Goal: Information Seeking & Learning: Learn about a topic

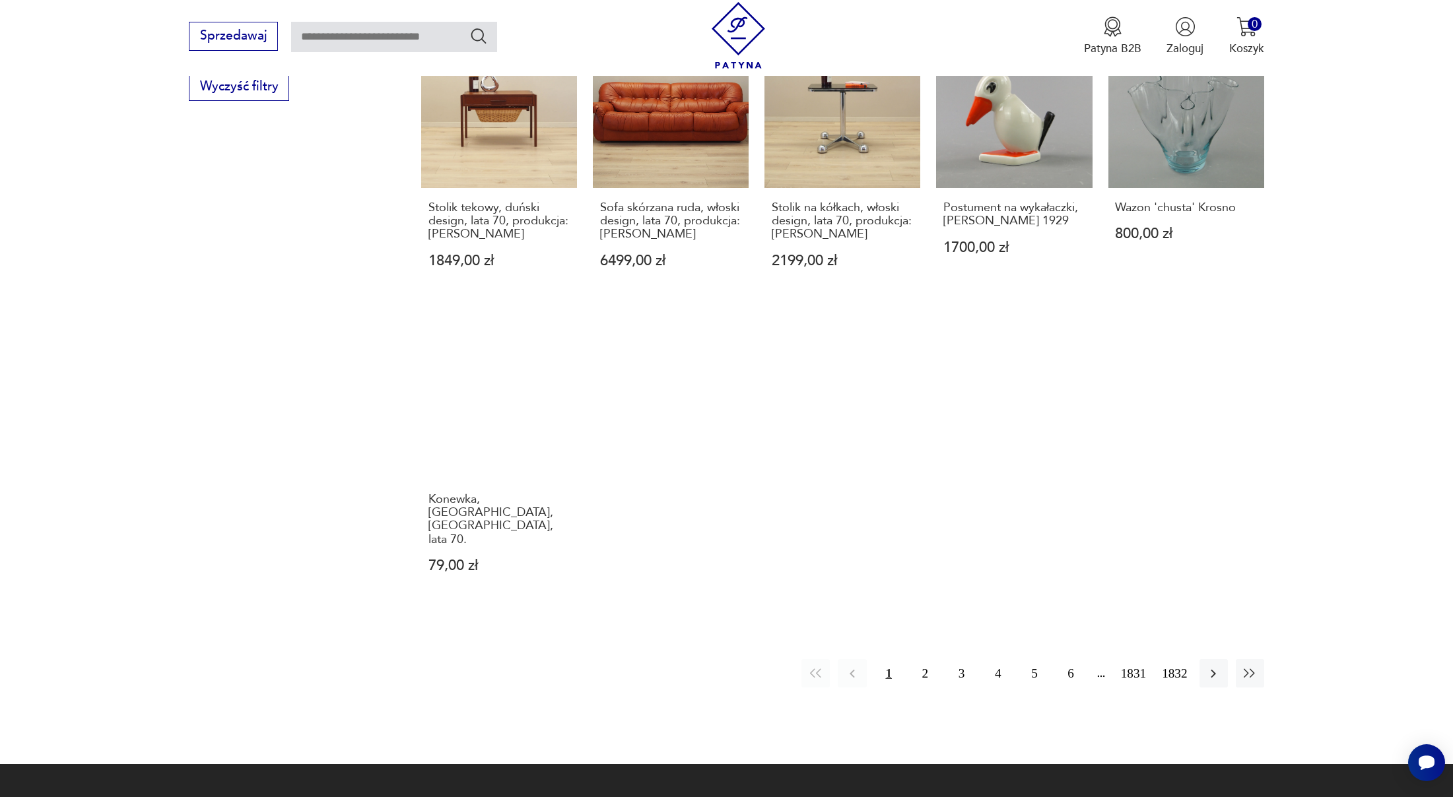
scroll to position [1090, 0]
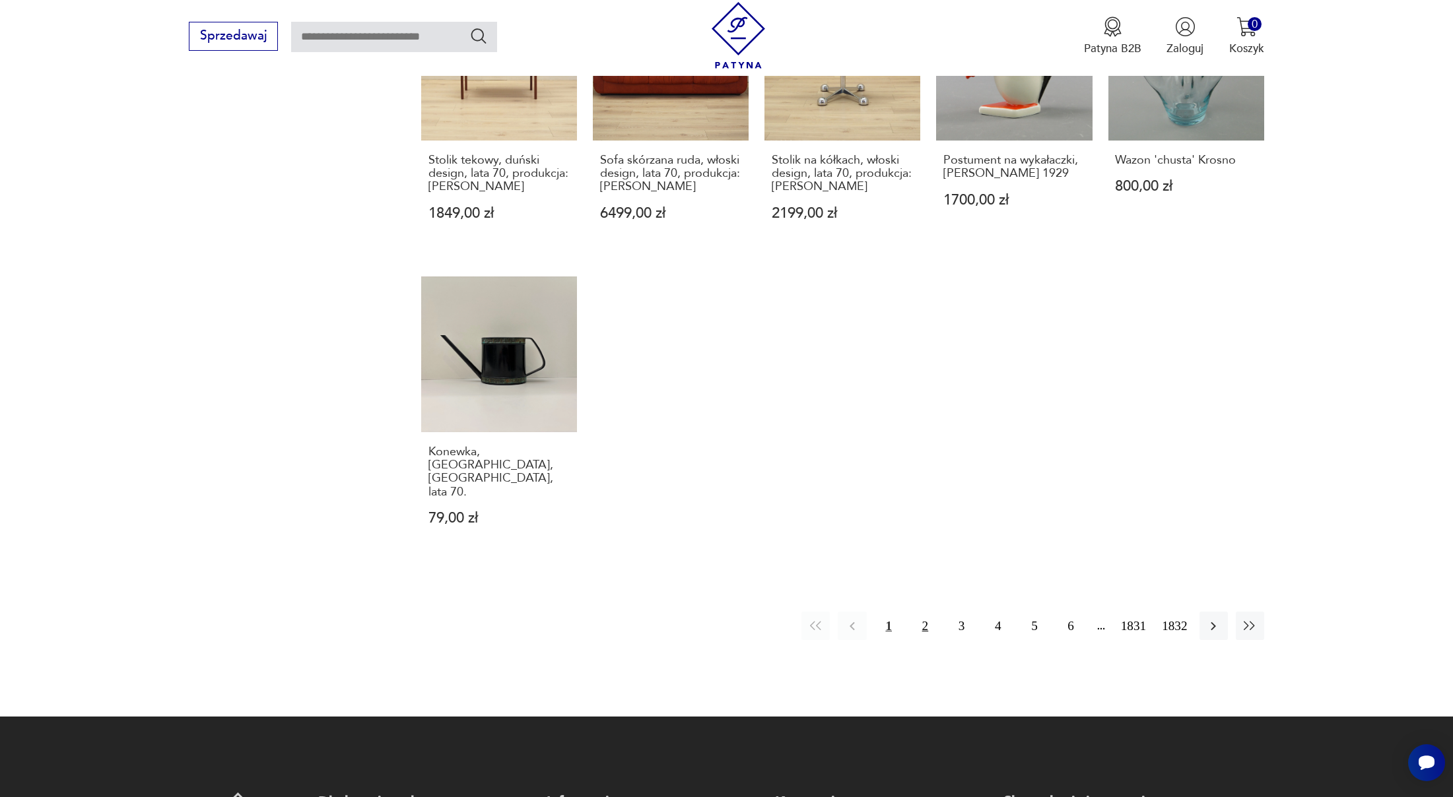
click at [929, 612] on button "2" at bounding box center [925, 626] width 28 height 28
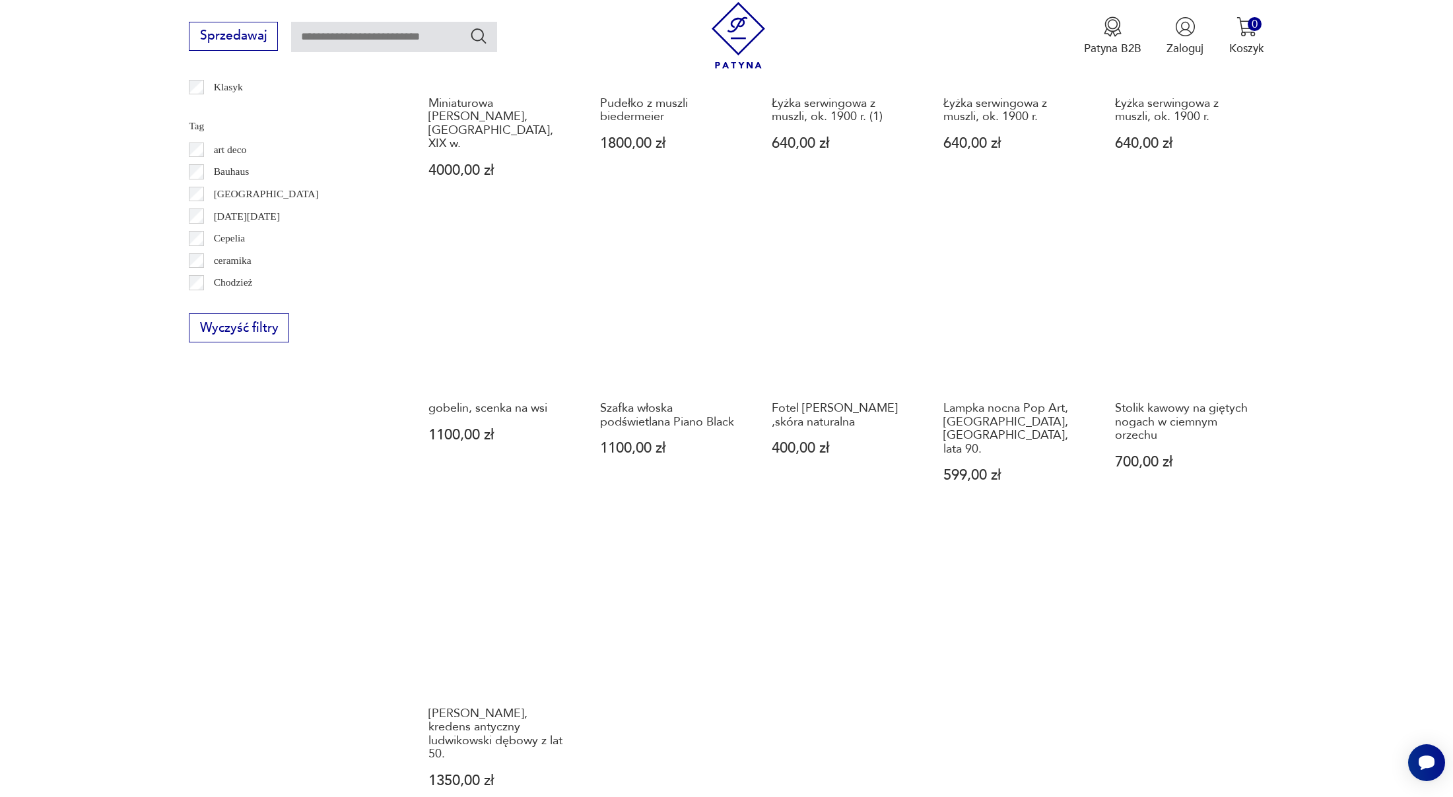
scroll to position [936, 0]
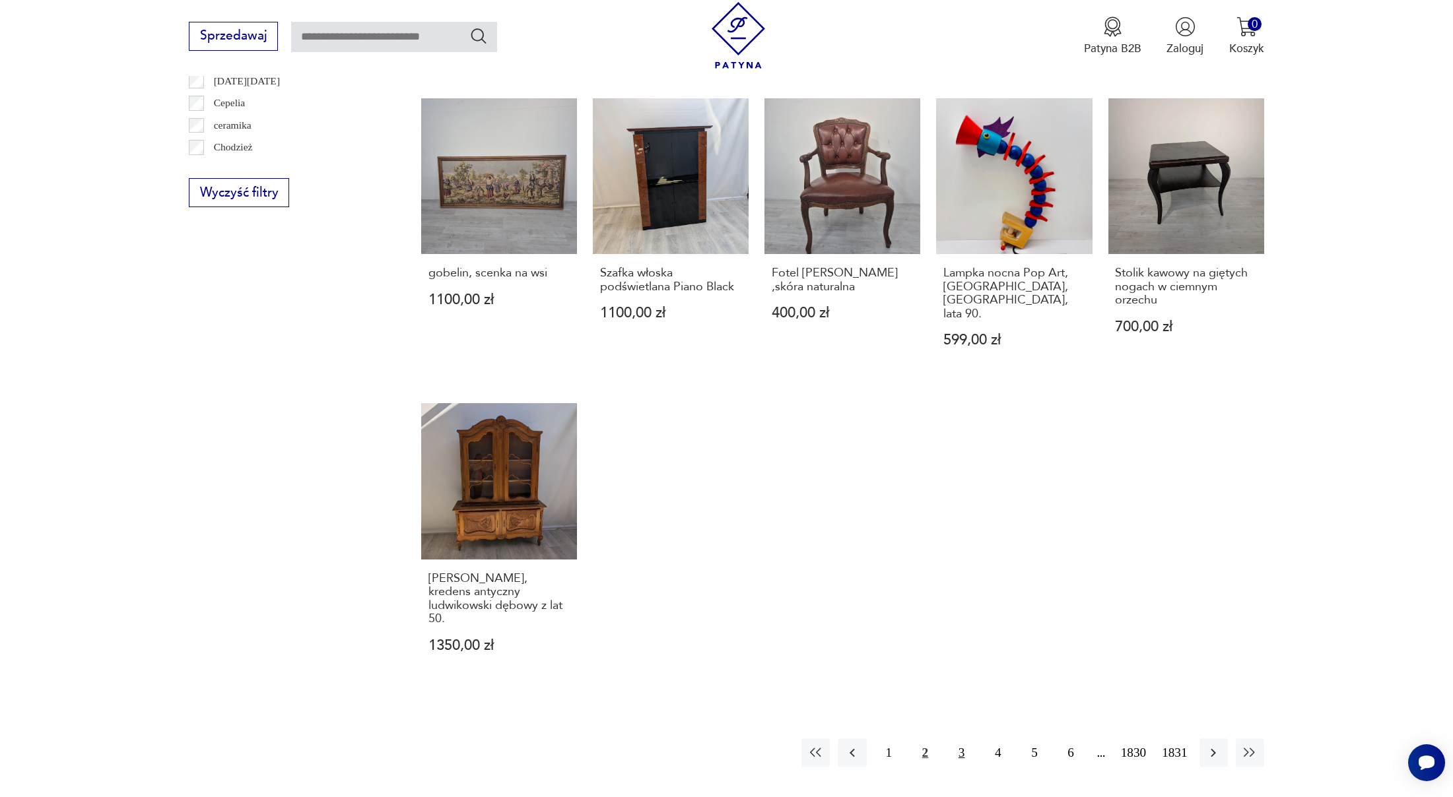
click at [956, 739] on button "3" at bounding box center [961, 753] width 28 height 28
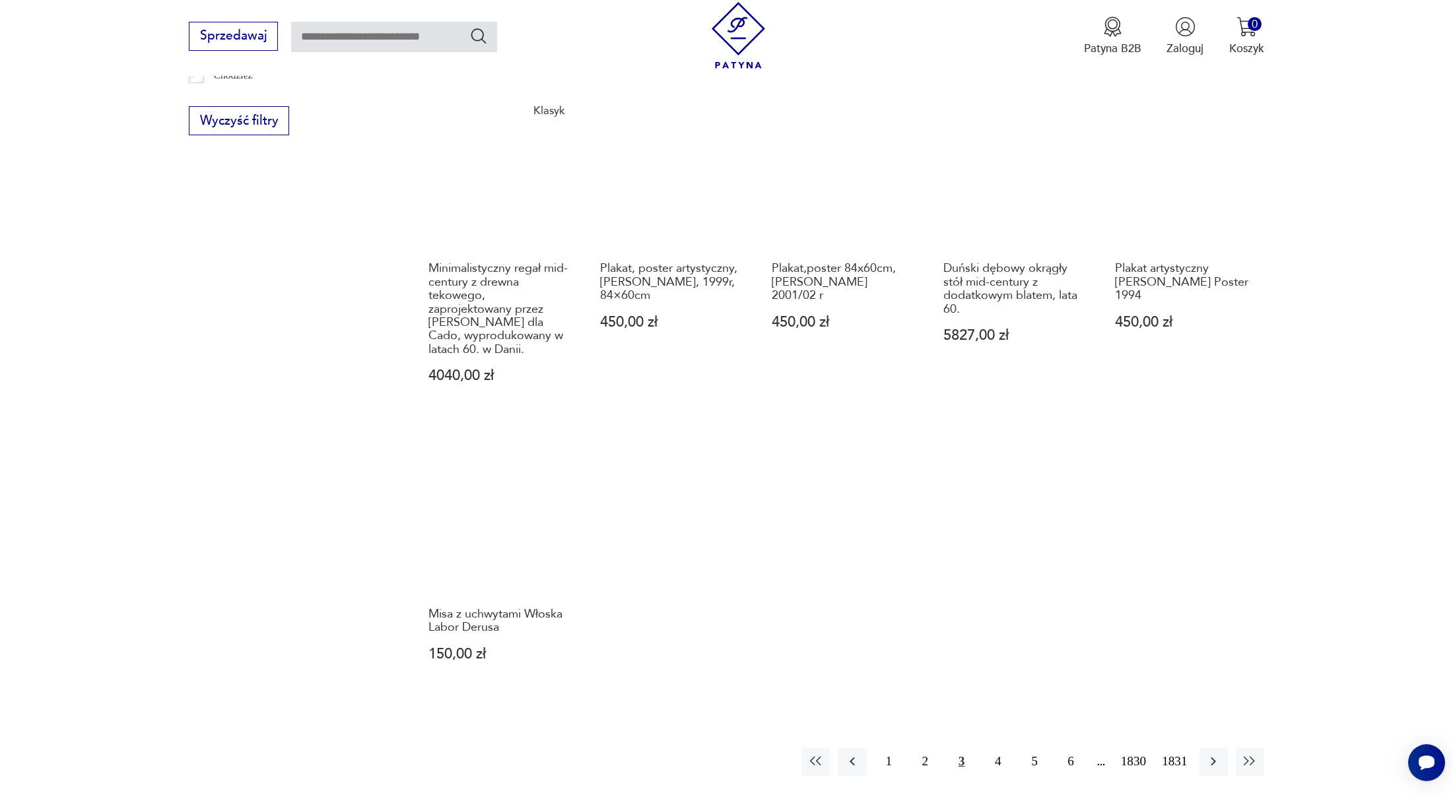
scroll to position [1077, 0]
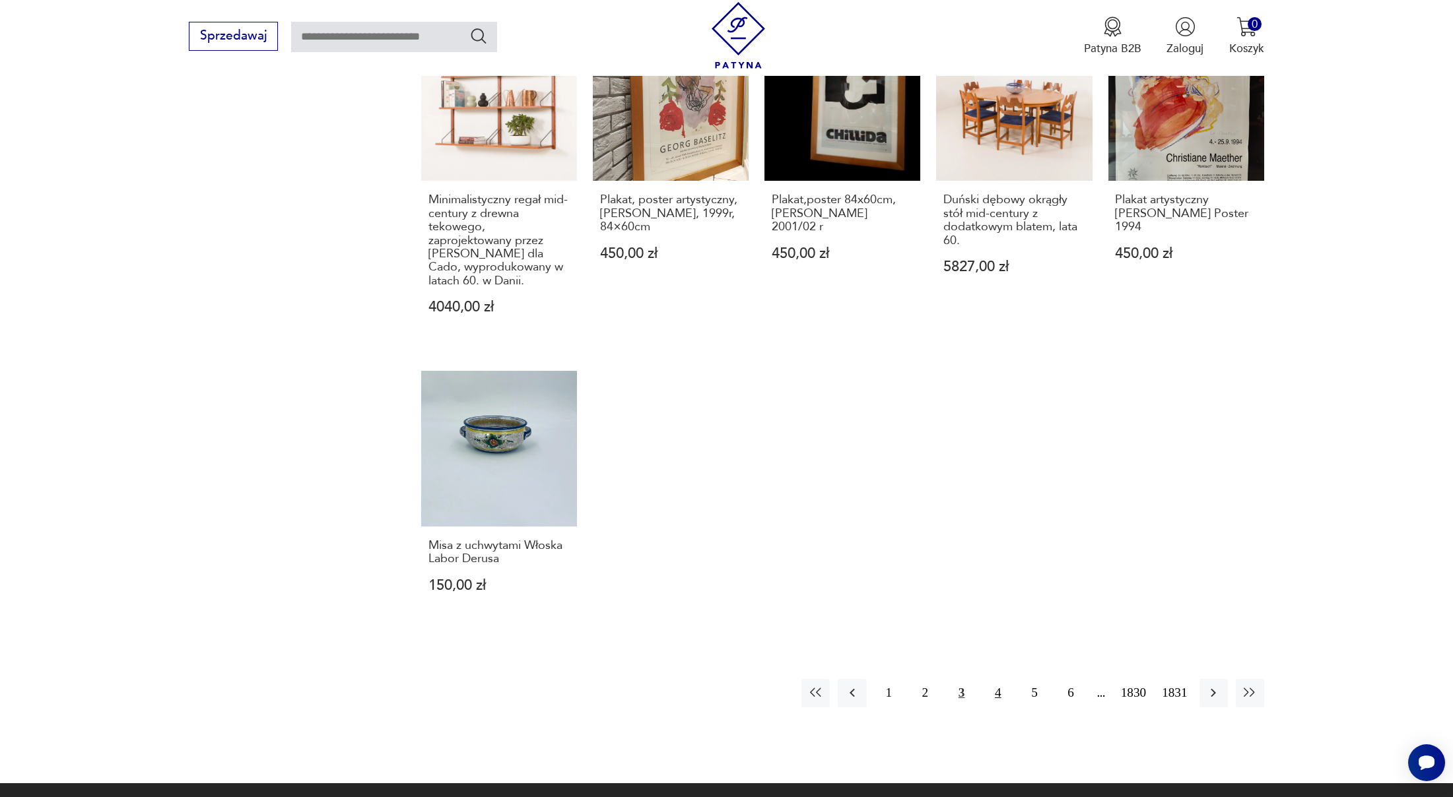
click at [988, 679] on button "4" at bounding box center [998, 693] width 28 height 28
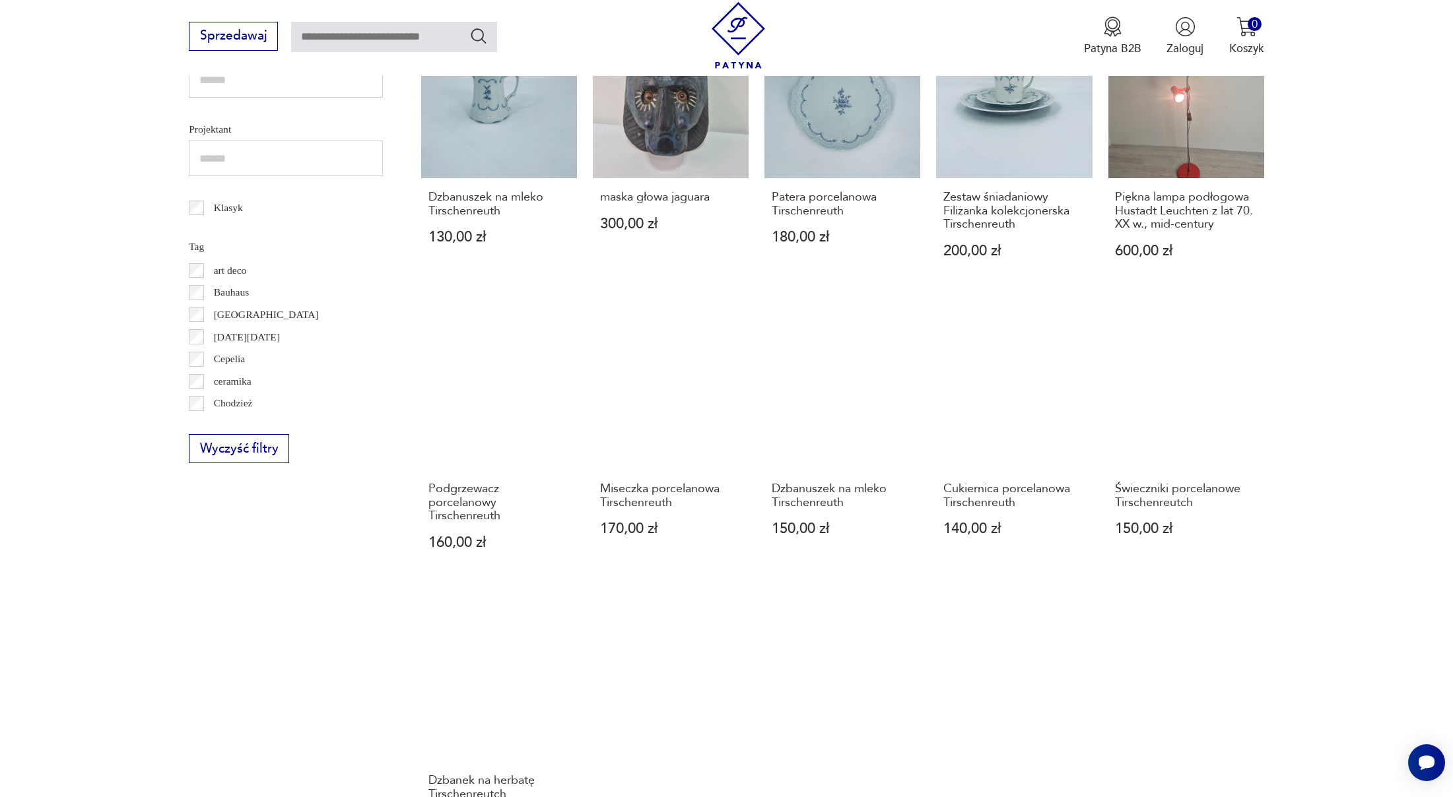
scroll to position [1042, 0]
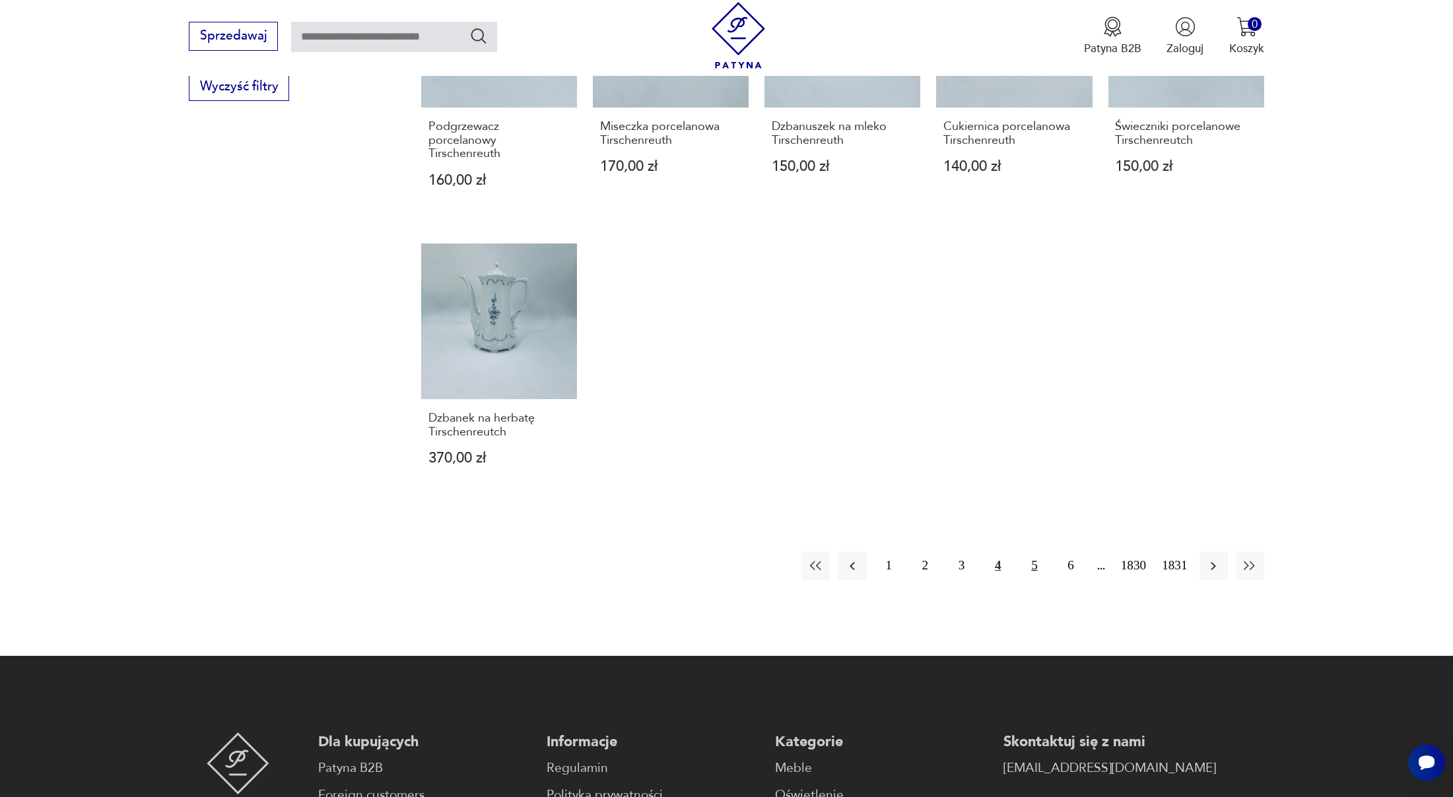
click at [1020, 572] on button "5" at bounding box center [1034, 566] width 28 height 28
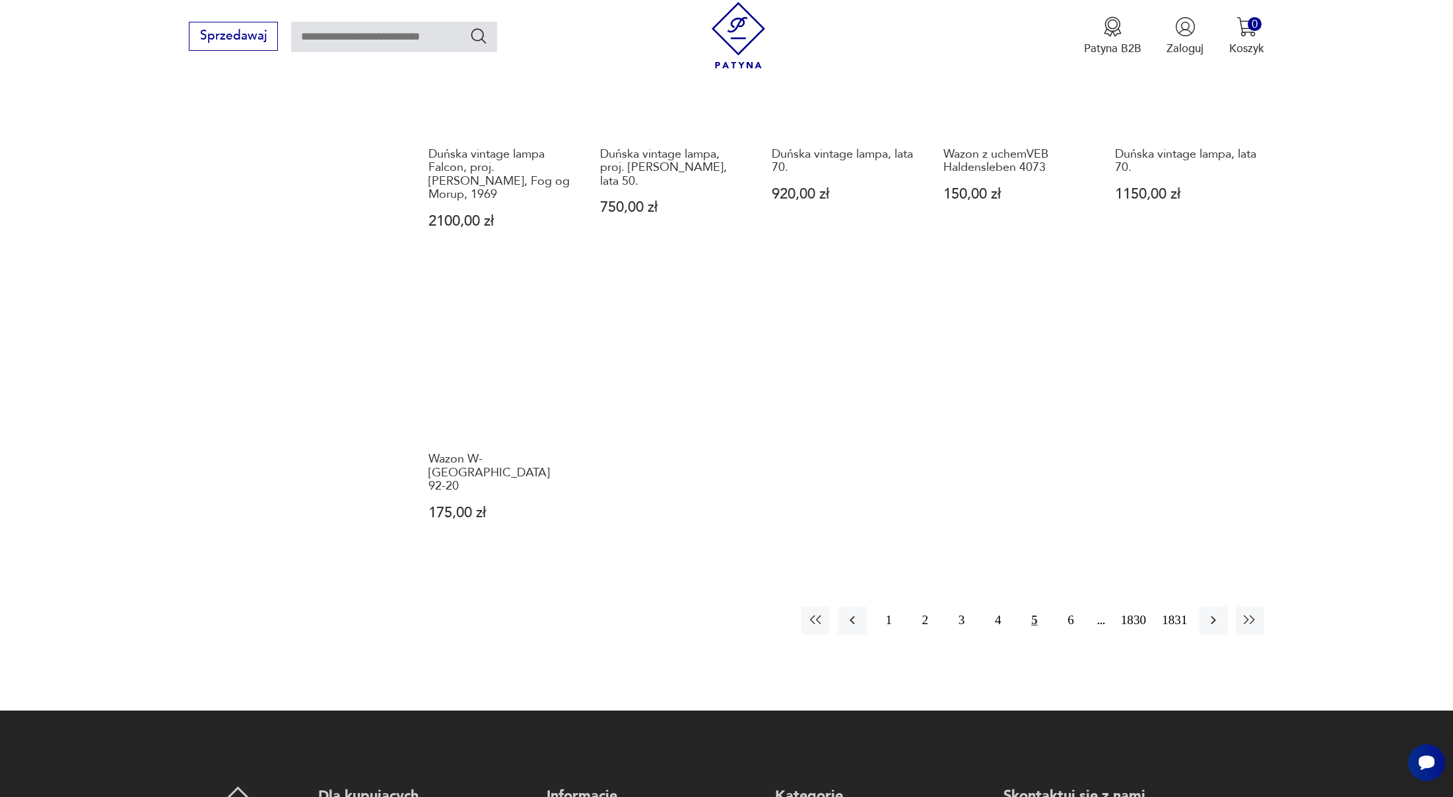
scroll to position [1110, 0]
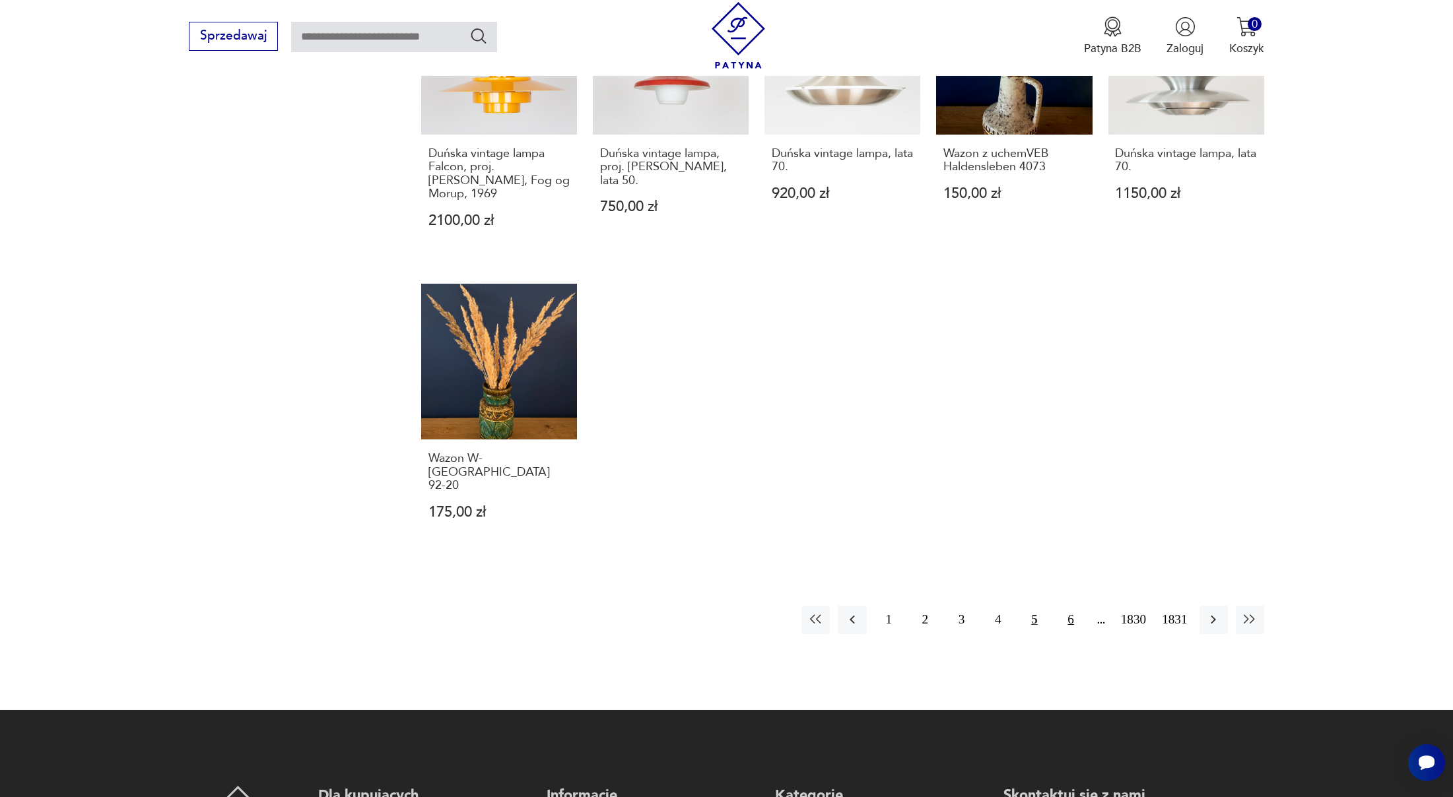
click at [1065, 606] on button "6" at bounding box center [1071, 620] width 28 height 28
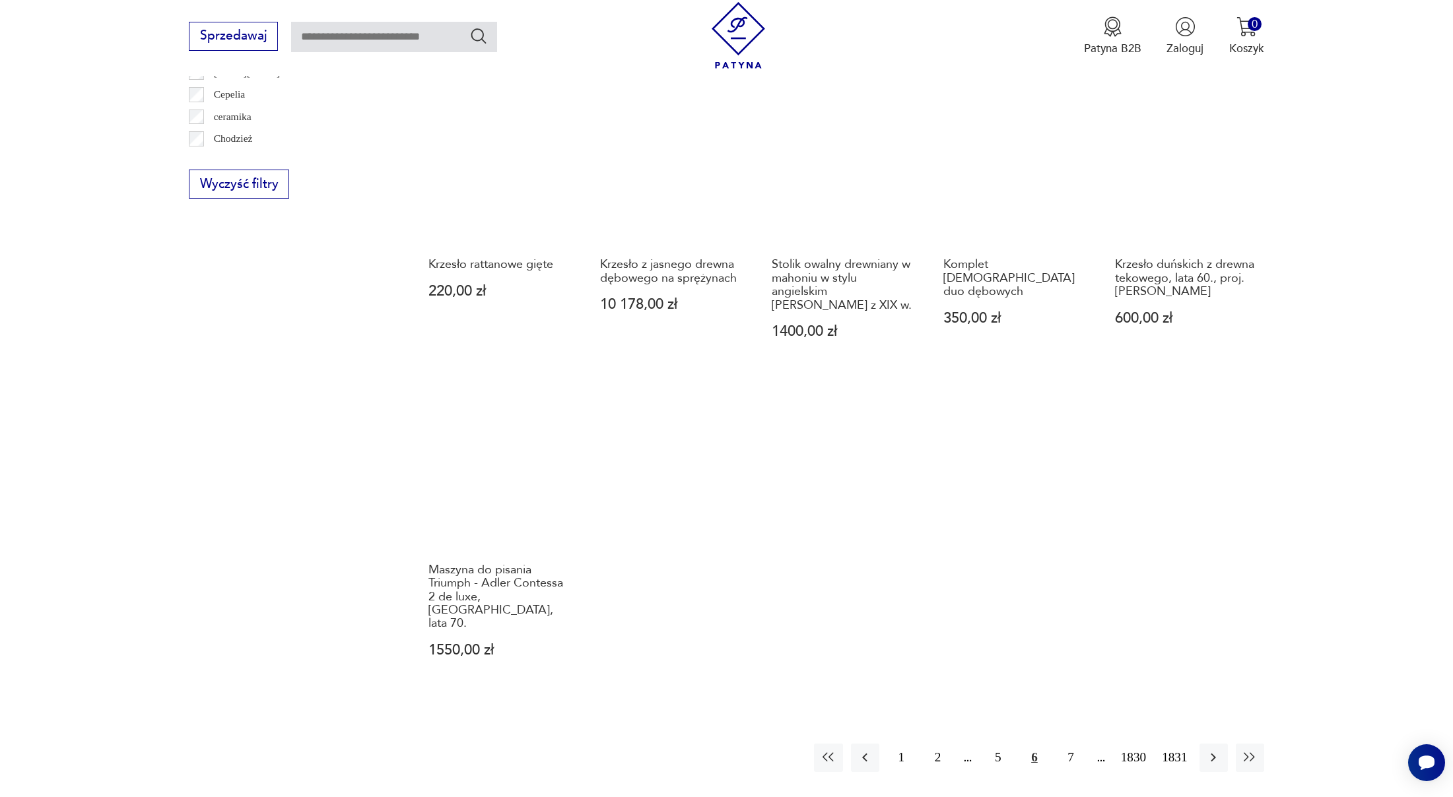
scroll to position [1018, 0]
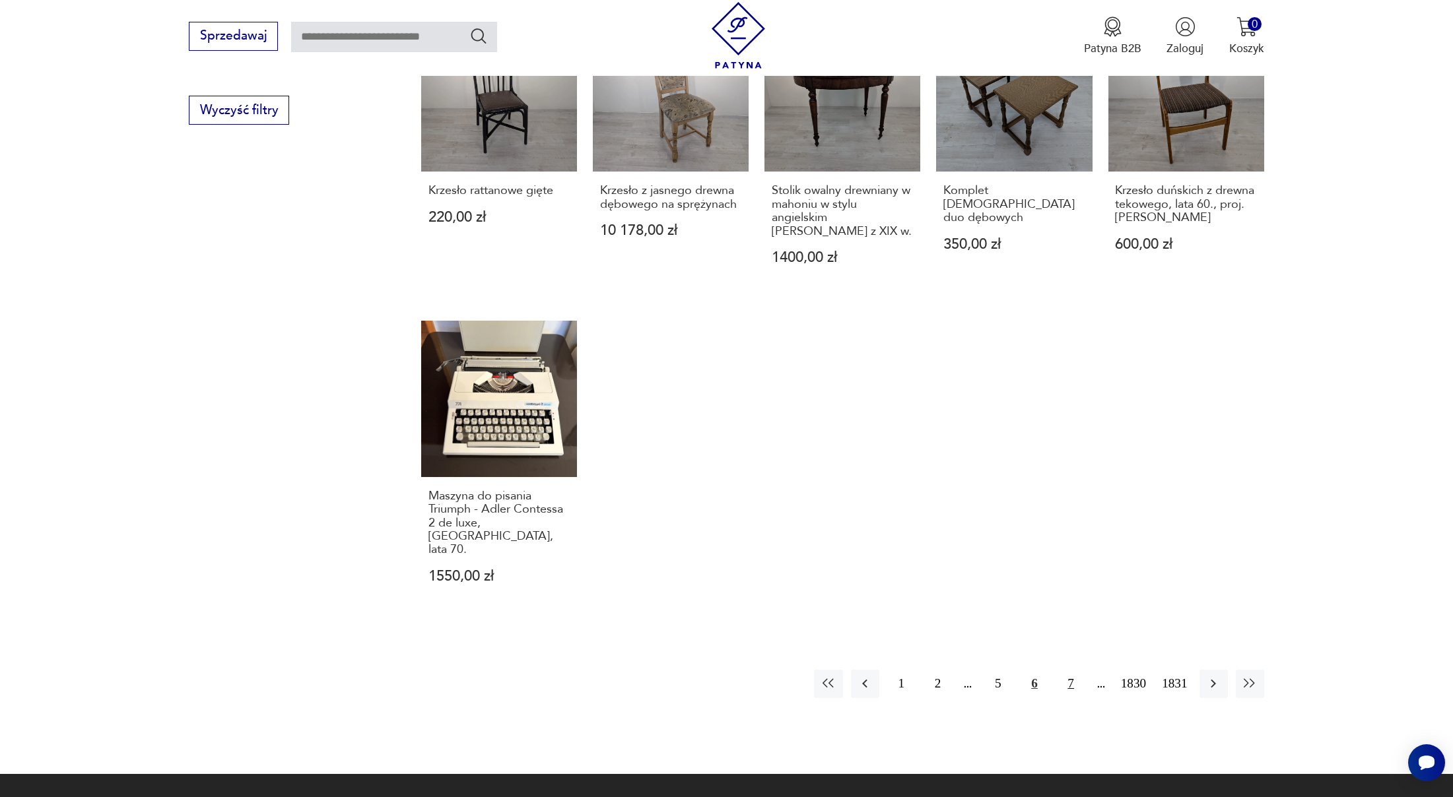
click at [1073, 670] on button "7" at bounding box center [1071, 684] width 28 height 28
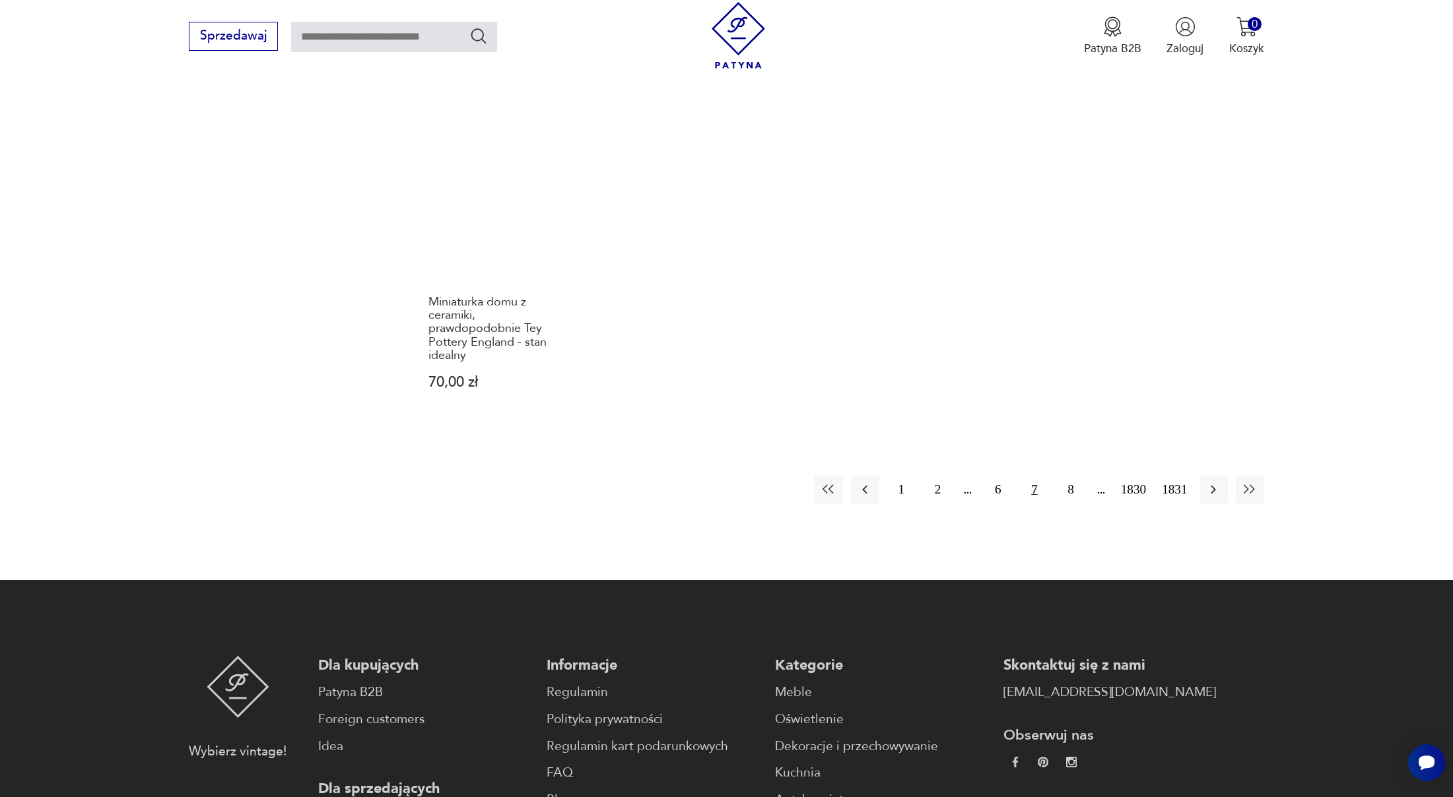
scroll to position [1181, 0]
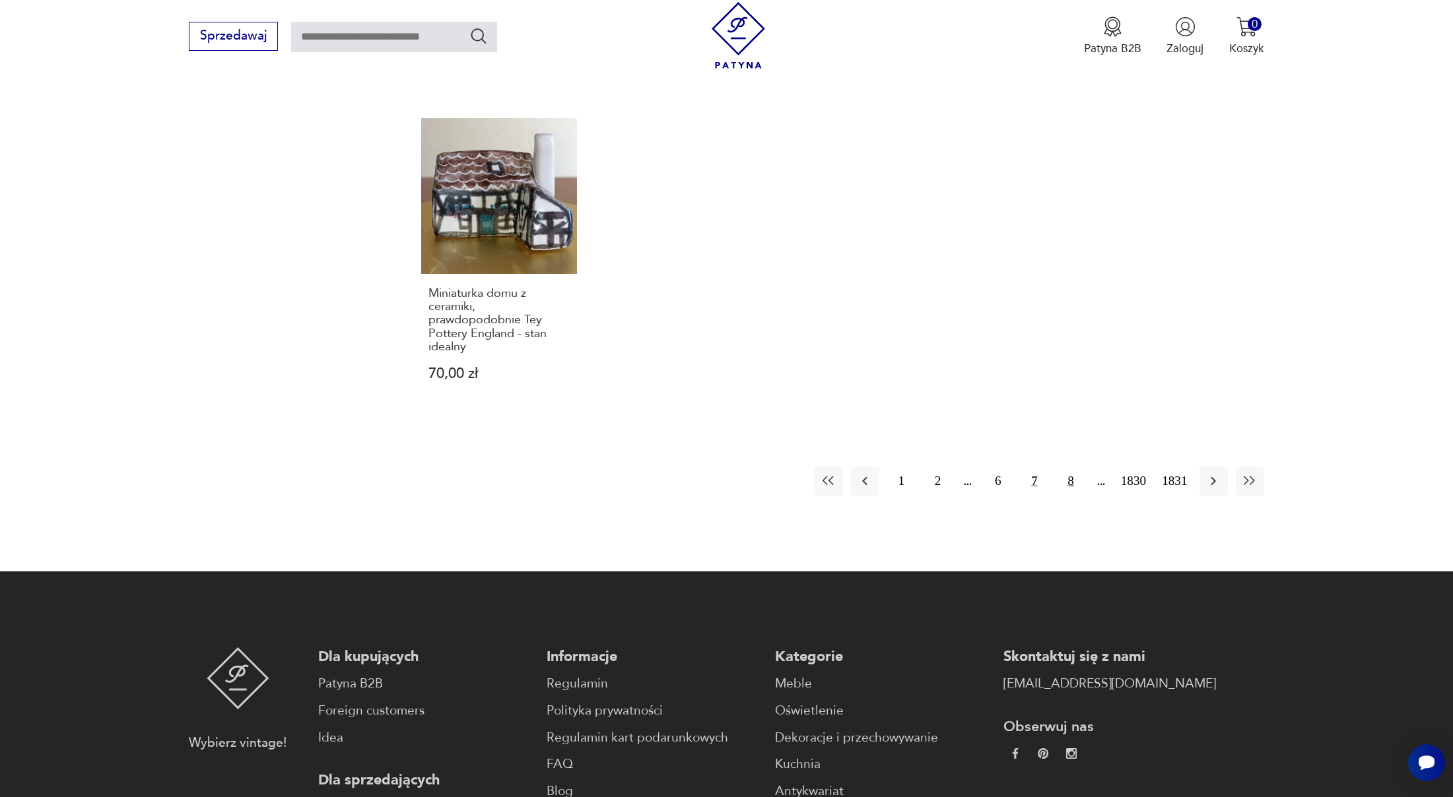
click at [1057, 487] on button "8" at bounding box center [1071, 481] width 28 height 28
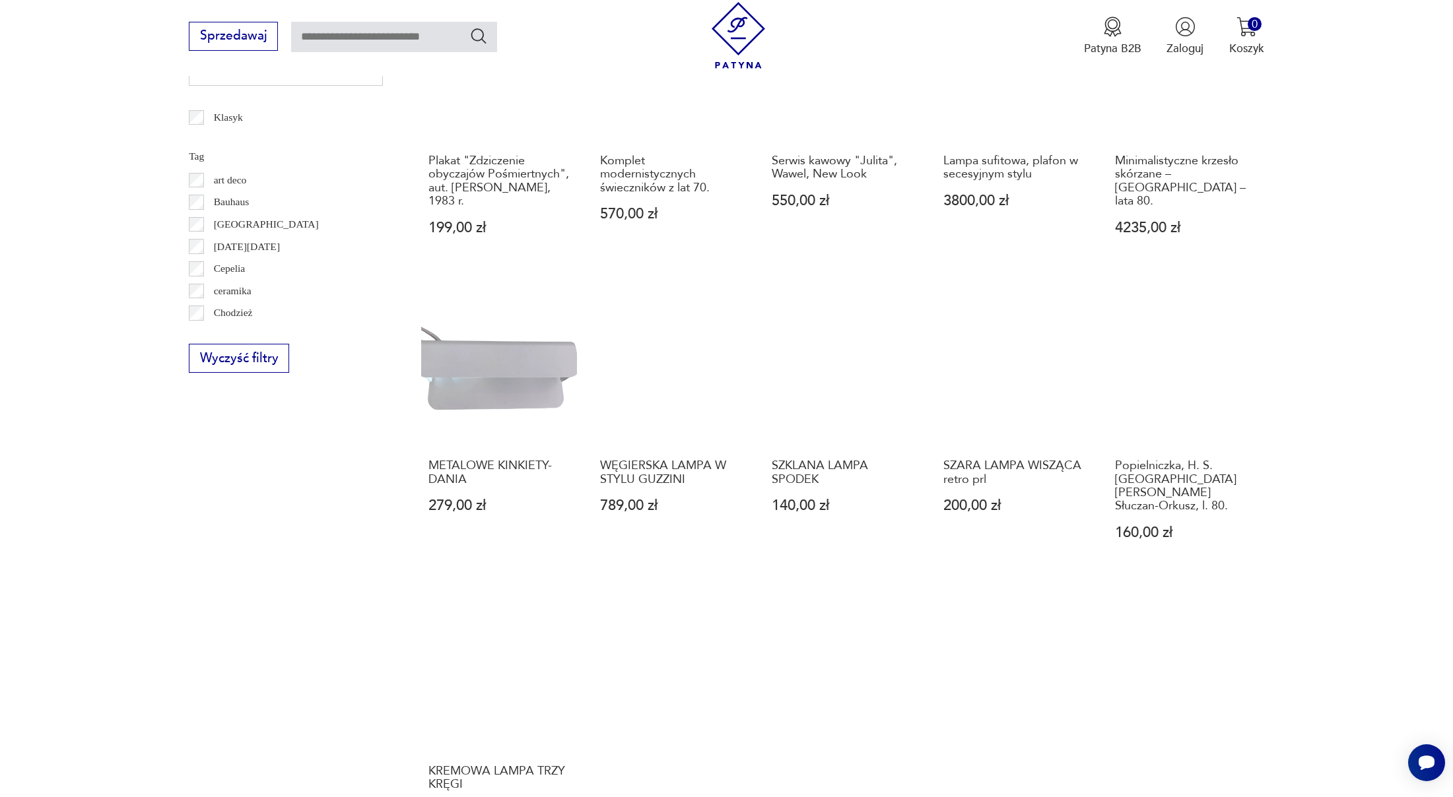
scroll to position [991, 0]
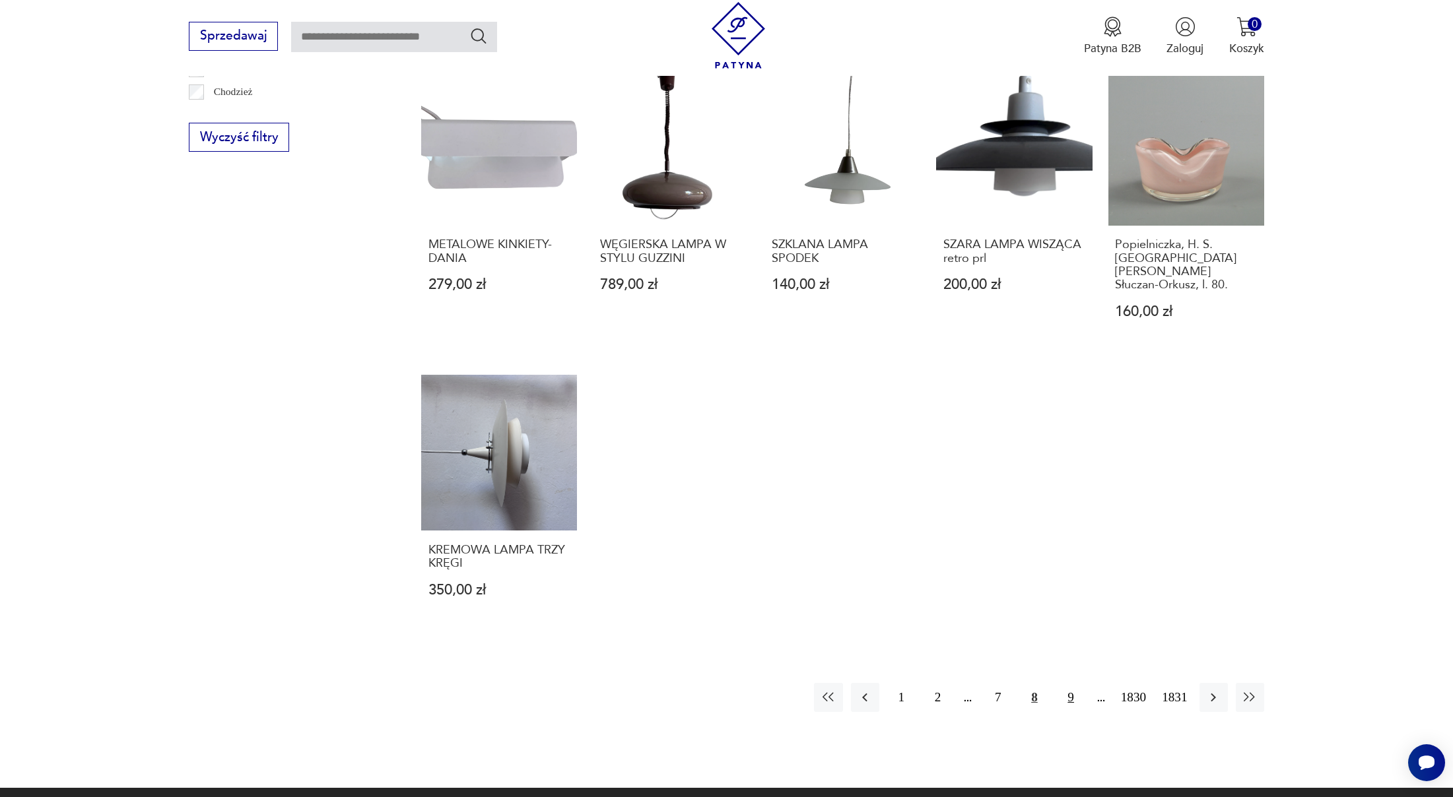
click at [1059, 683] on button "9" at bounding box center [1071, 697] width 28 height 28
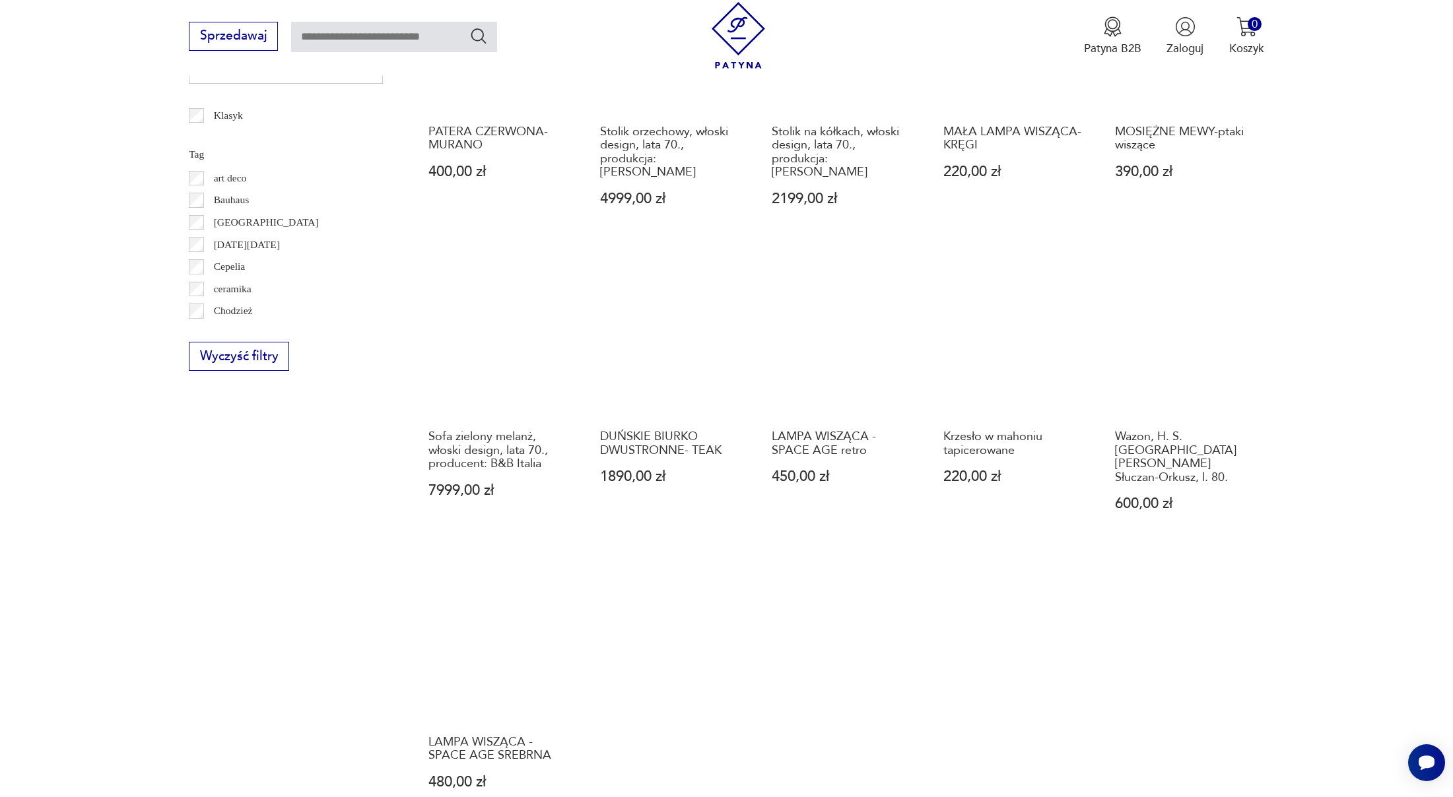
scroll to position [1006, 0]
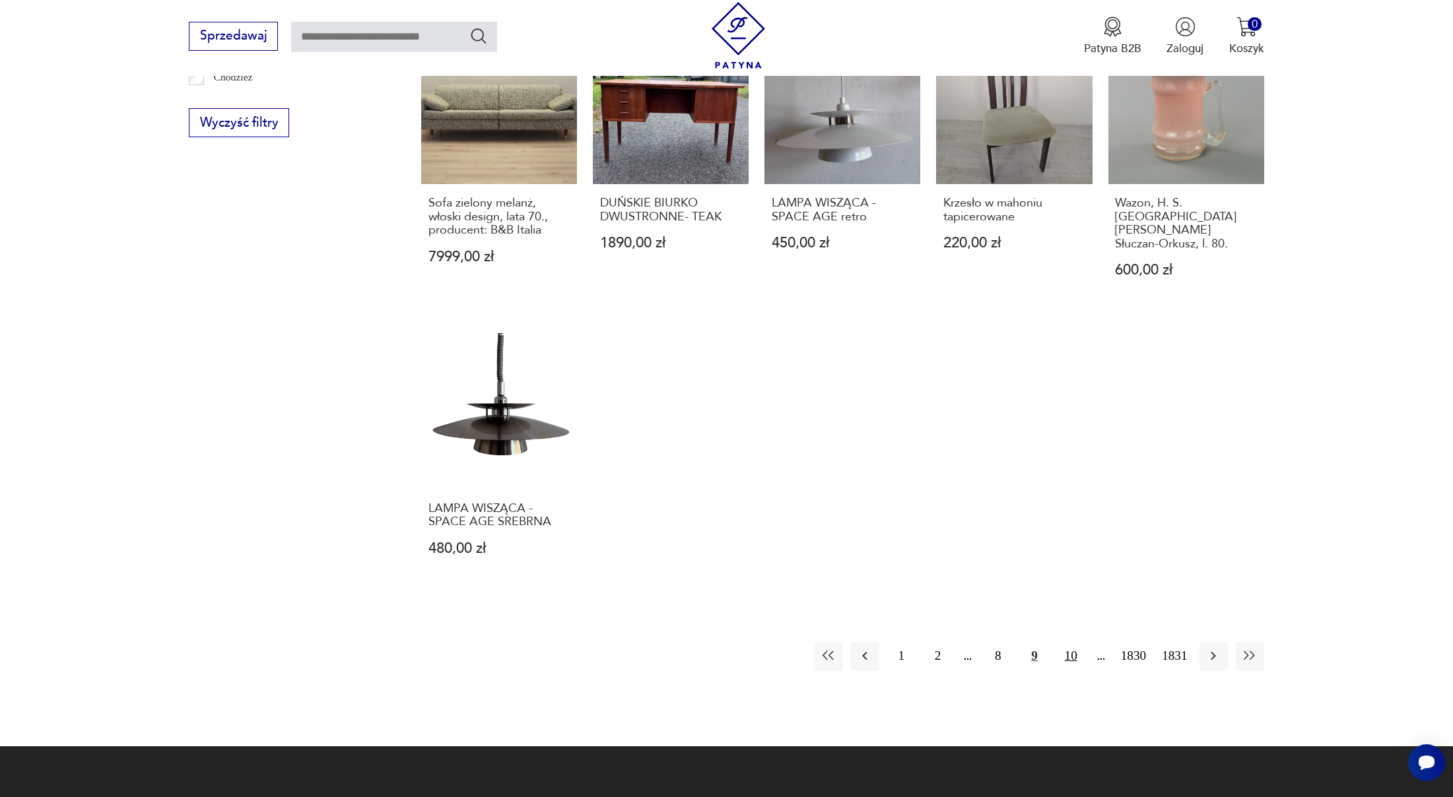
click at [1073, 642] on button "10" at bounding box center [1071, 656] width 28 height 28
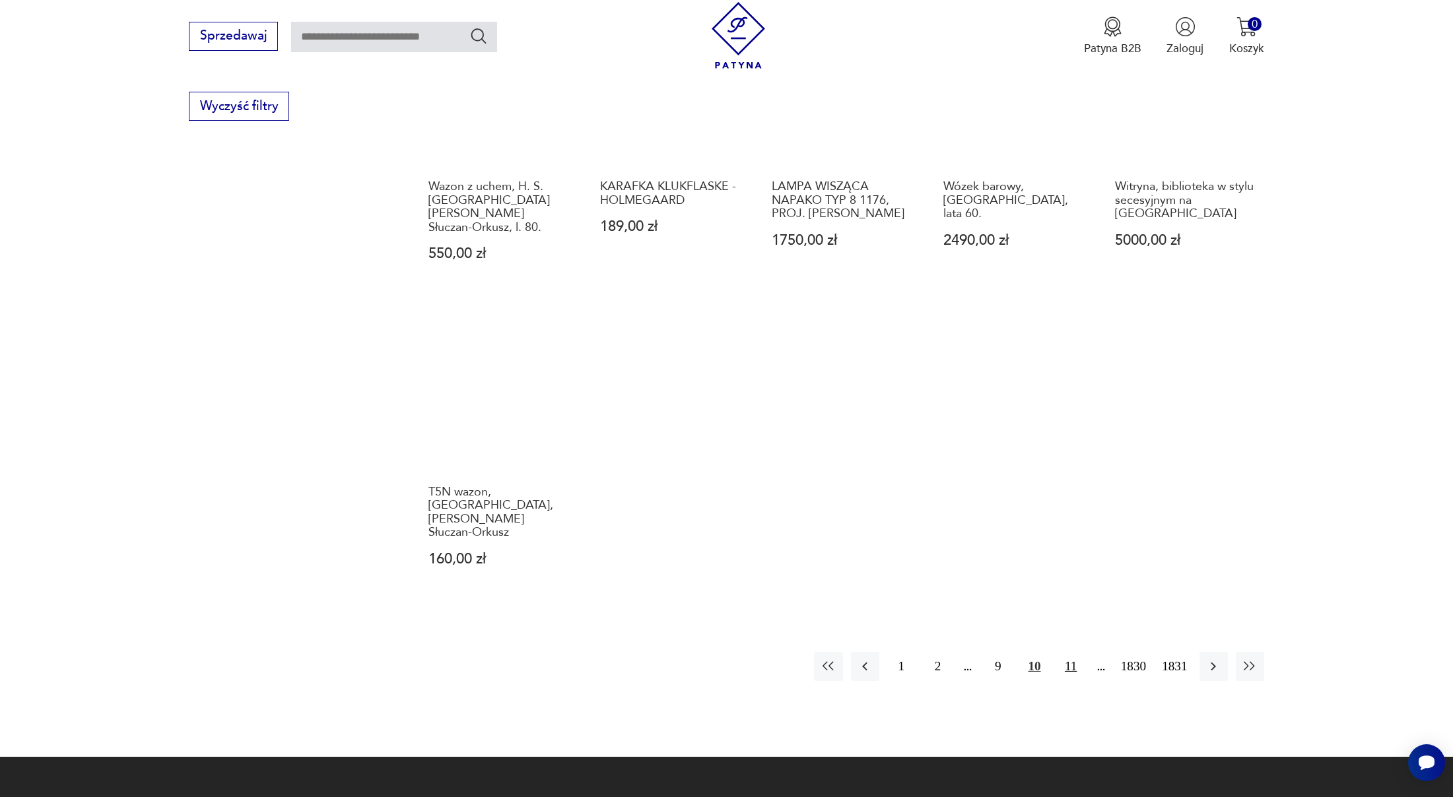
scroll to position [955, 0]
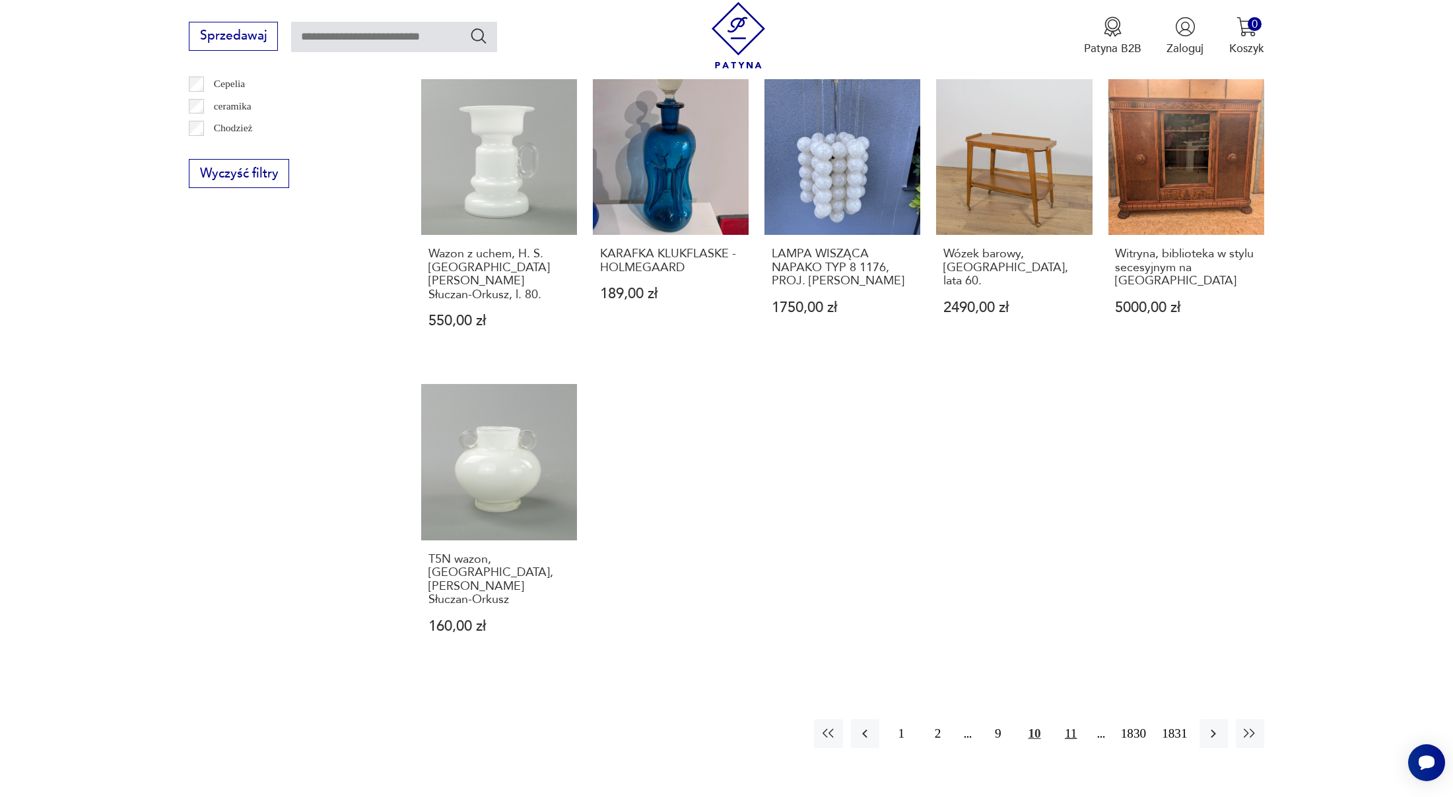
click at [1063, 719] on button "11" at bounding box center [1071, 733] width 28 height 28
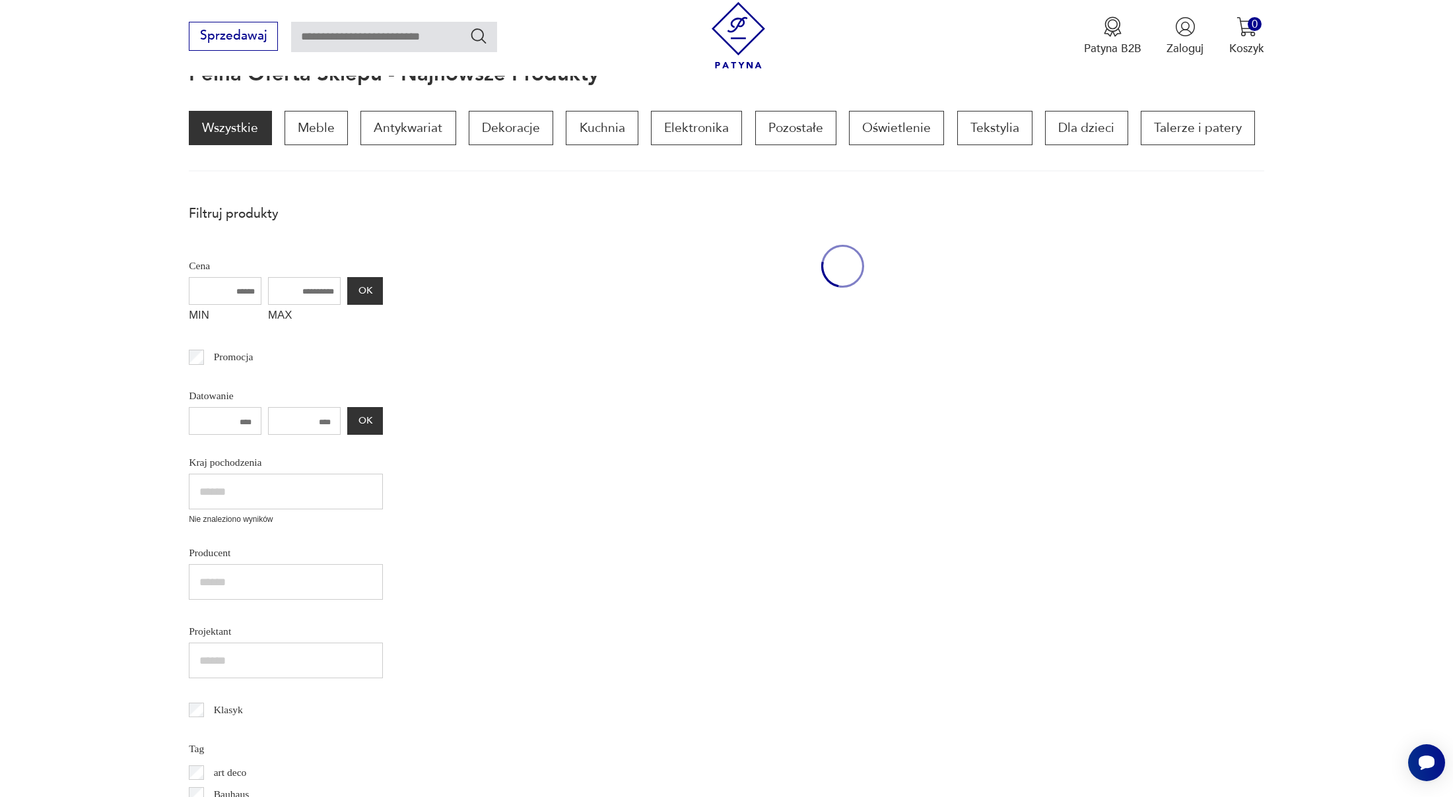
scroll to position [177, 0]
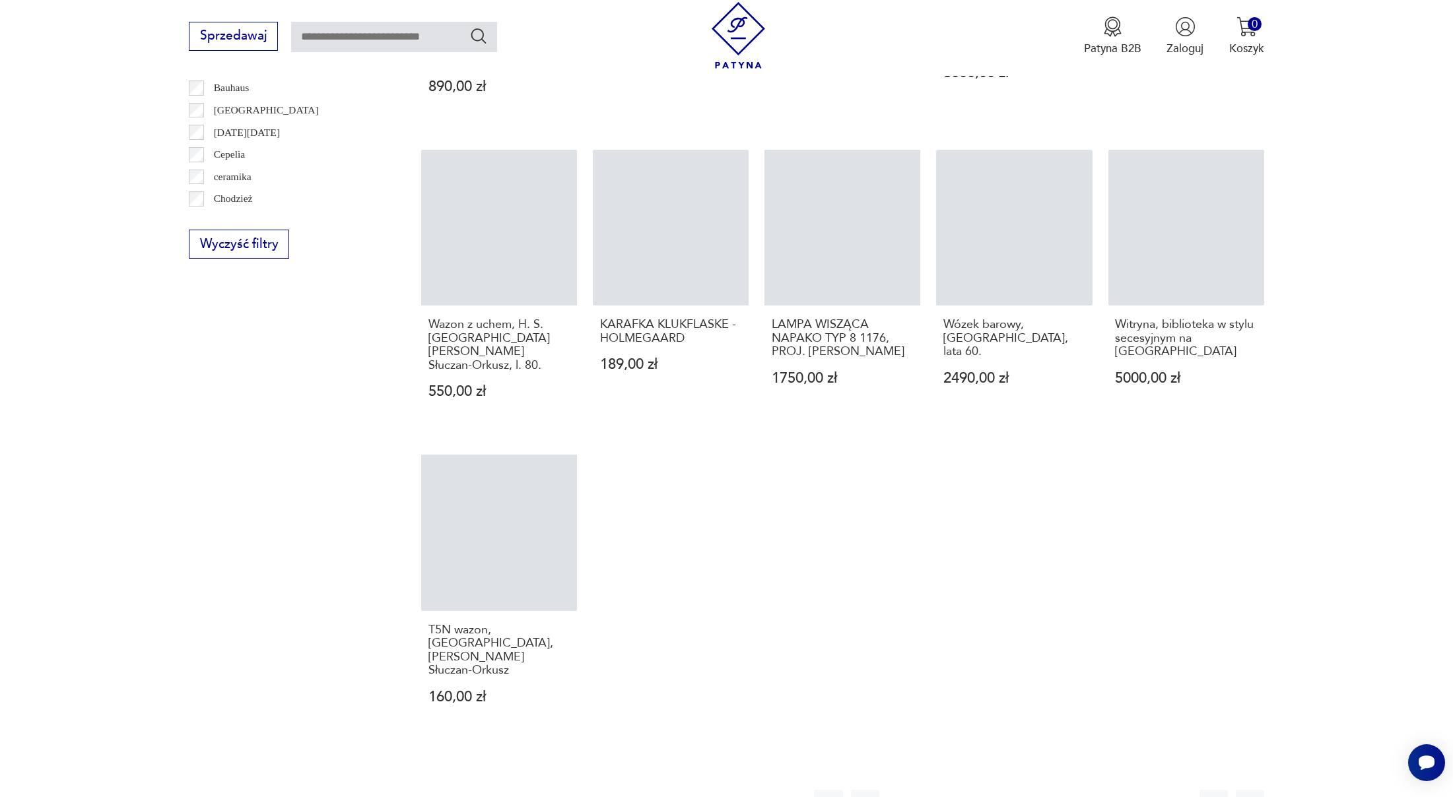
scroll to position [876, 0]
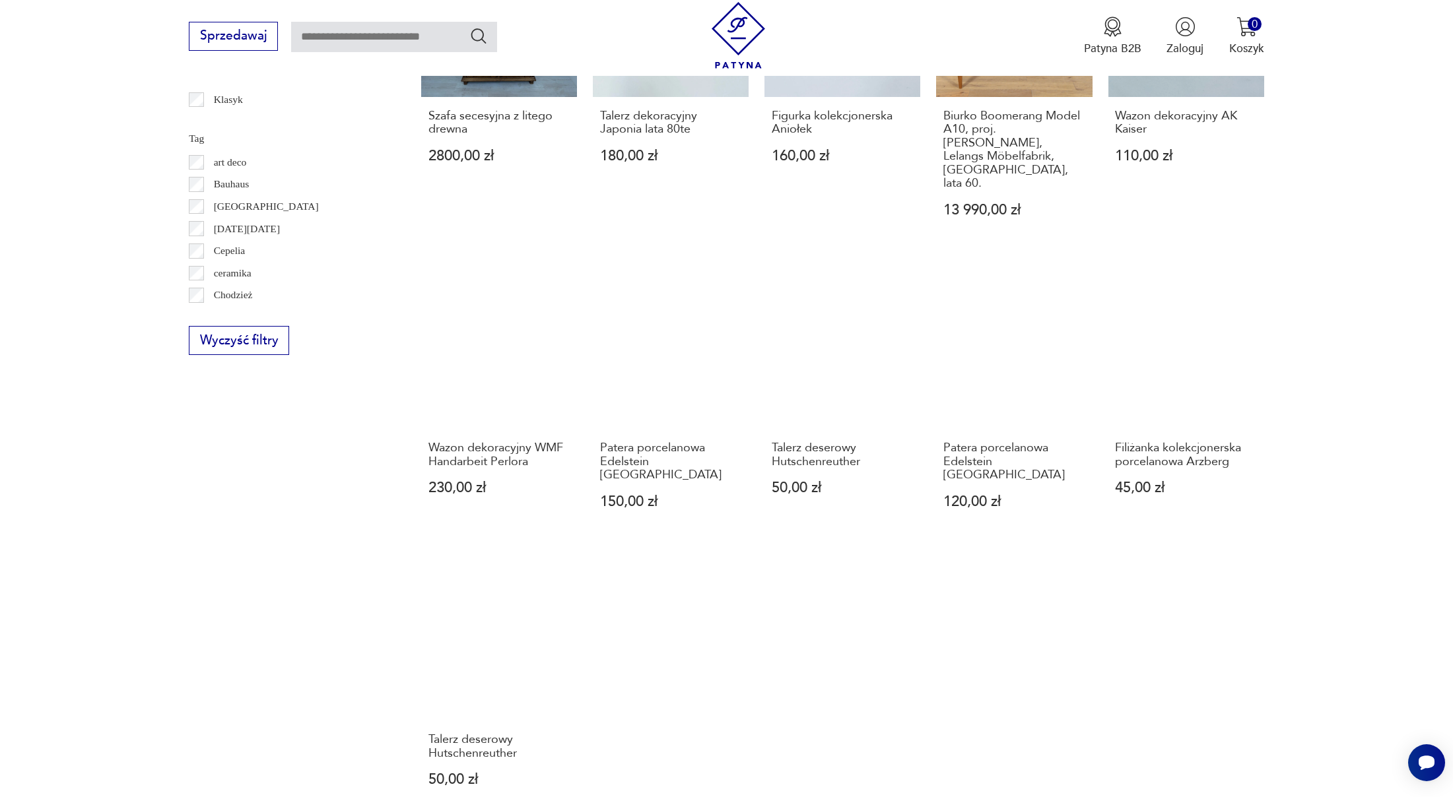
scroll to position [889, 0]
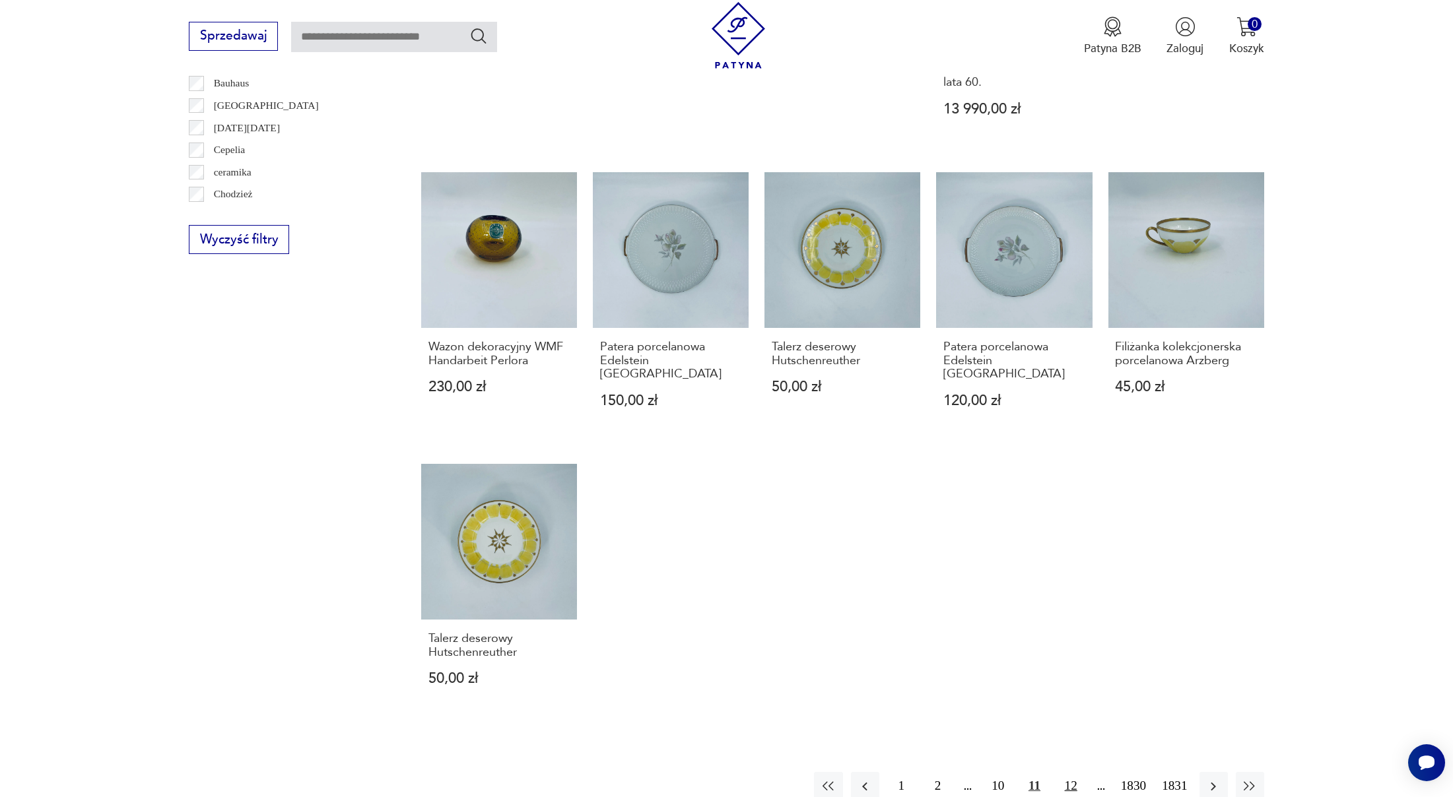
click at [1061, 772] on button "12" at bounding box center [1071, 786] width 28 height 28
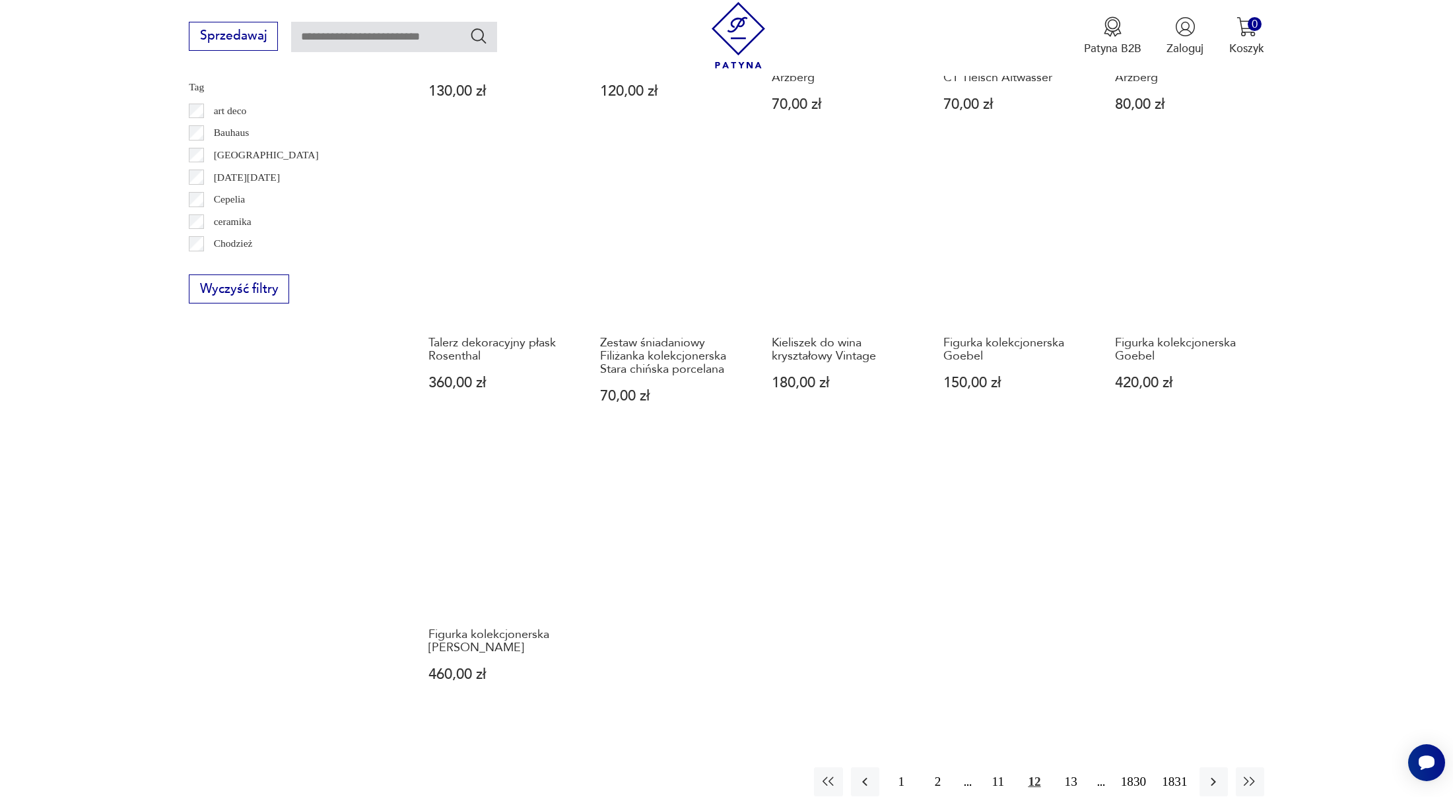
scroll to position [916, 0]
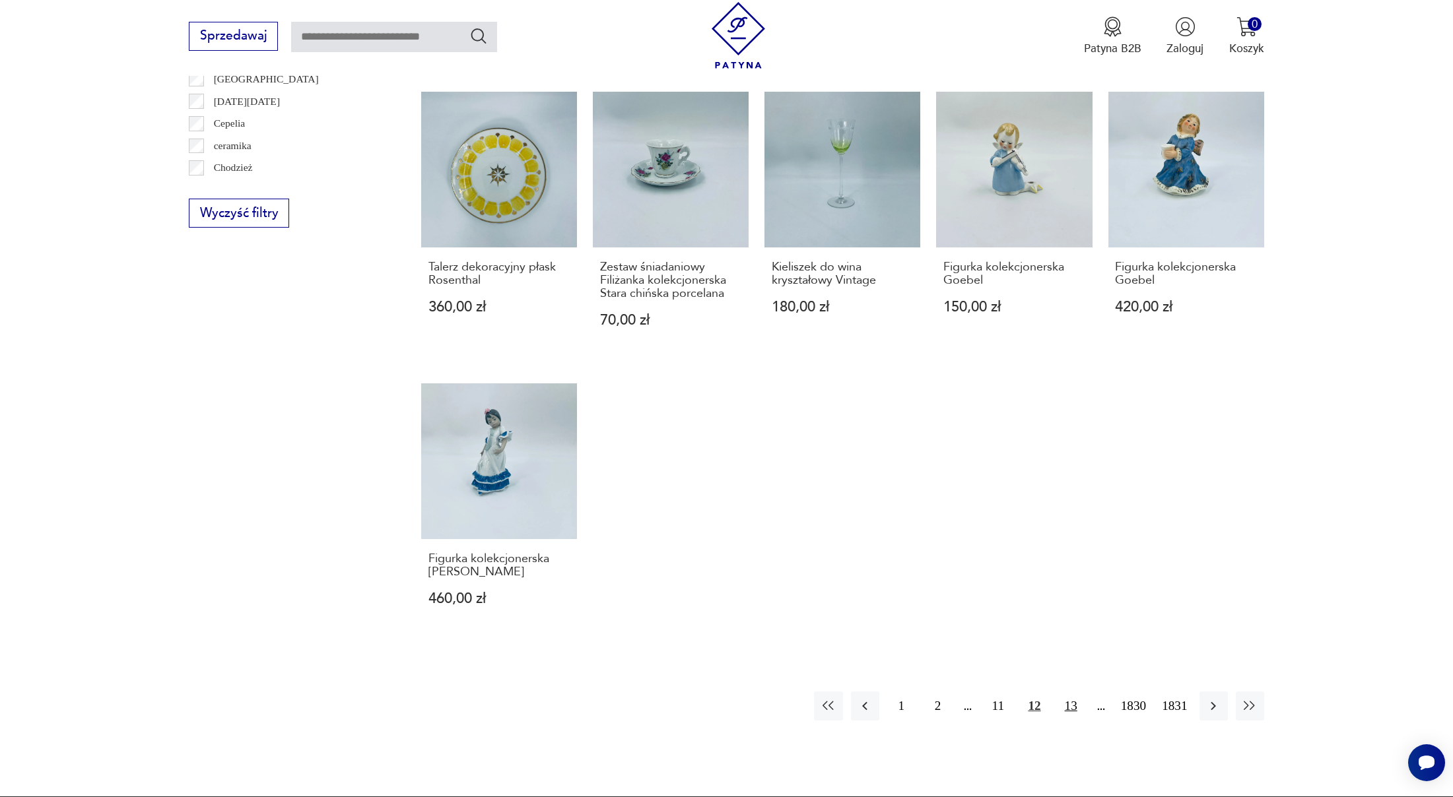
click at [1069, 706] on button "13" at bounding box center [1071, 706] width 28 height 28
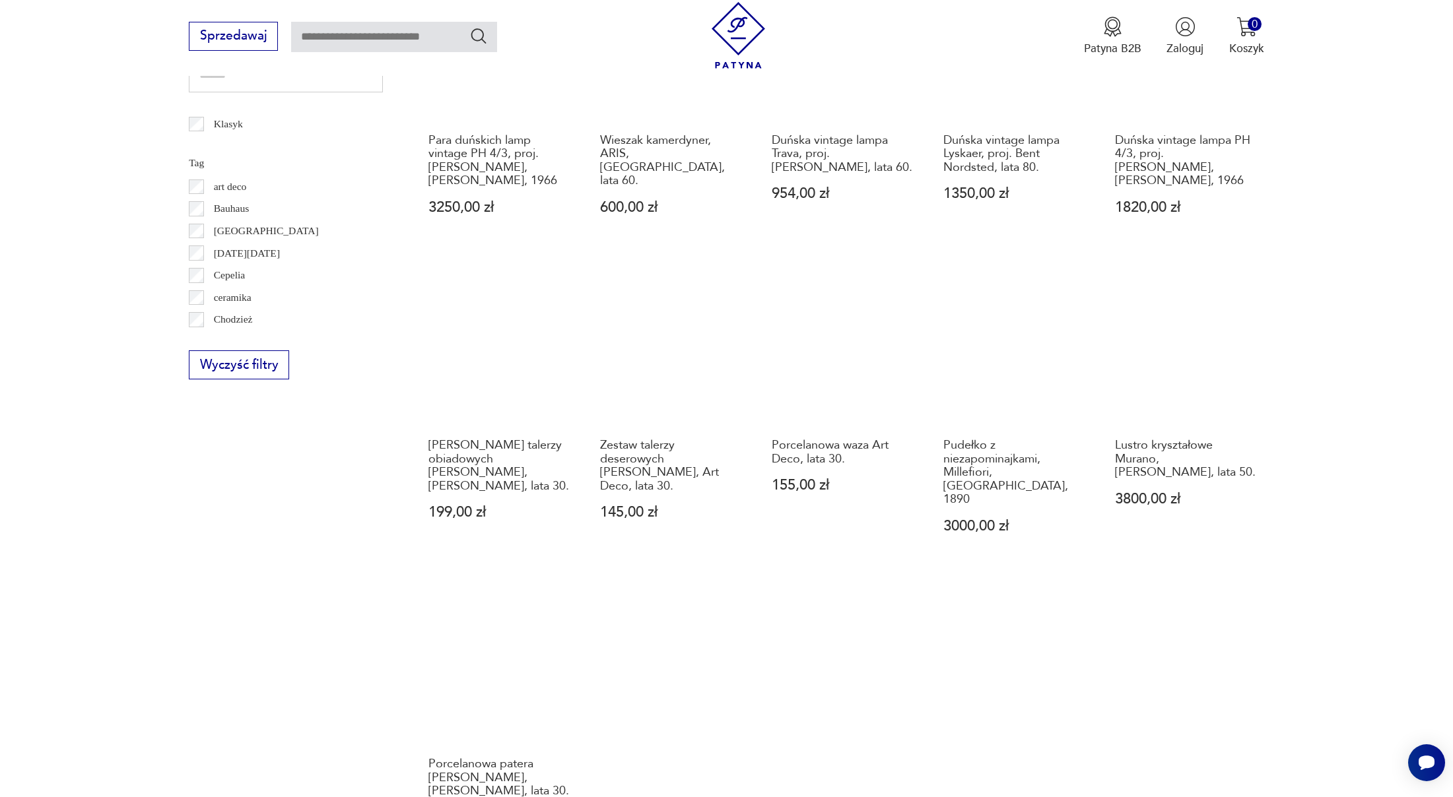
scroll to position [1080, 0]
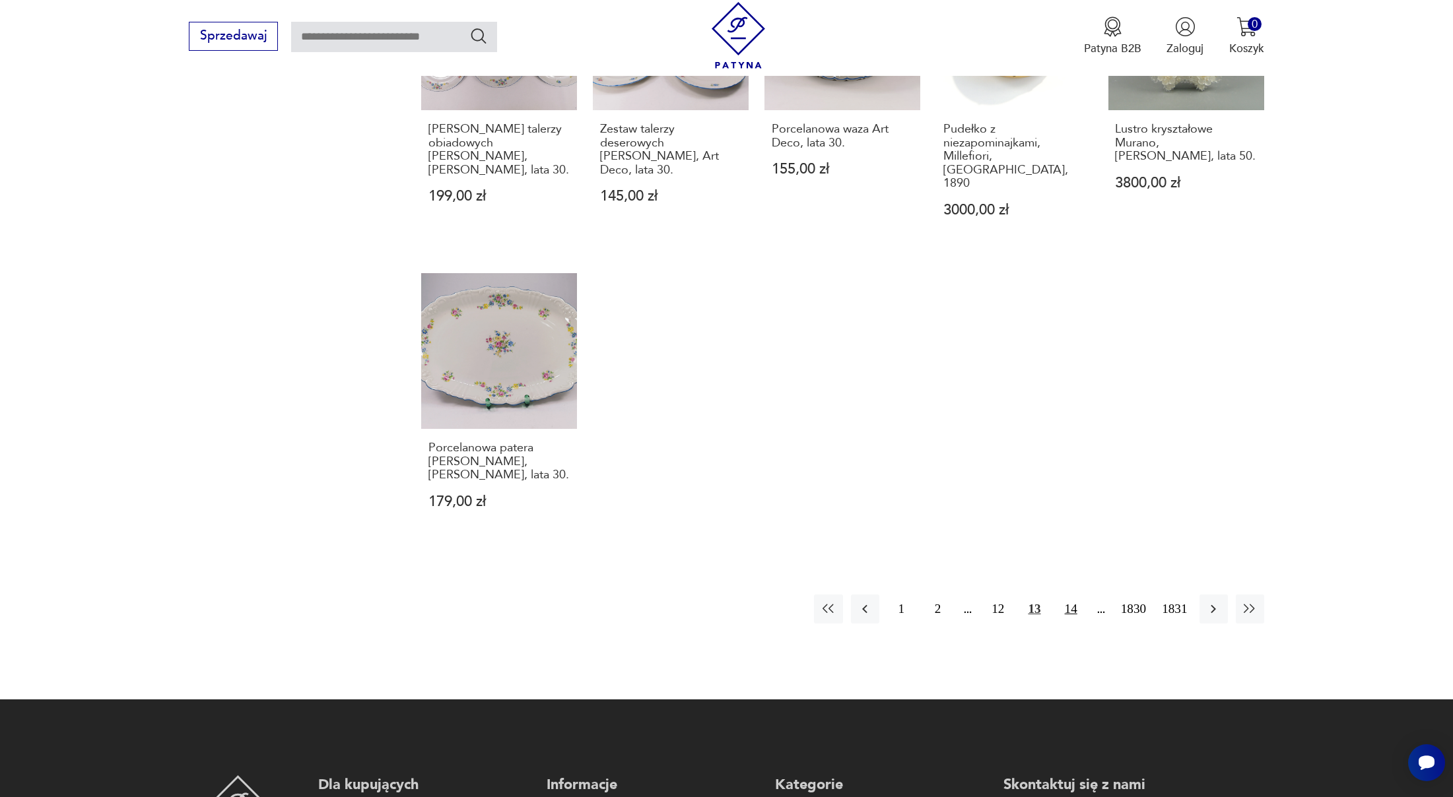
click at [1062, 595] on button "14" at bounding box center [1071, 609] width 28 height 28
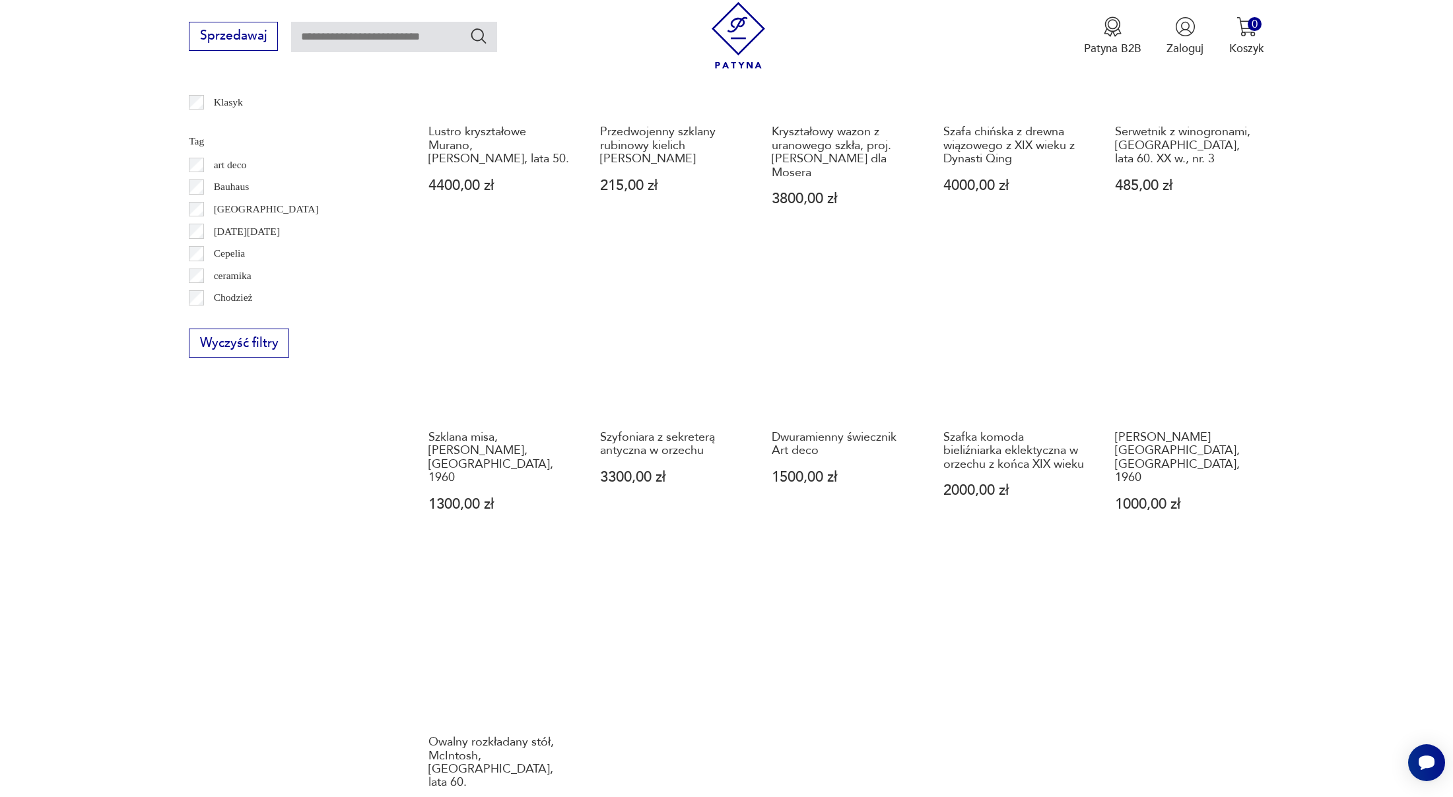
scroll to position [1046, 0]
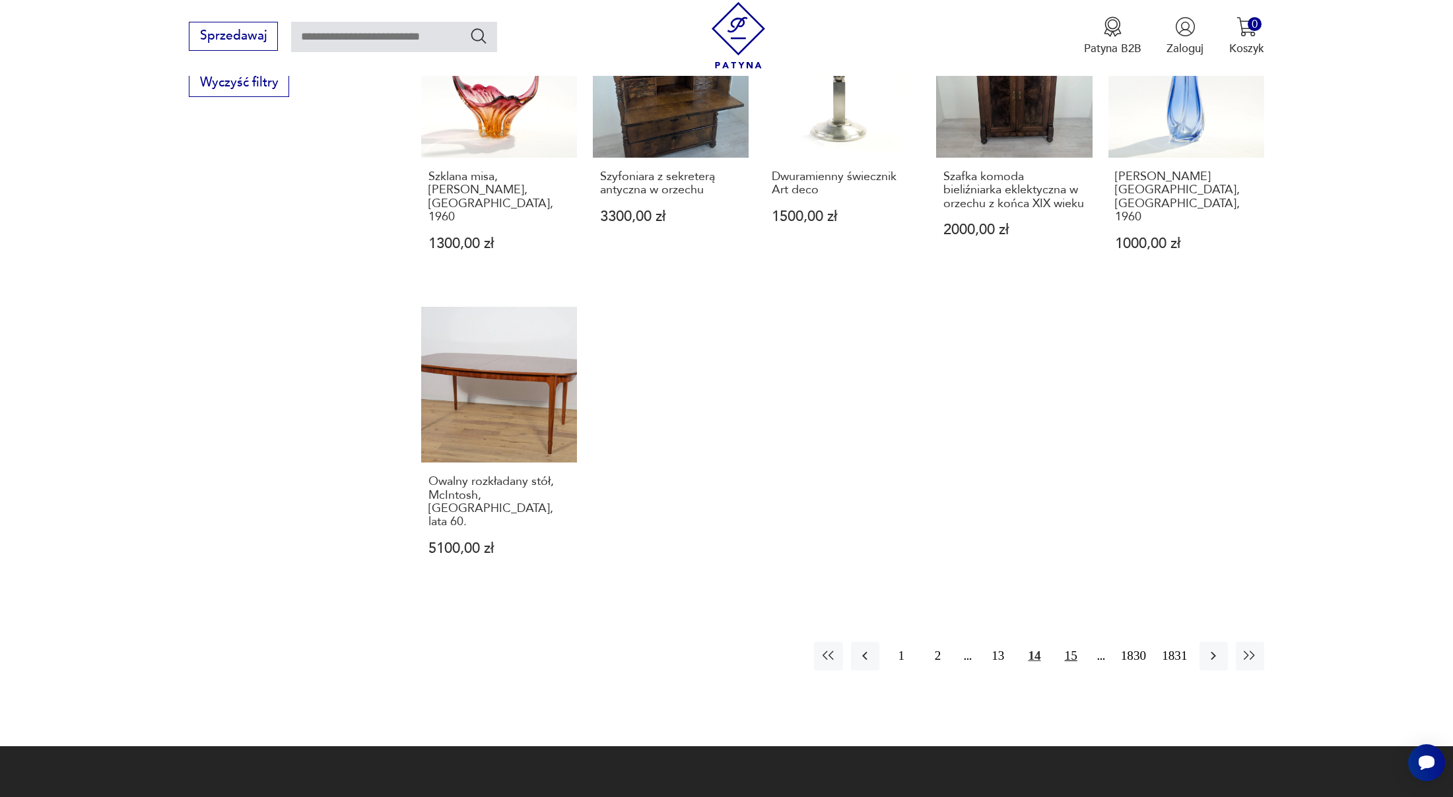
click at [1078, 642] on button "15" at bounding box center [1071, 656] width 28 height 28
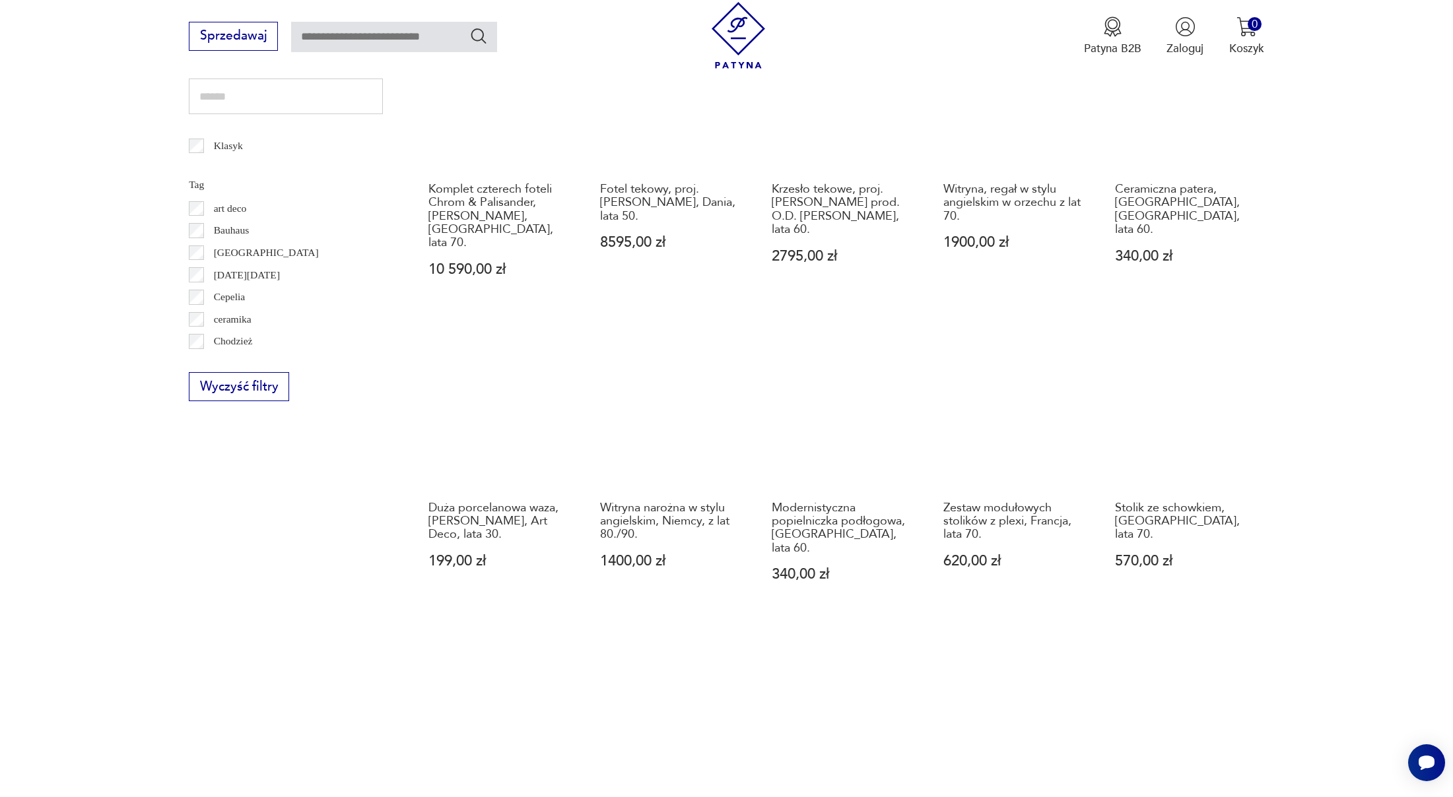
scroll to position [919, 0]
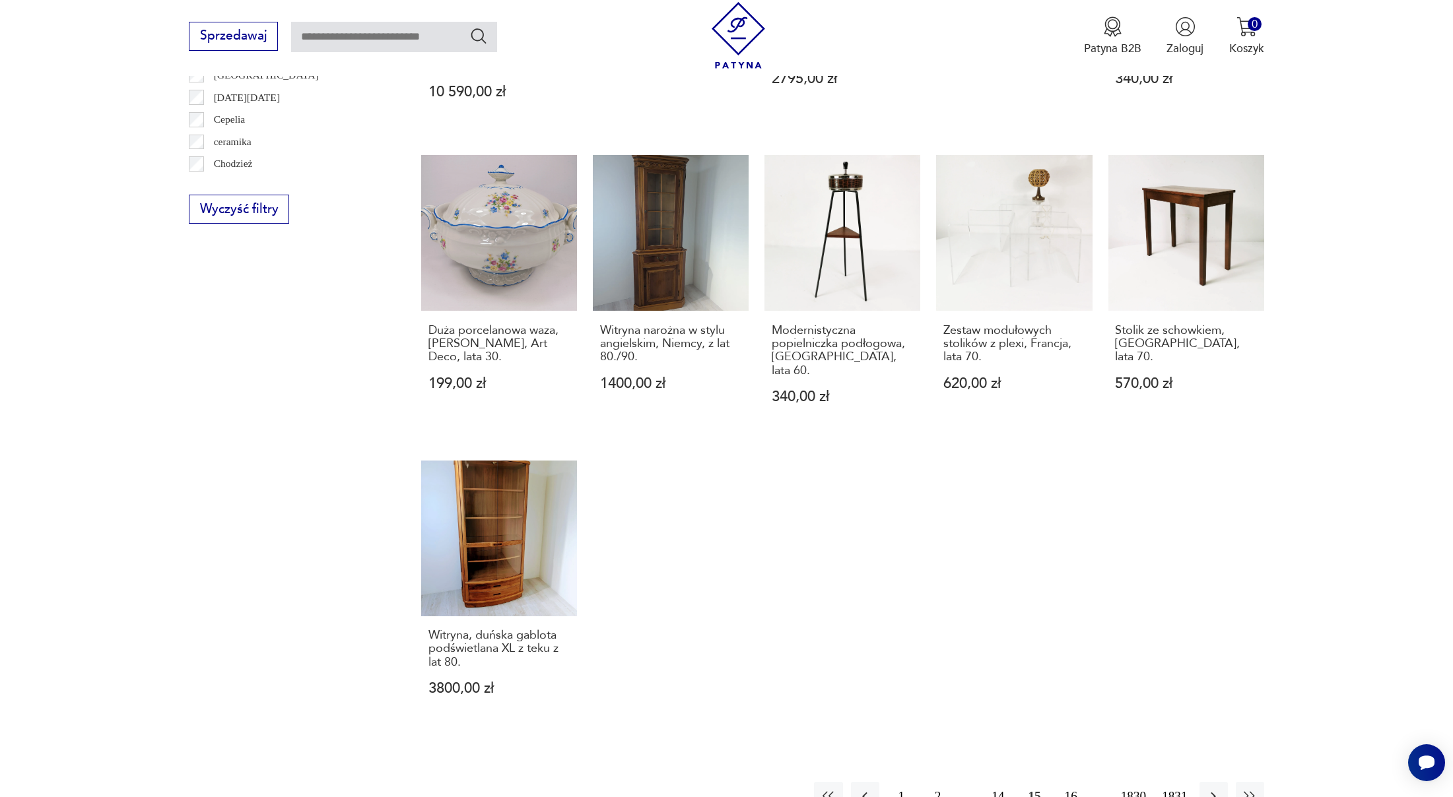
click at [1071, 782] on button "16" at bounding box center [1071, 796] width 28 height 28
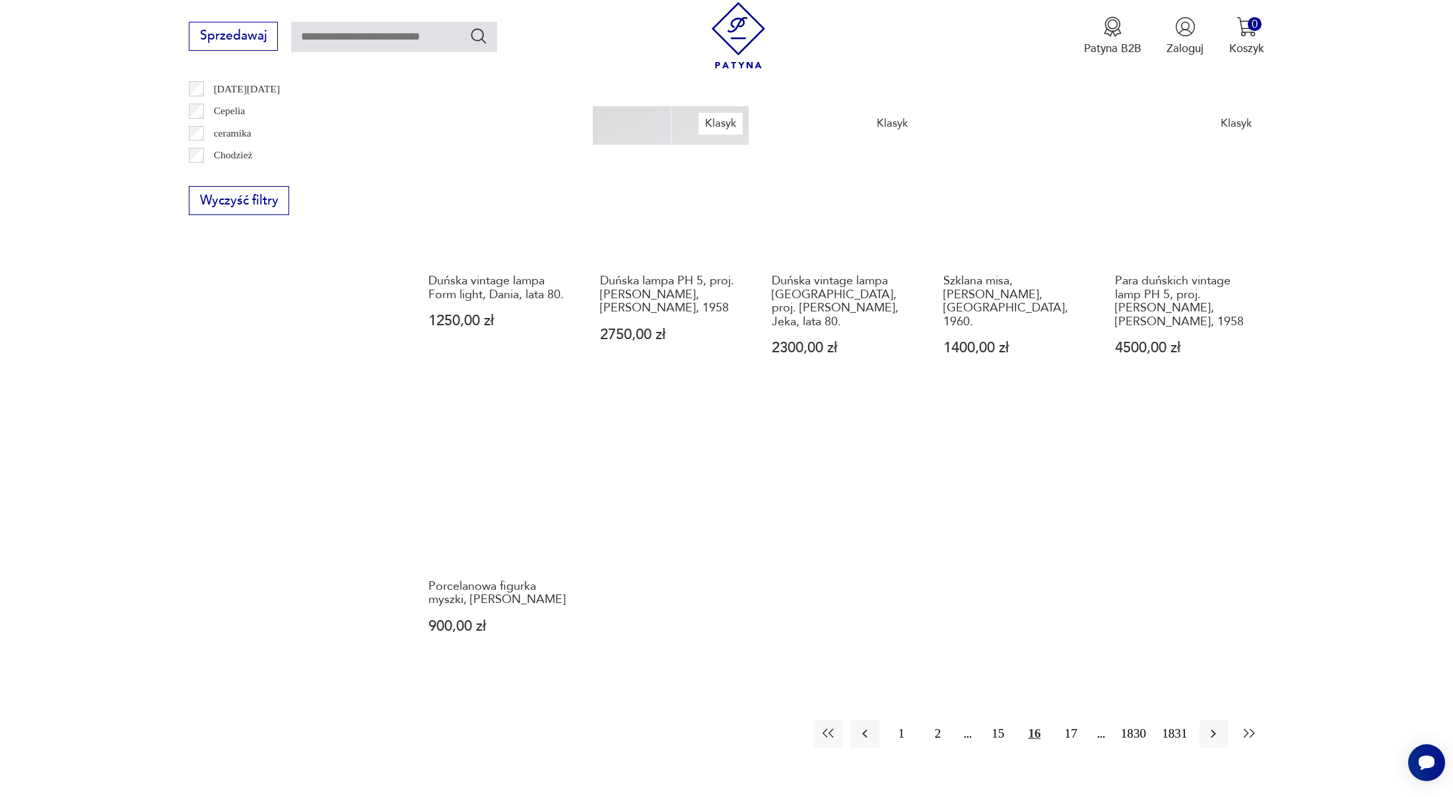
scroll to position [989, 0]
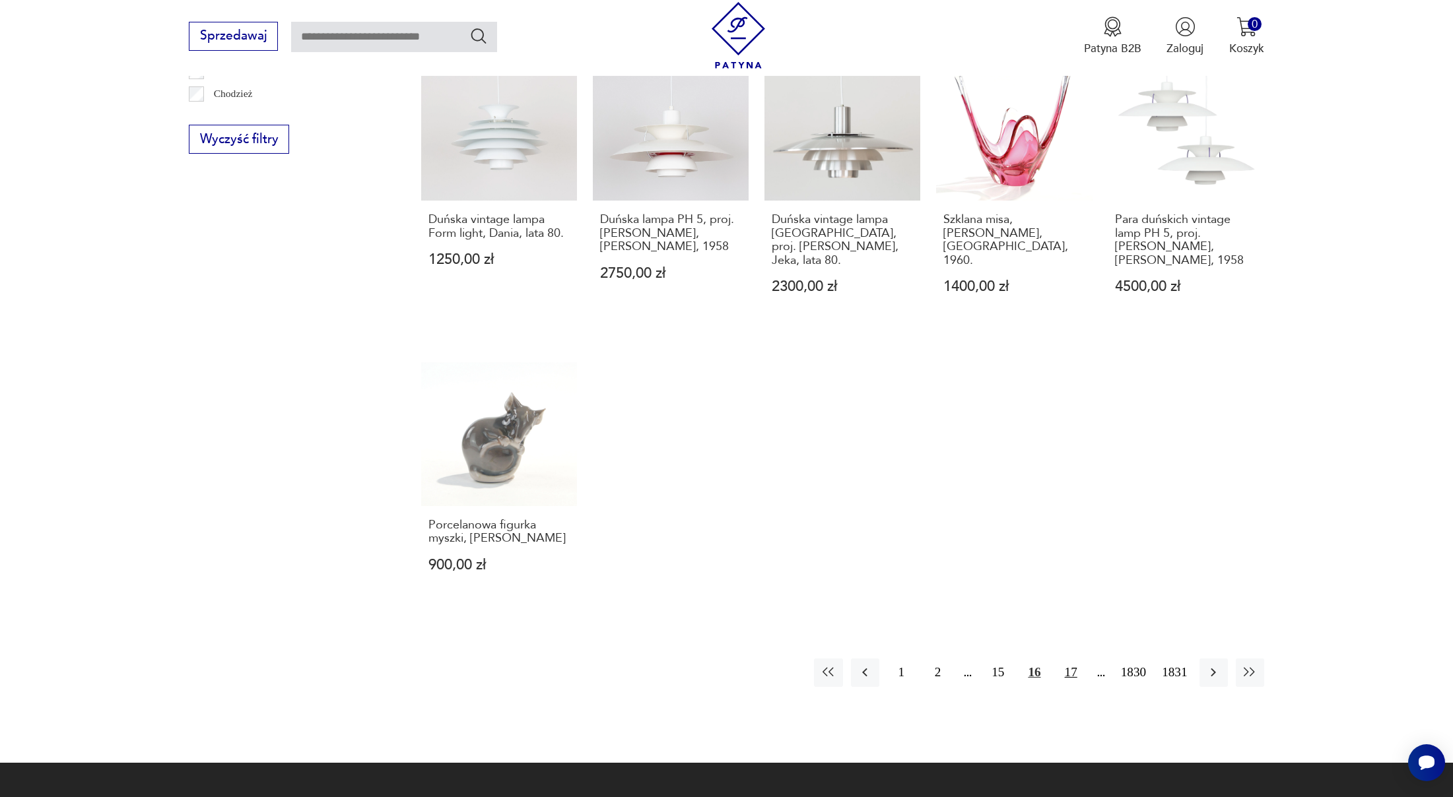
click at [1072, 659] on button "17" at bounding box center [1071, 673] width 28 height 28
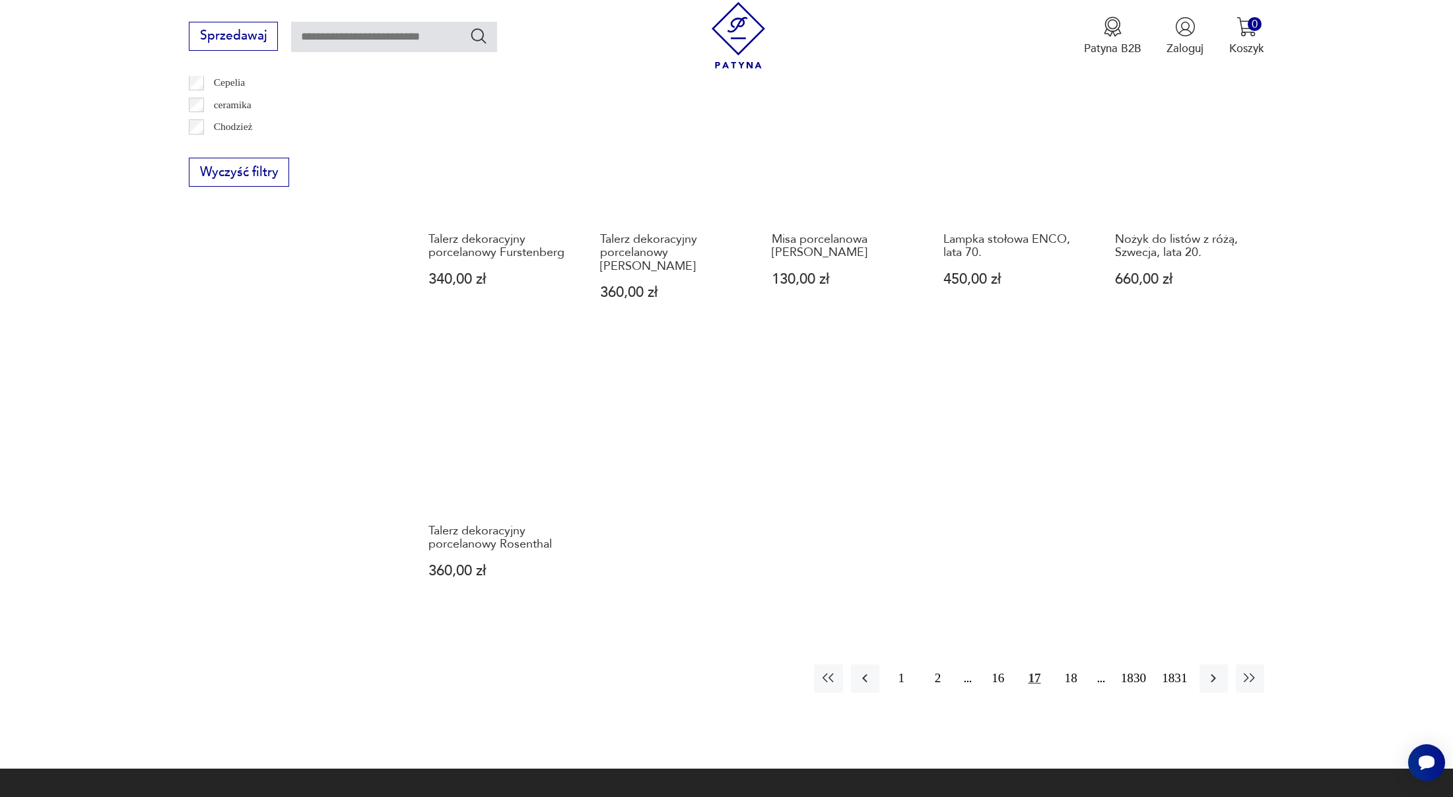
scroll to position [992, 0]
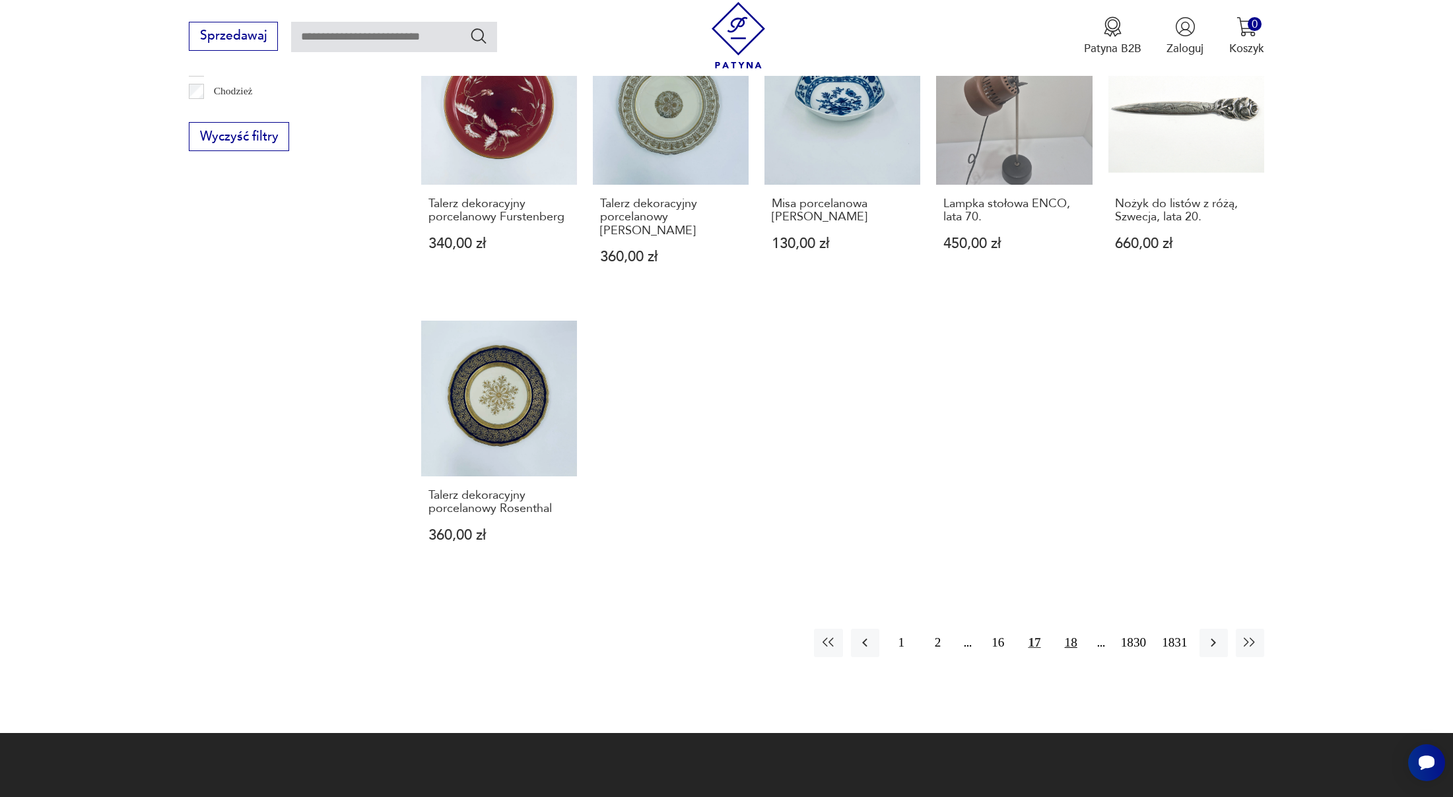
click at [1066, 629] on button "18" at bounding box center [1071, 643] width 28 height 28
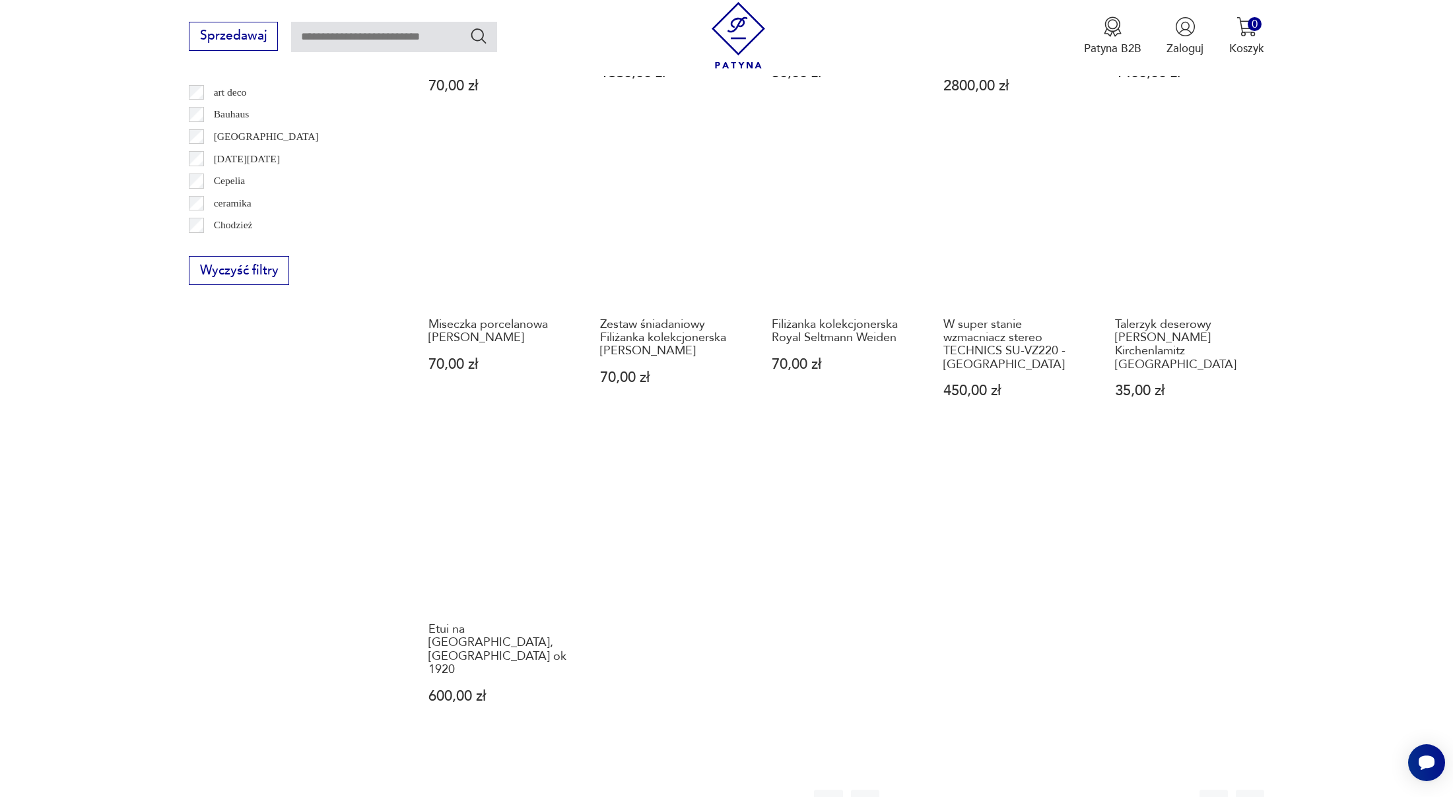
scroll to position [1026, 0]
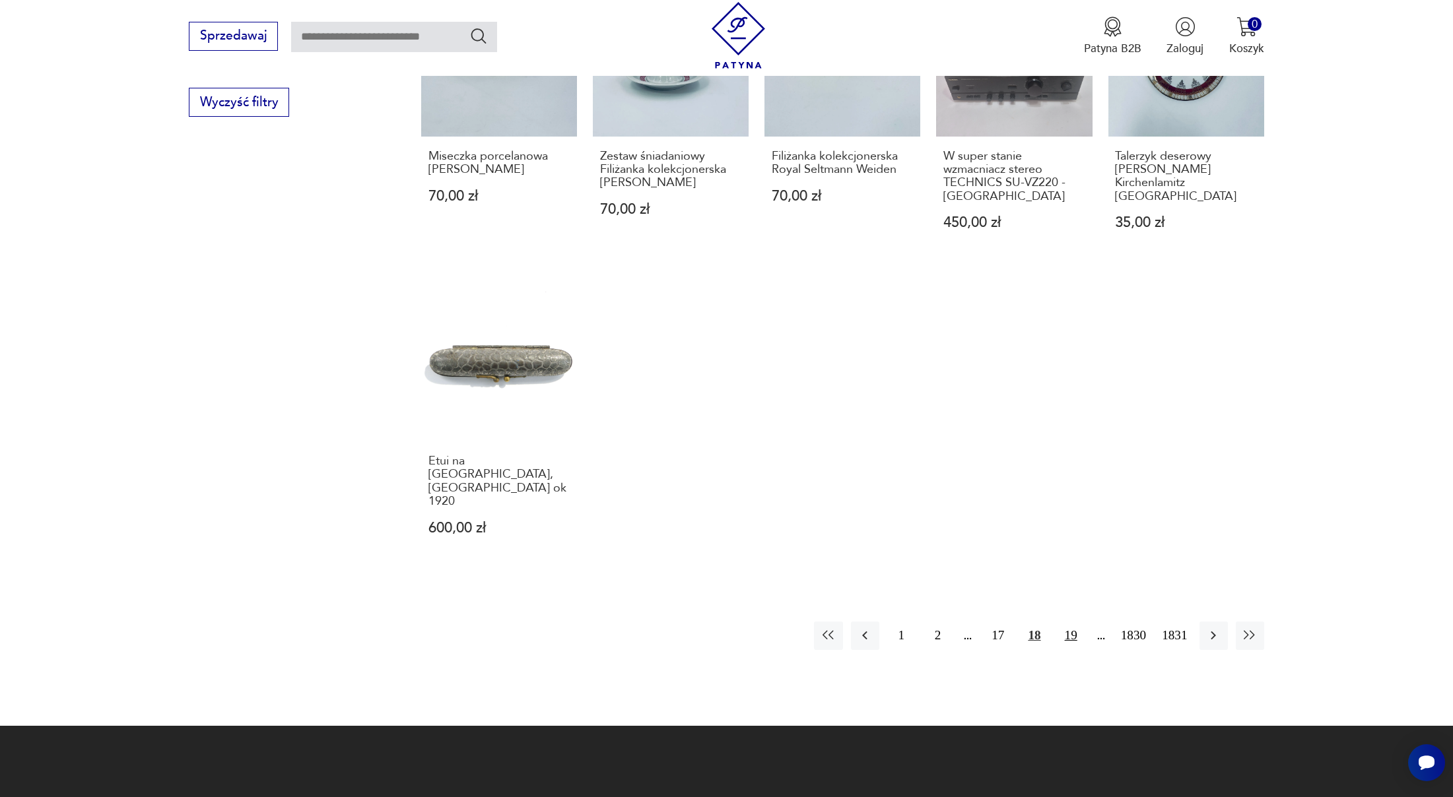
click at [1066, 622] on button "19" at bounding box center [1071, 636] width 28 height 28
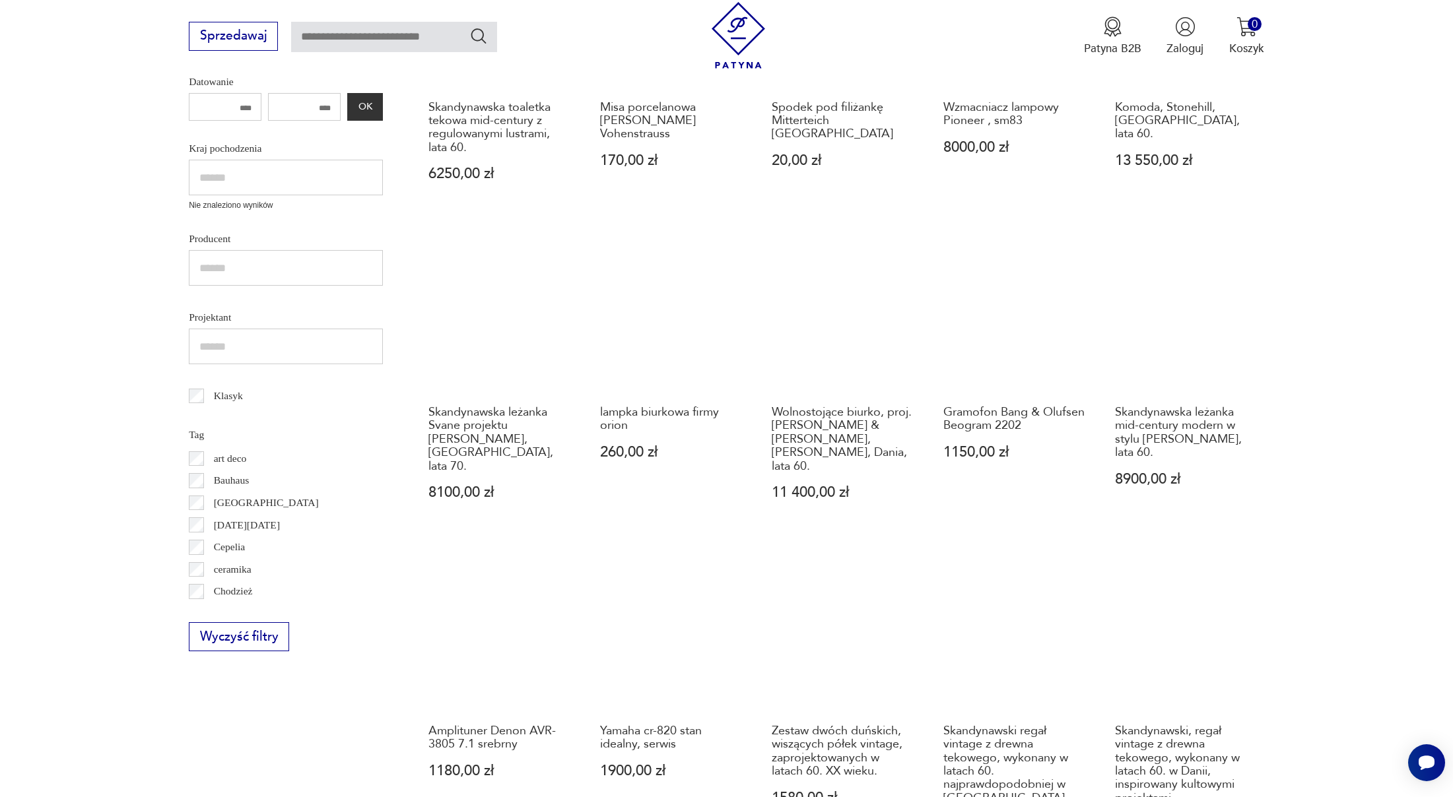
scroll to position [1092, 0]
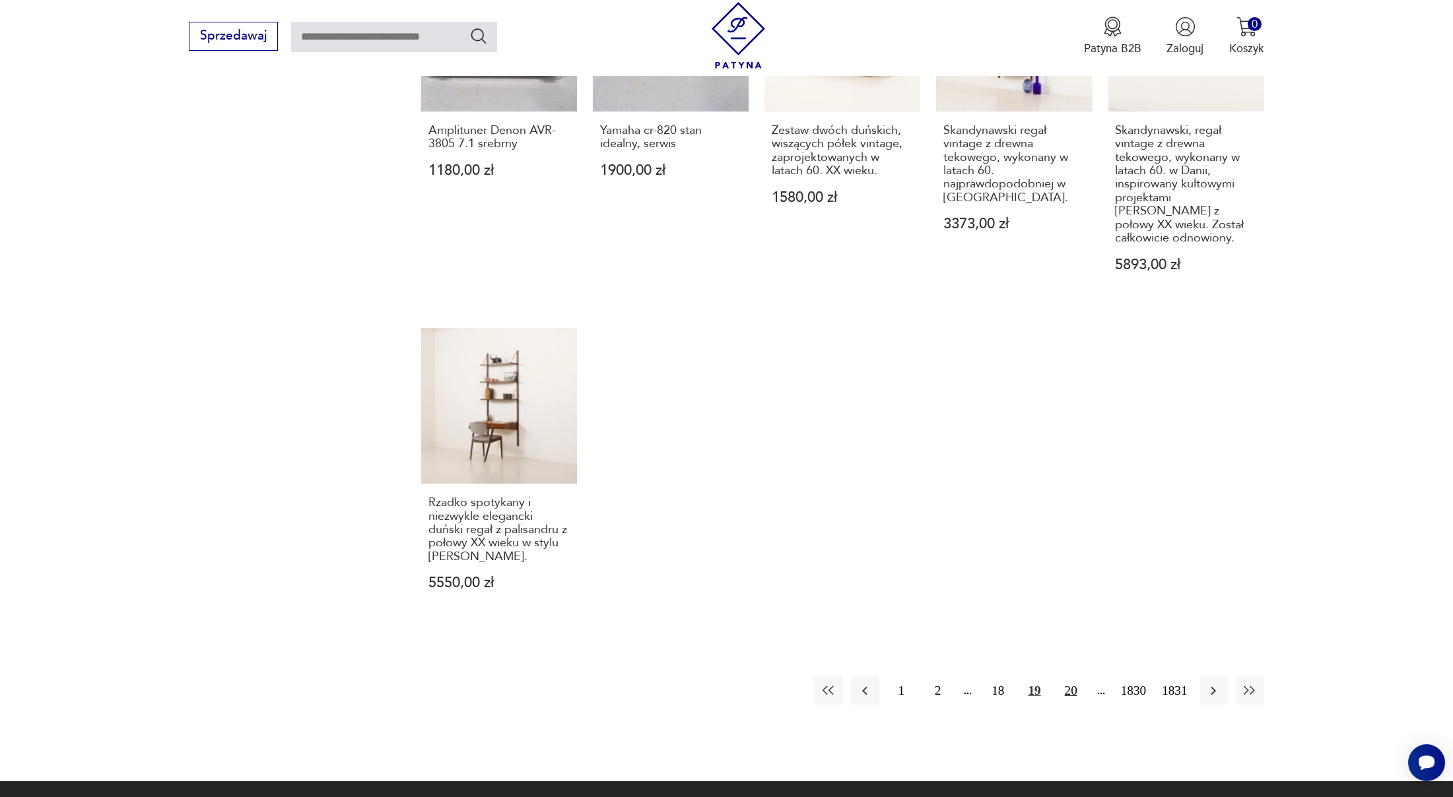
click at [1067, 688] on button "20" at bounding box center [1071, 691] width 28 height 28
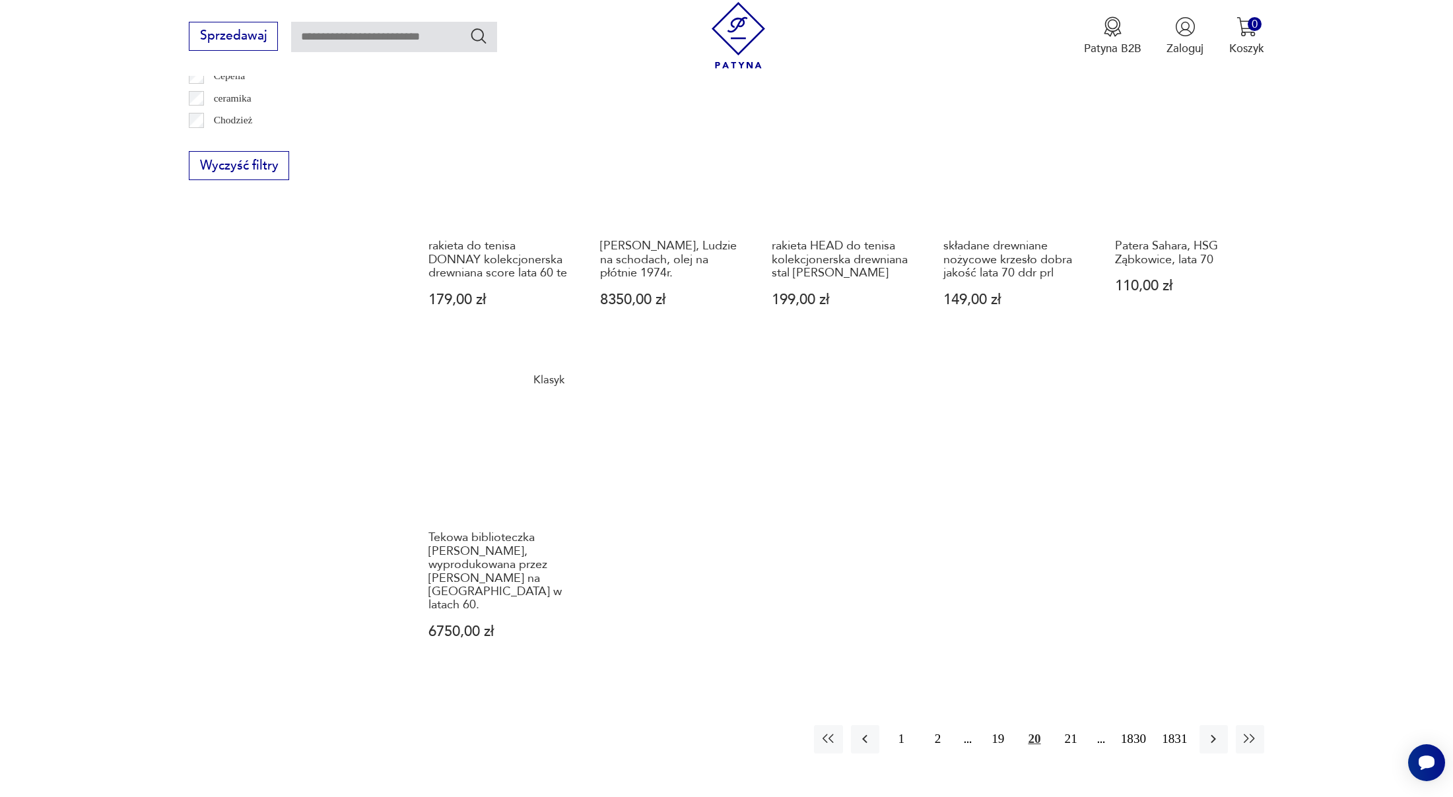
scroll to position [1225, 0]
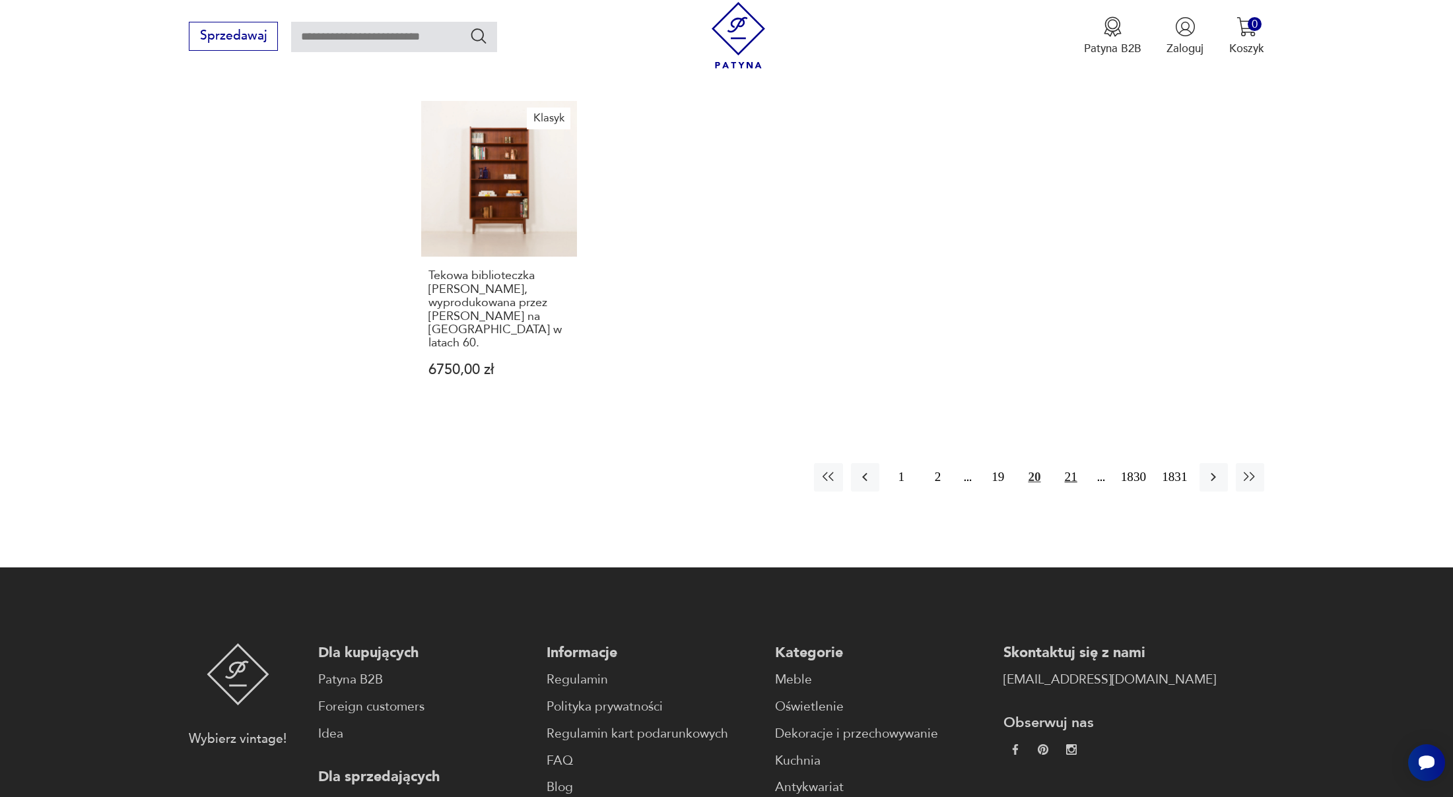
click at [1059, 467] on button "21" at bounding box center [1071, 477] width 28 height 28
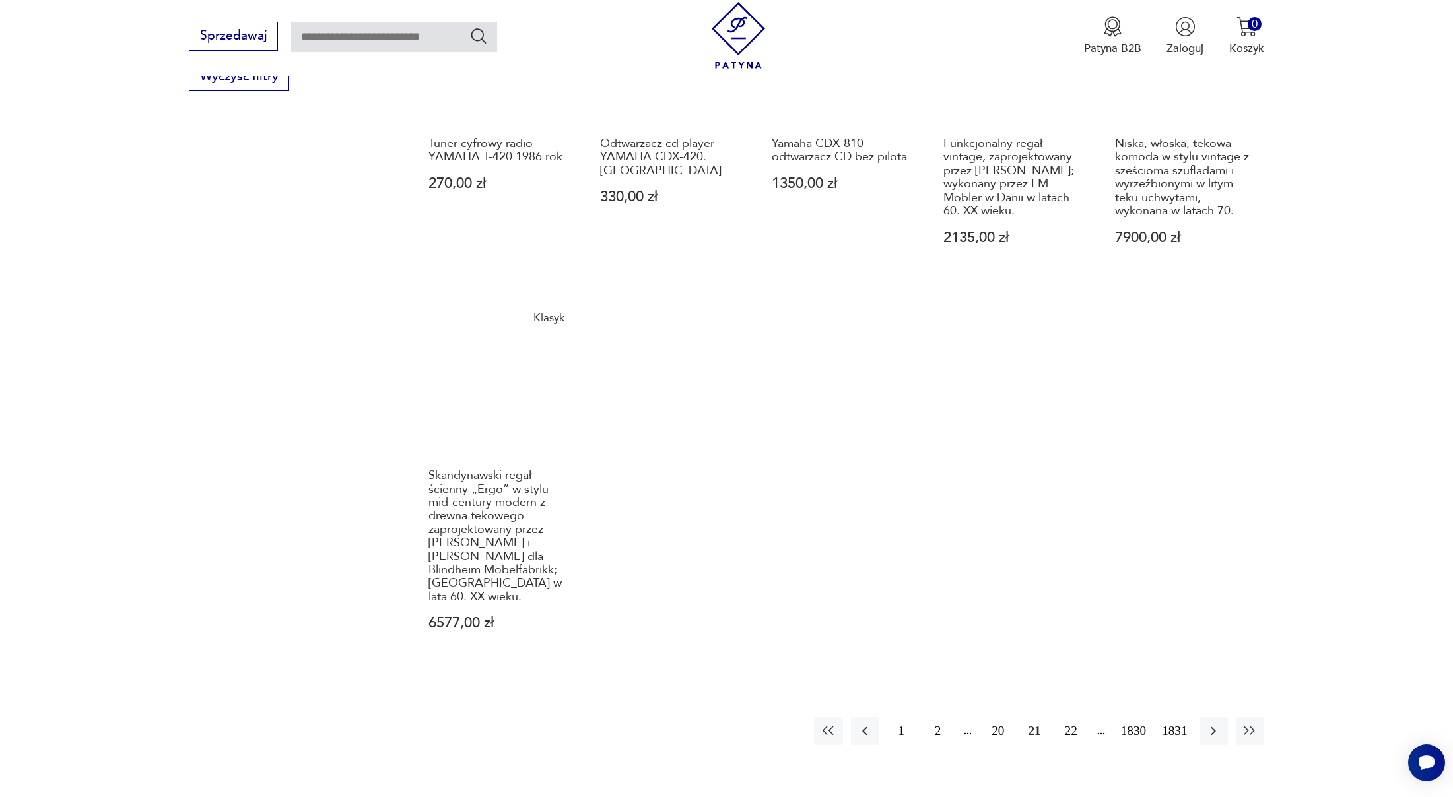
scroll to position [1053, 0]
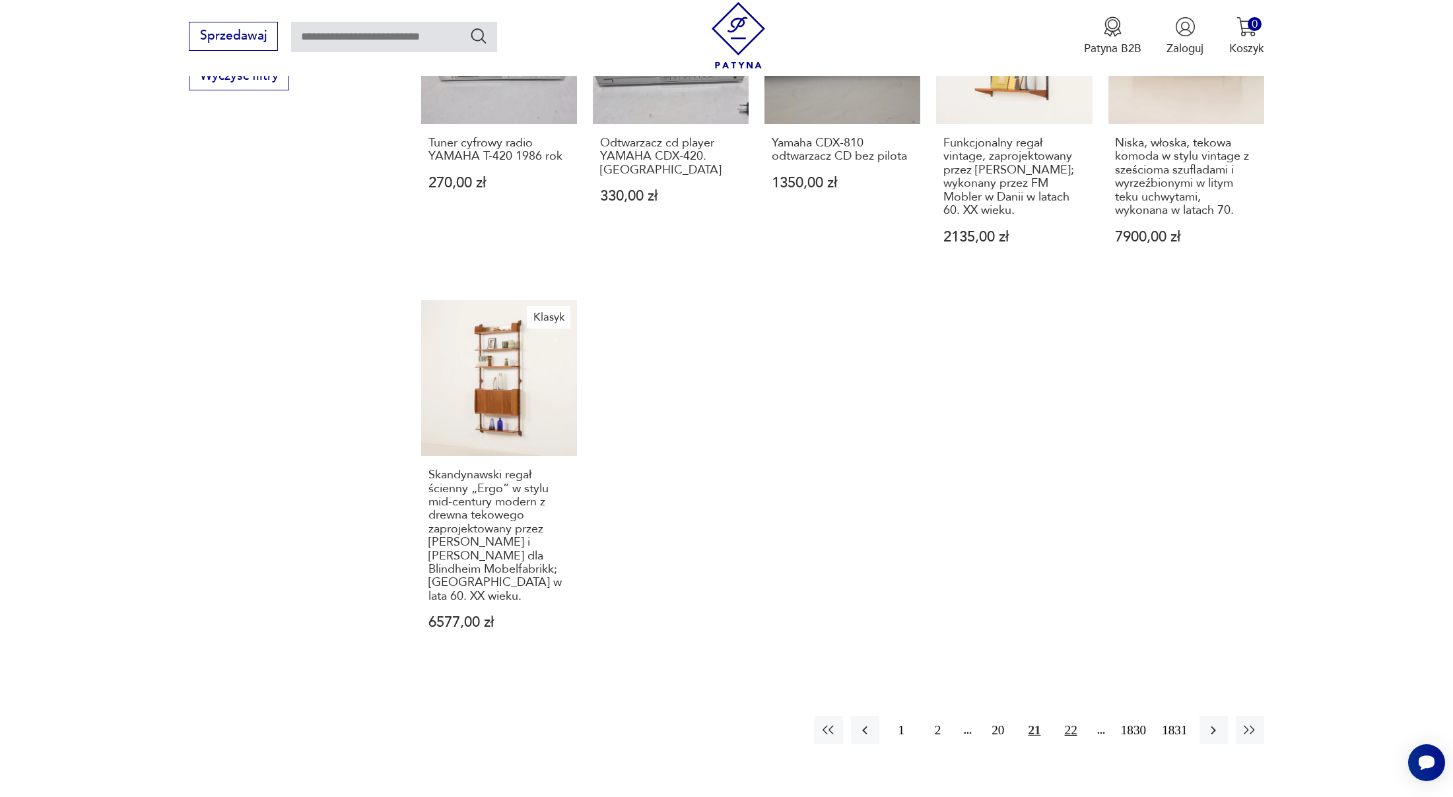
click at [1069, 716] on button "22" at bounding box center [1071, 730] width 28 height 28
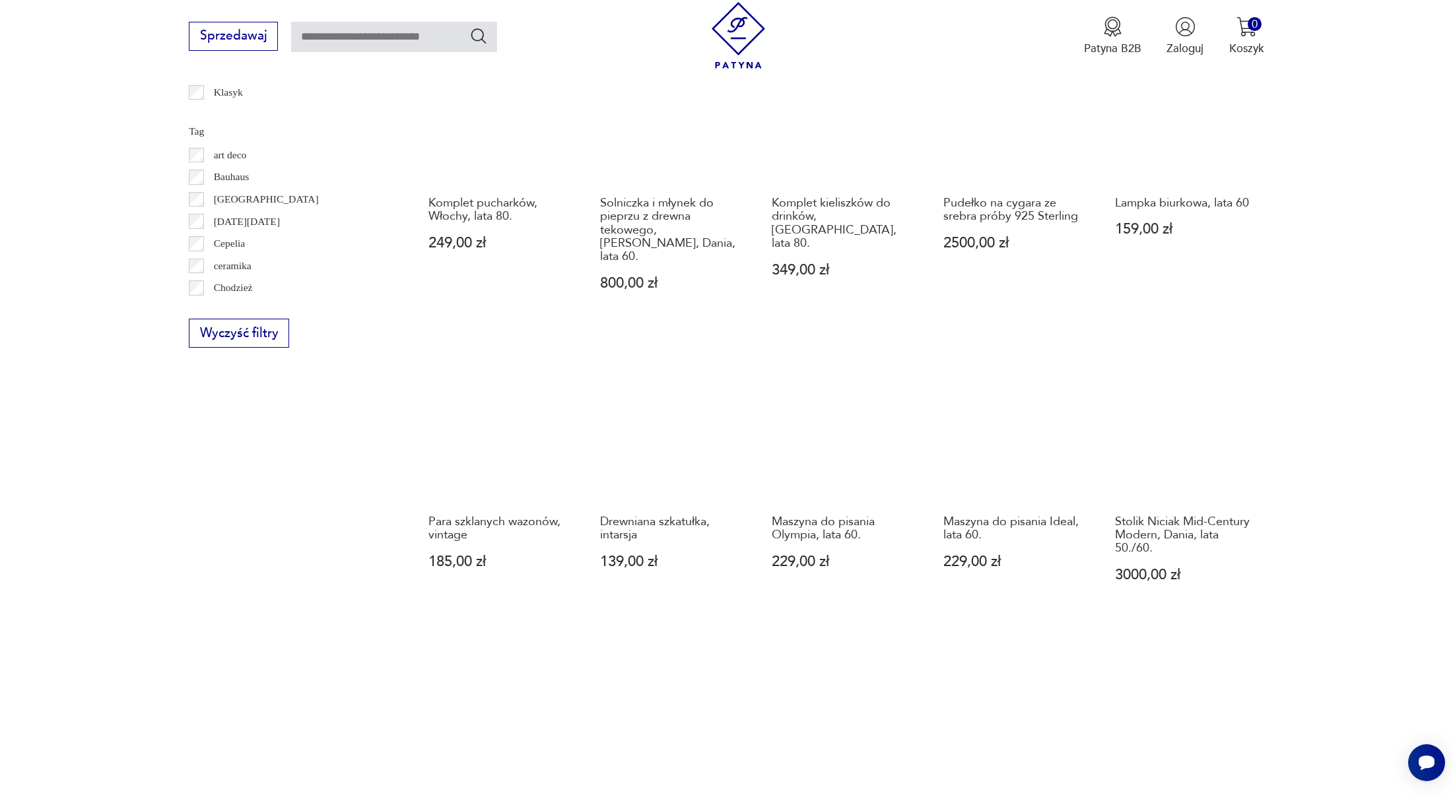
scroll to position [1039, 0]
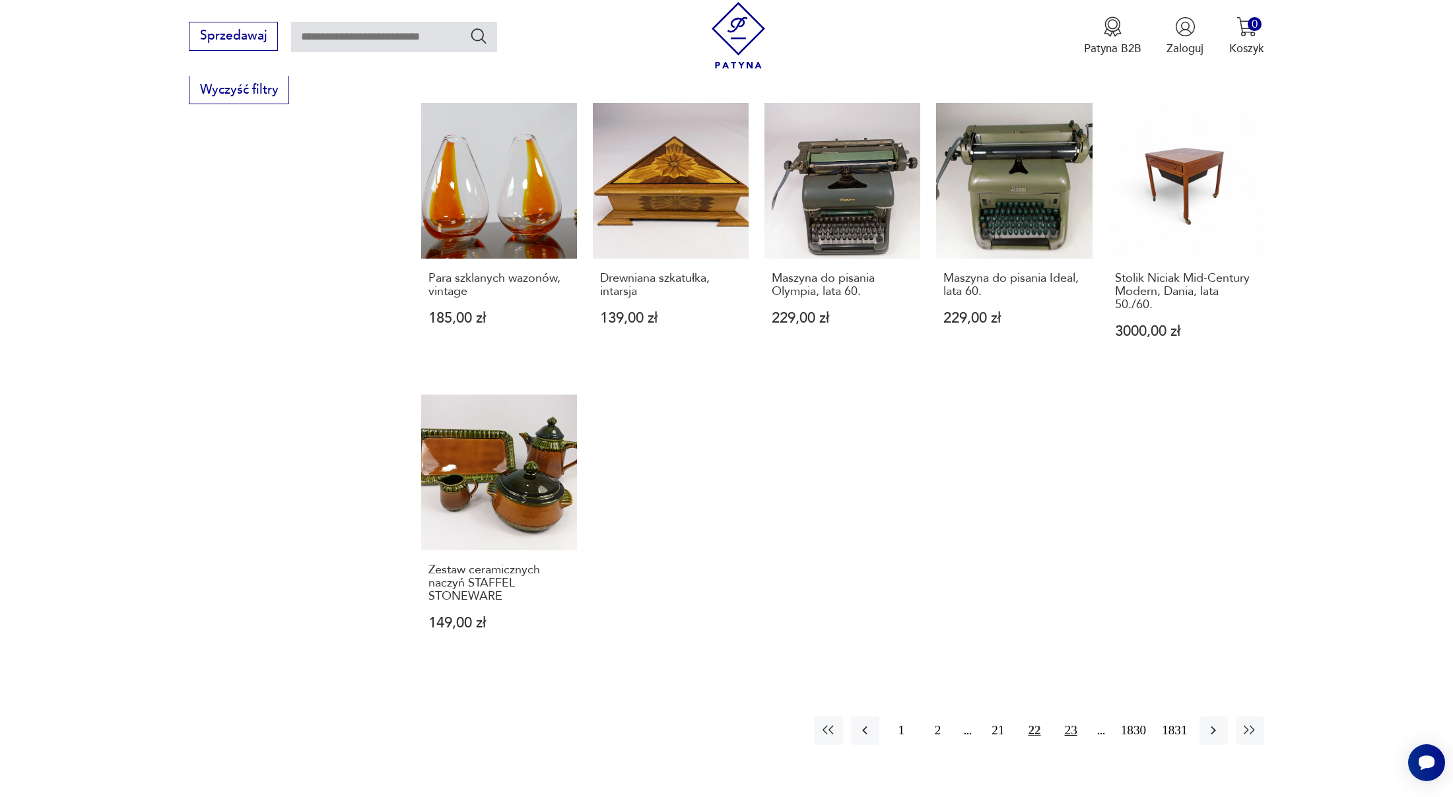
click at [1068, 717] on button "23" at bounding box center [1071, 731] width 28 height 28
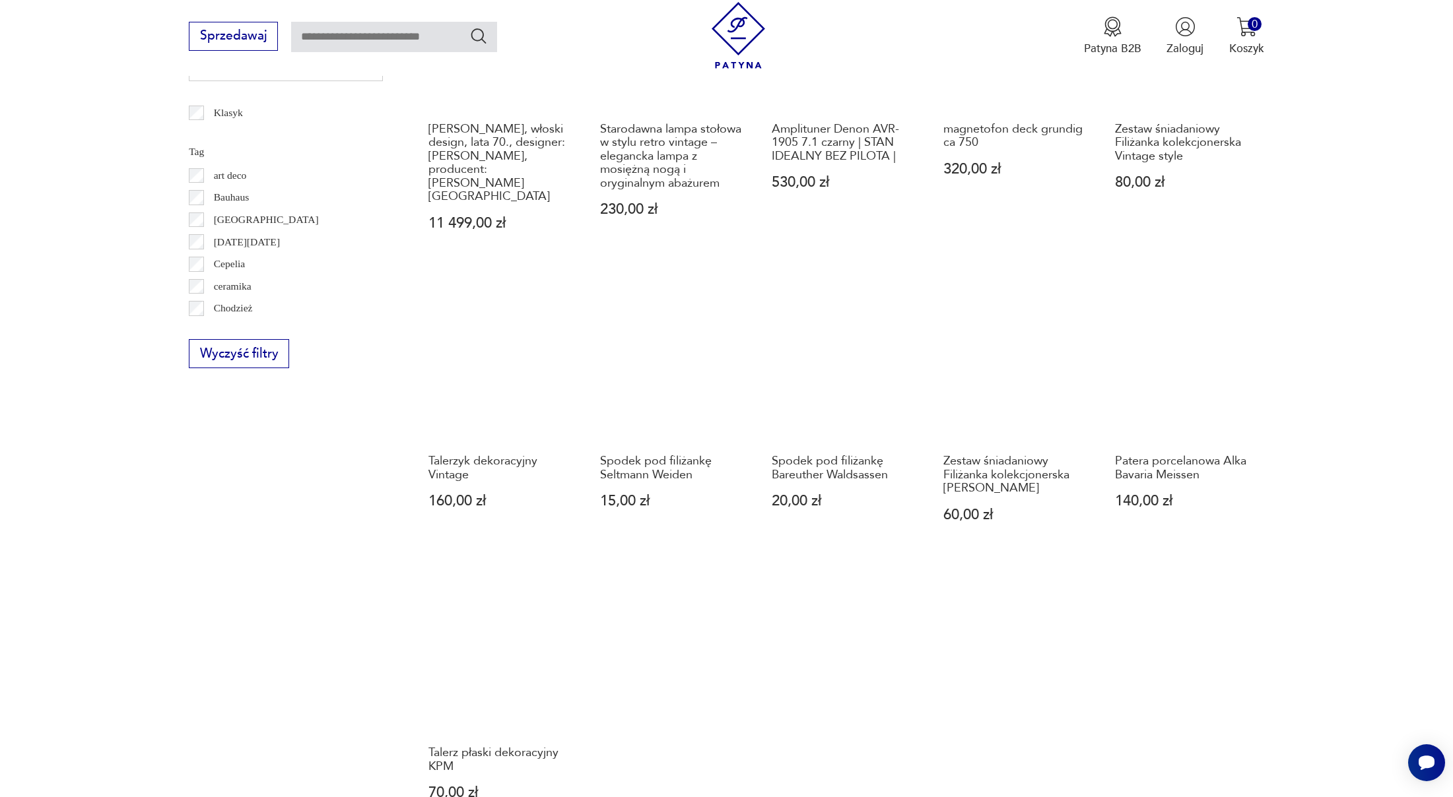
scroll to position [1035, 0]
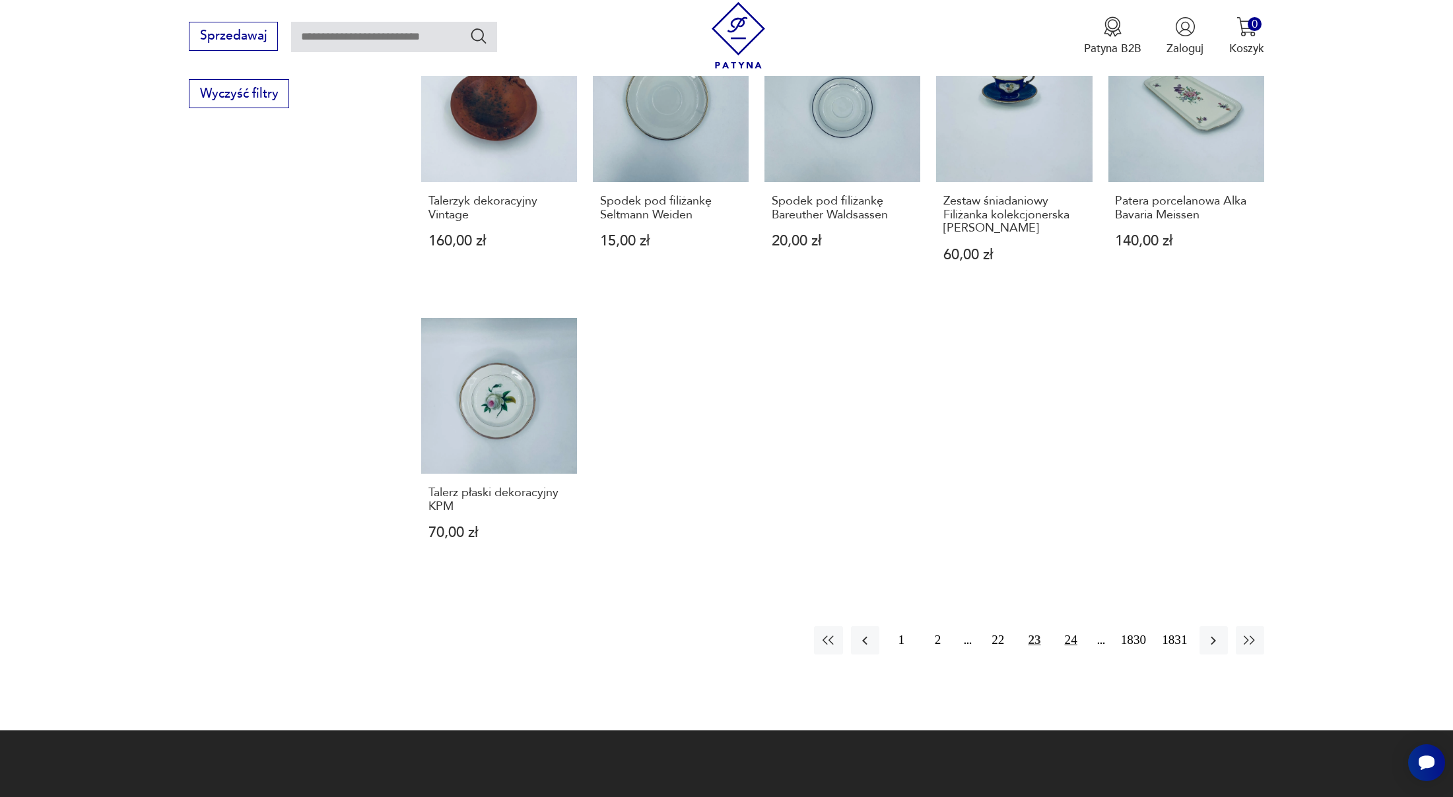
click at [1066, 626] on button "24" at bounding box center [1071, 640] width 28 height 28
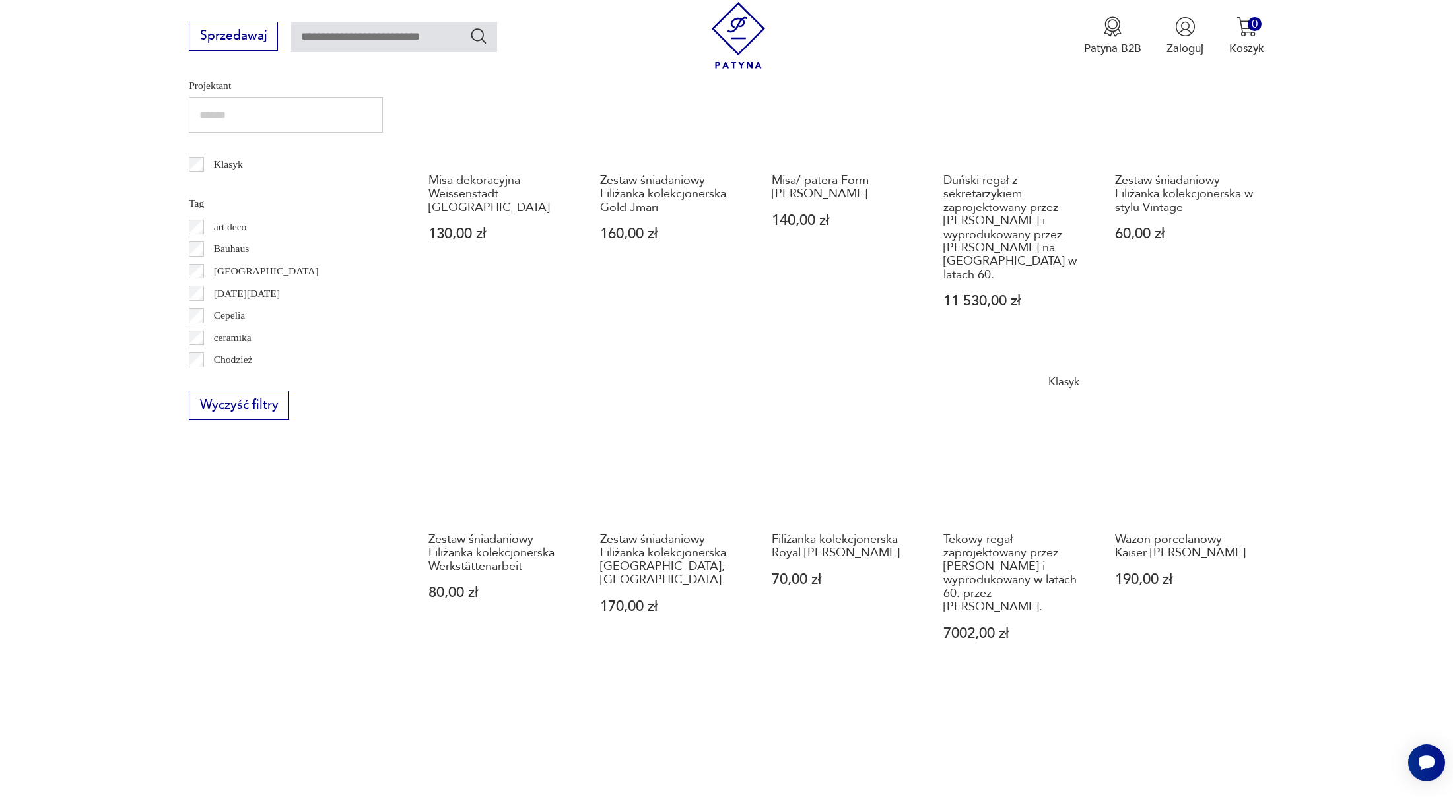
scroll to position [1129, 0]
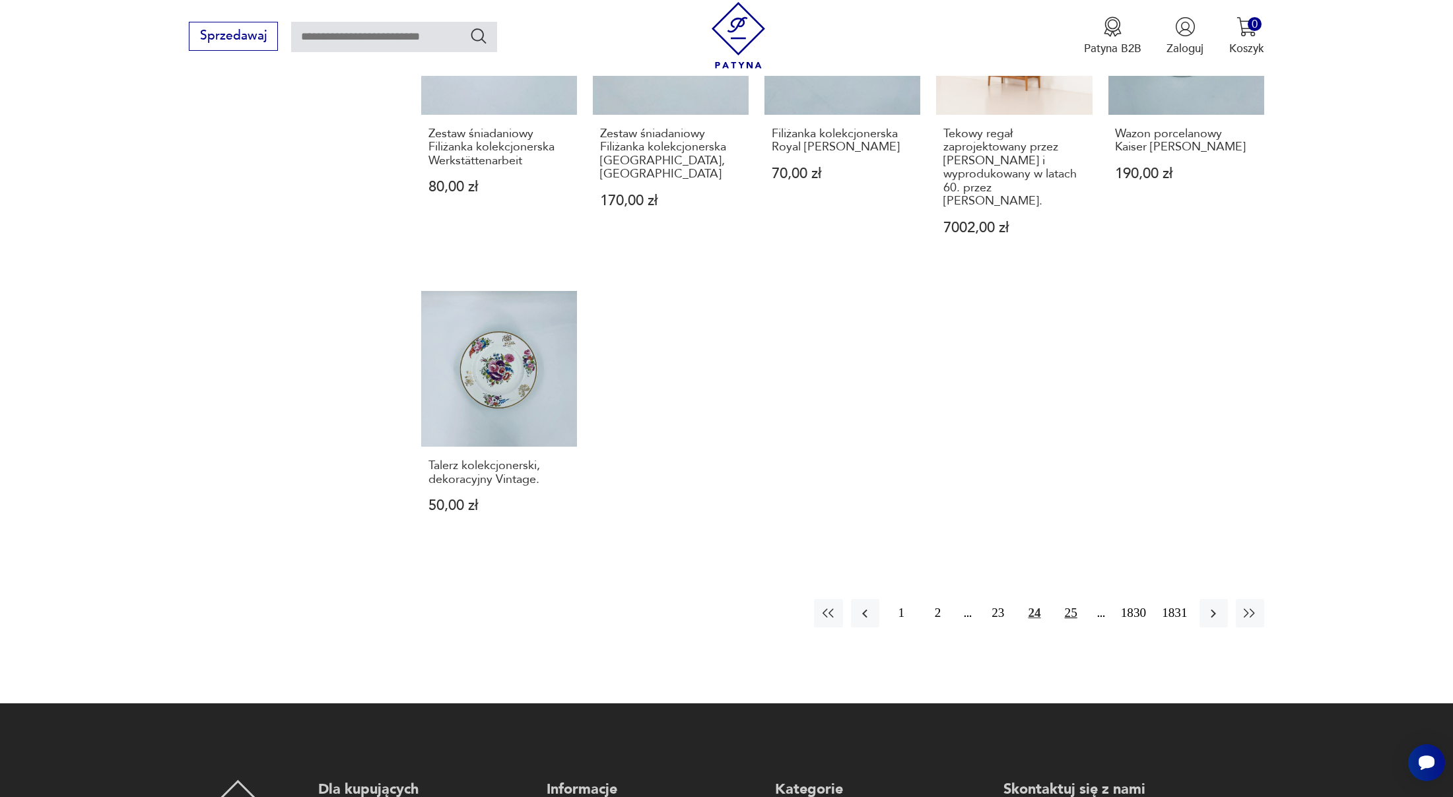
click at [1060, 599] on button "25" at bounding box center [1071, 613] width 28 height 28
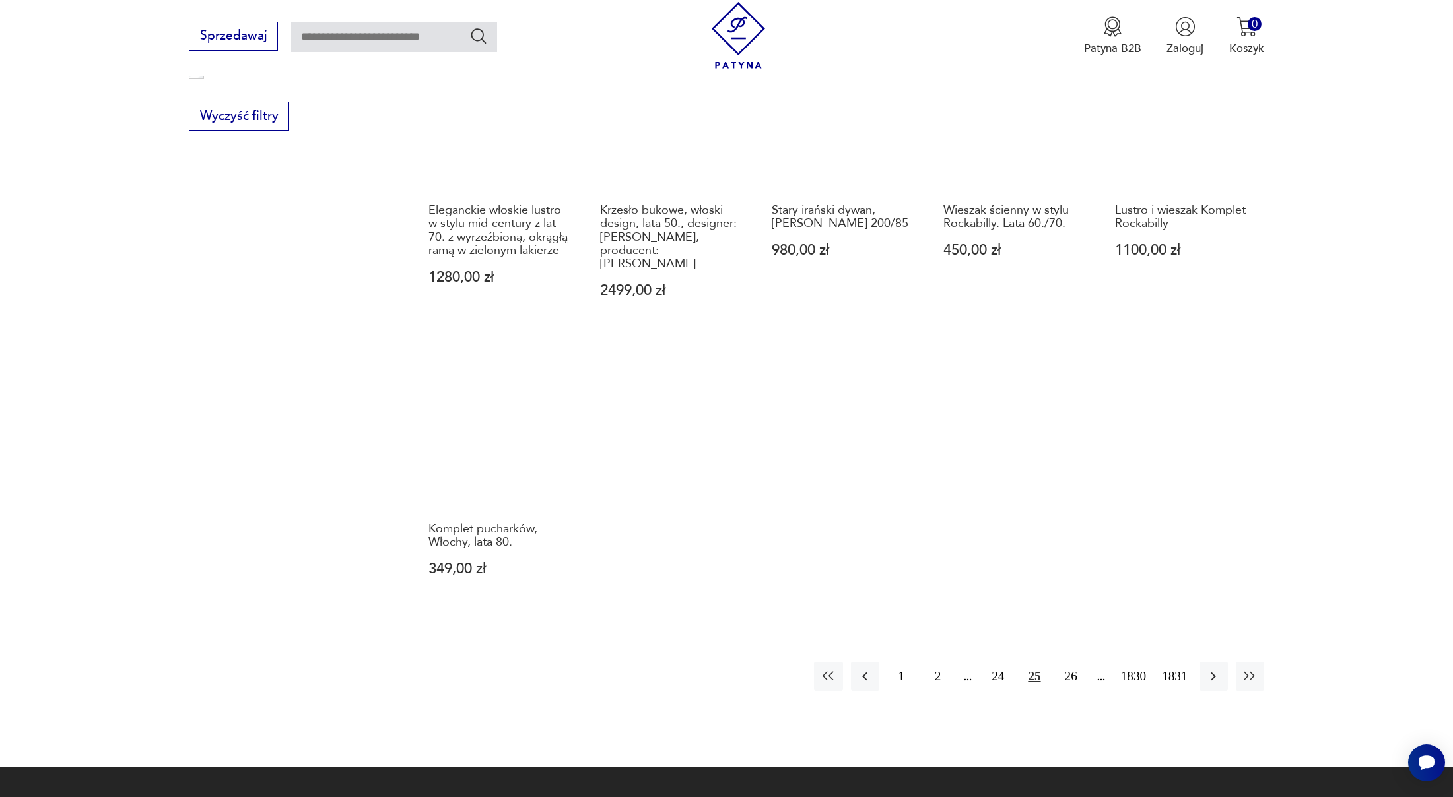
scroll to position [1110, 0]
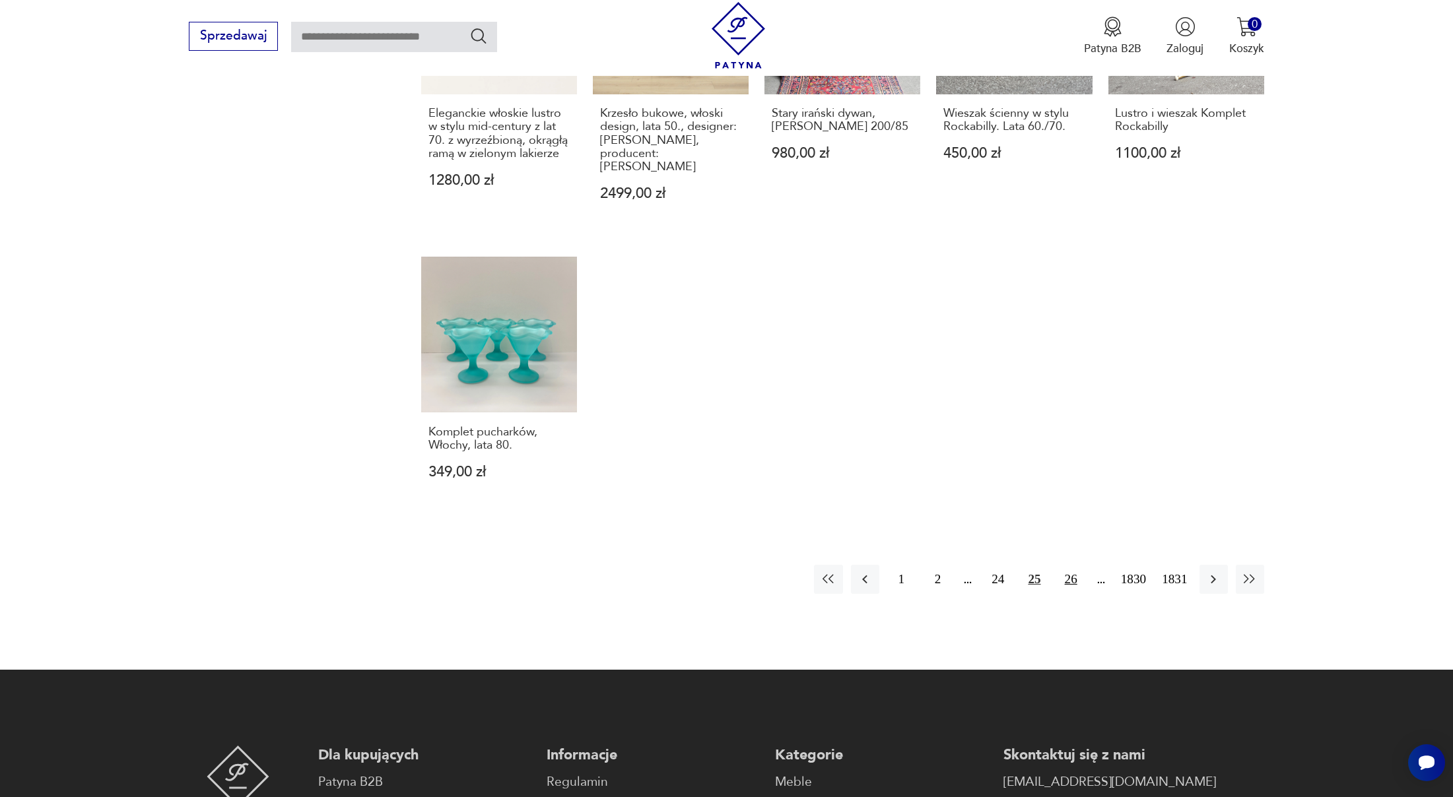
click at [1065, 568] on button "26" at bounding box center [1071, 579] width 28 height 28
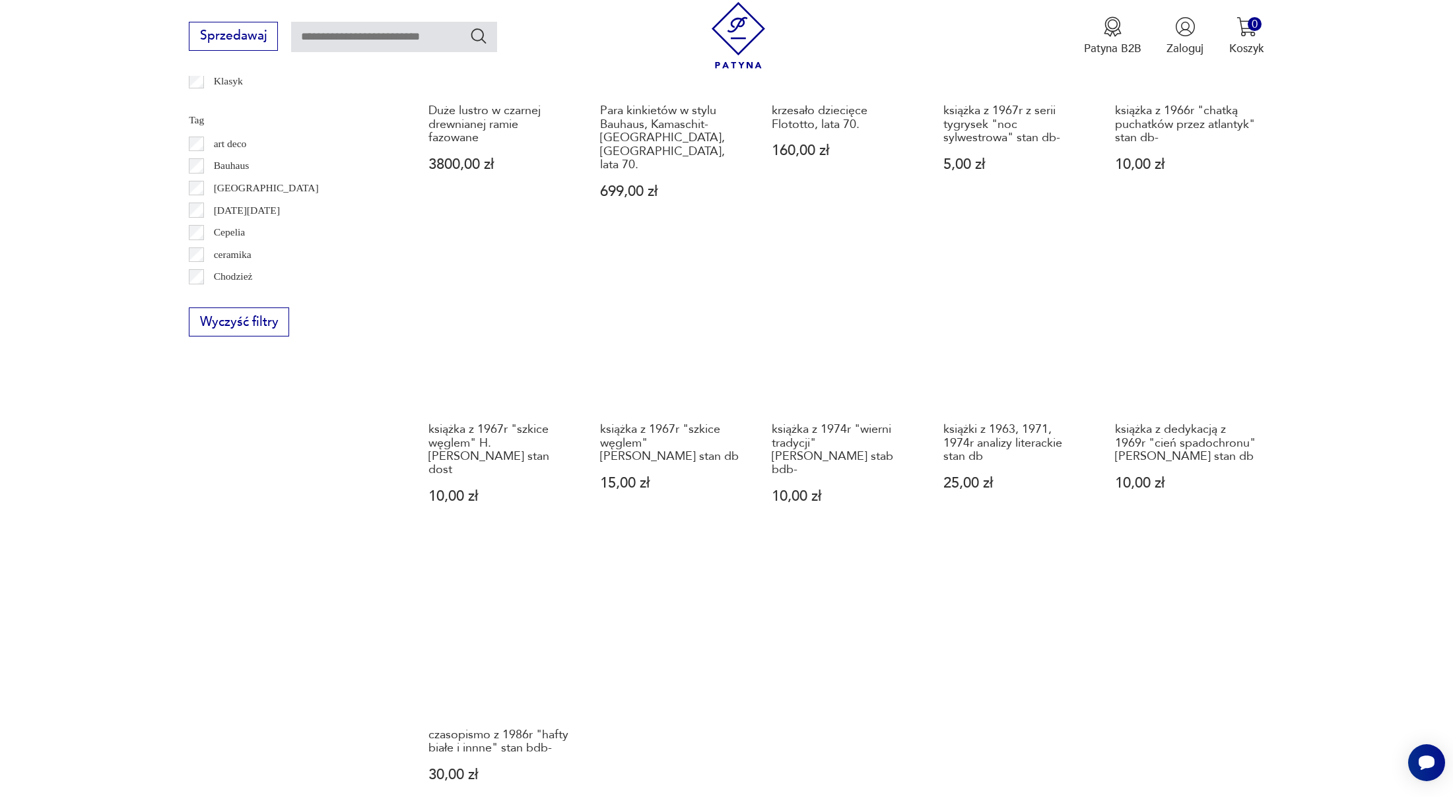
scroll to position [1194, 0]
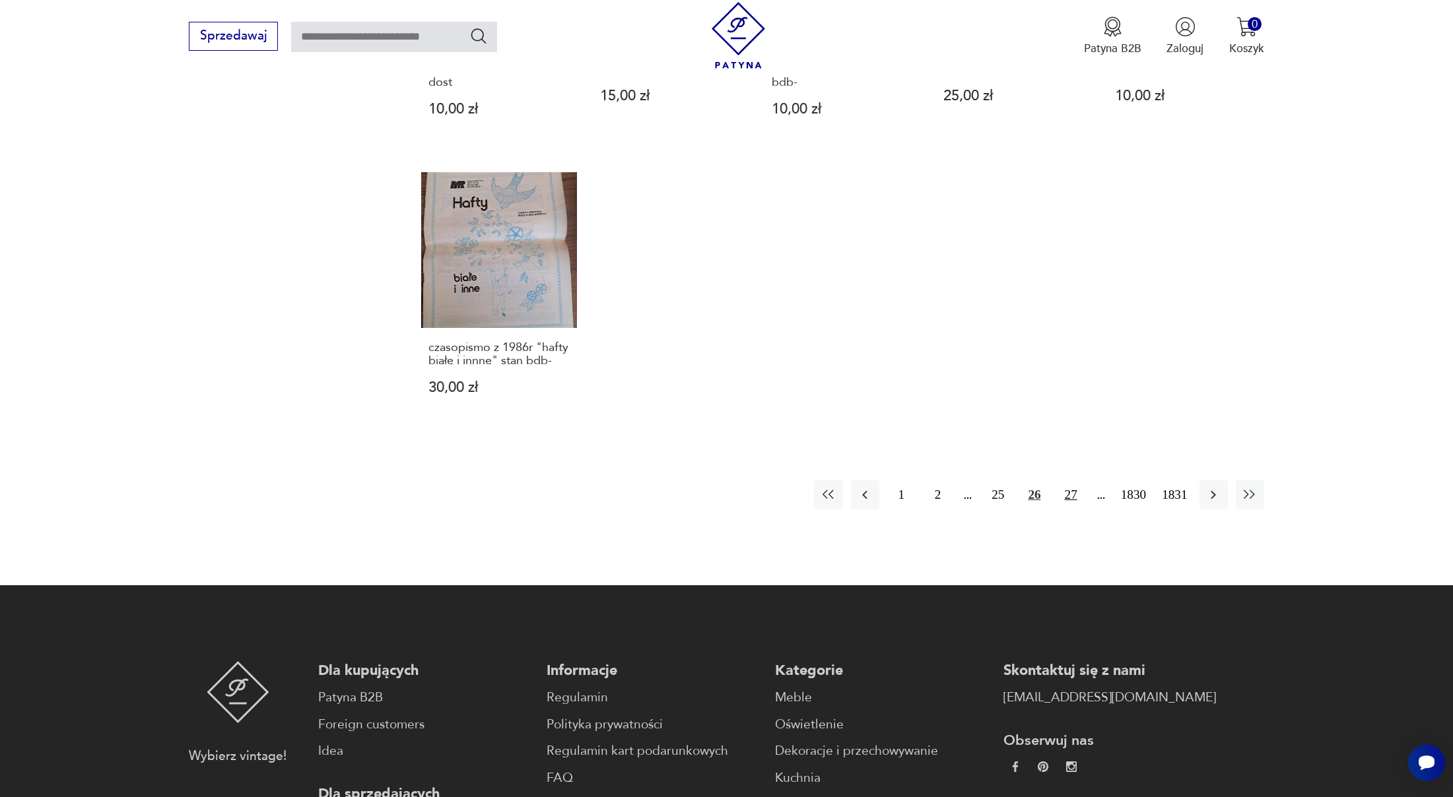
click at [1073, 481] on button "27" at bounding box center [1071, 495] width 28 height 28
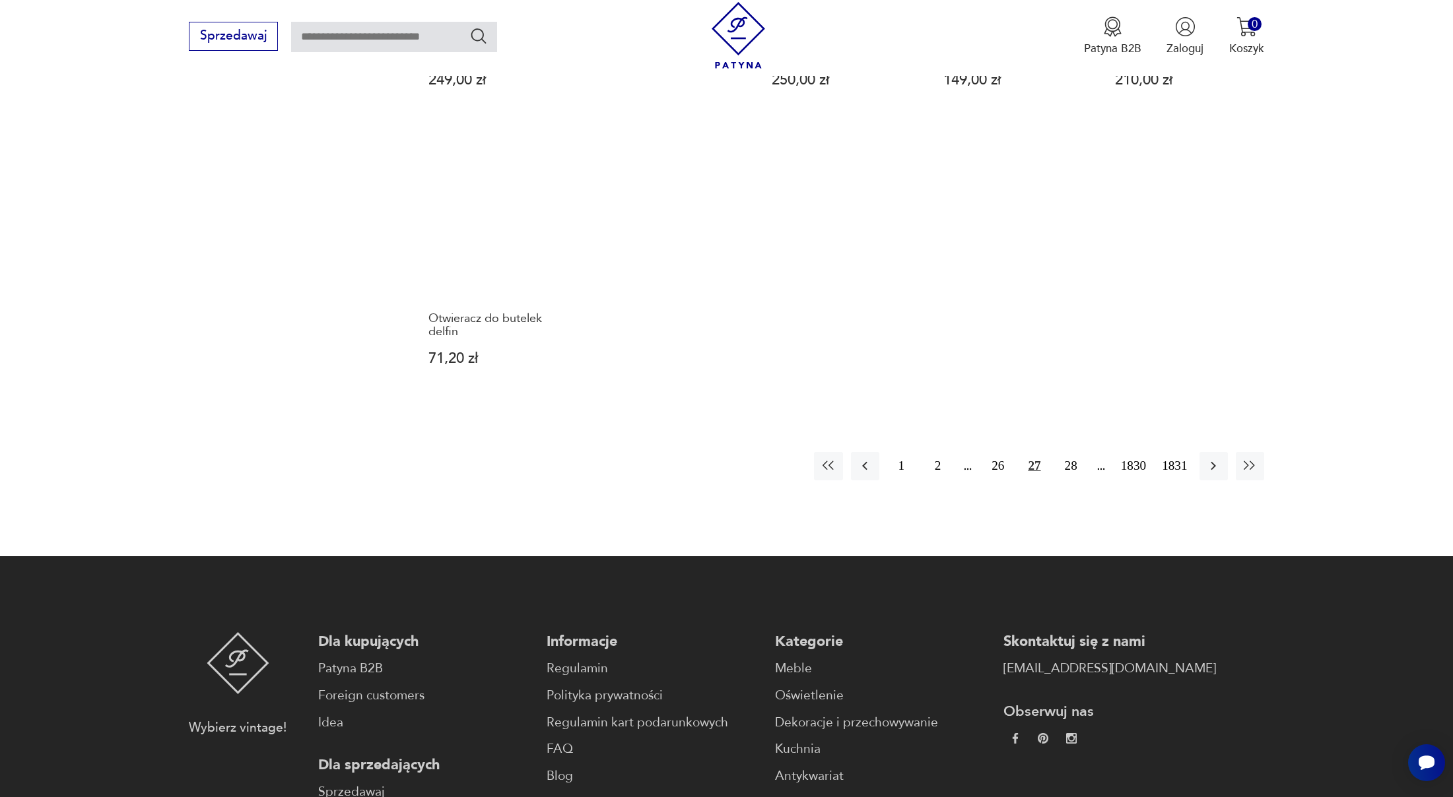
scroll to position [1196, 0]
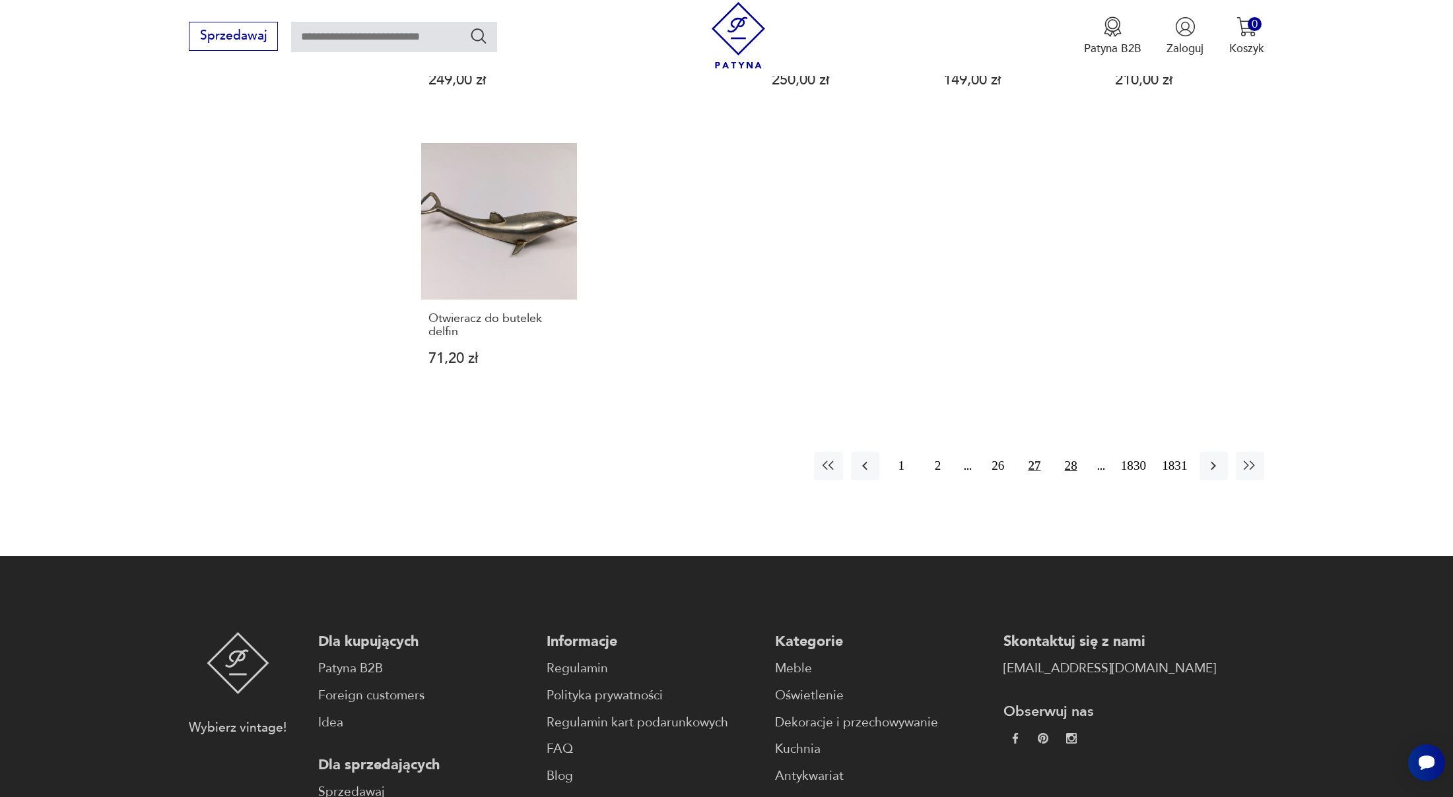
click at [1057, 471] on button "28" at bounding box center [1071, 466] width 28 height 28
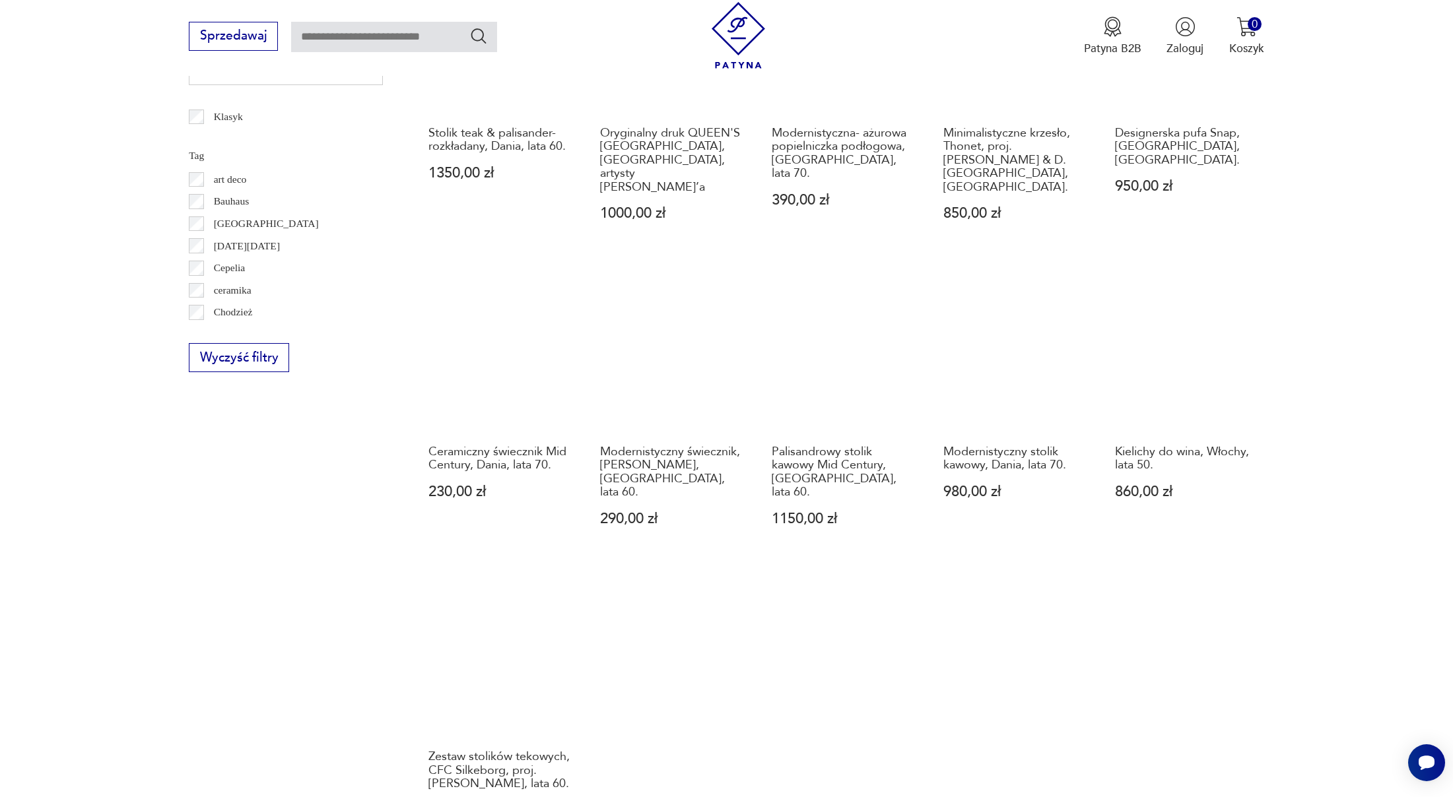
scroll to position [997, 0]
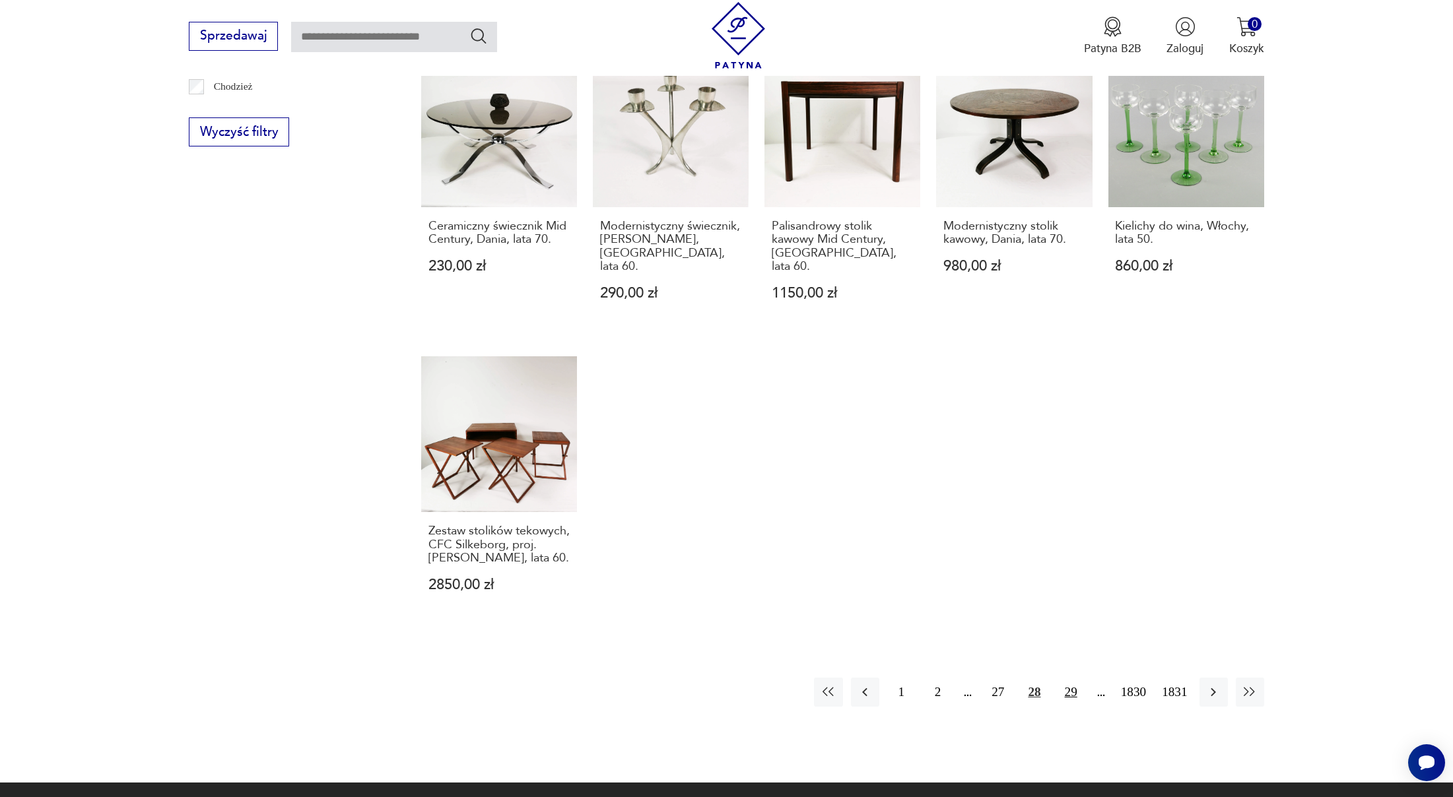
click at [1061, 678] on button "29" at bounding box center [1071, 692] width 28 height 28
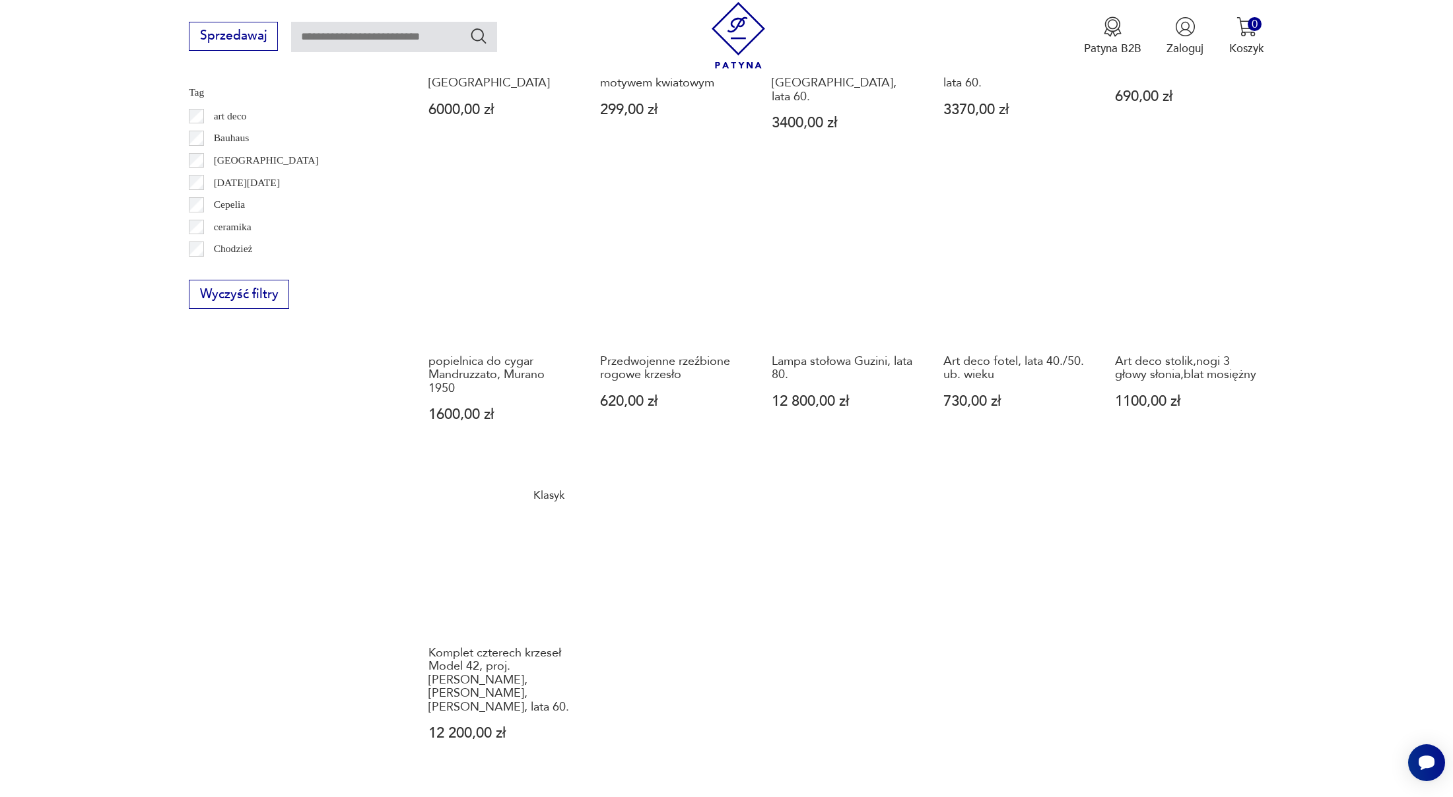
scroll to position [948, 0]
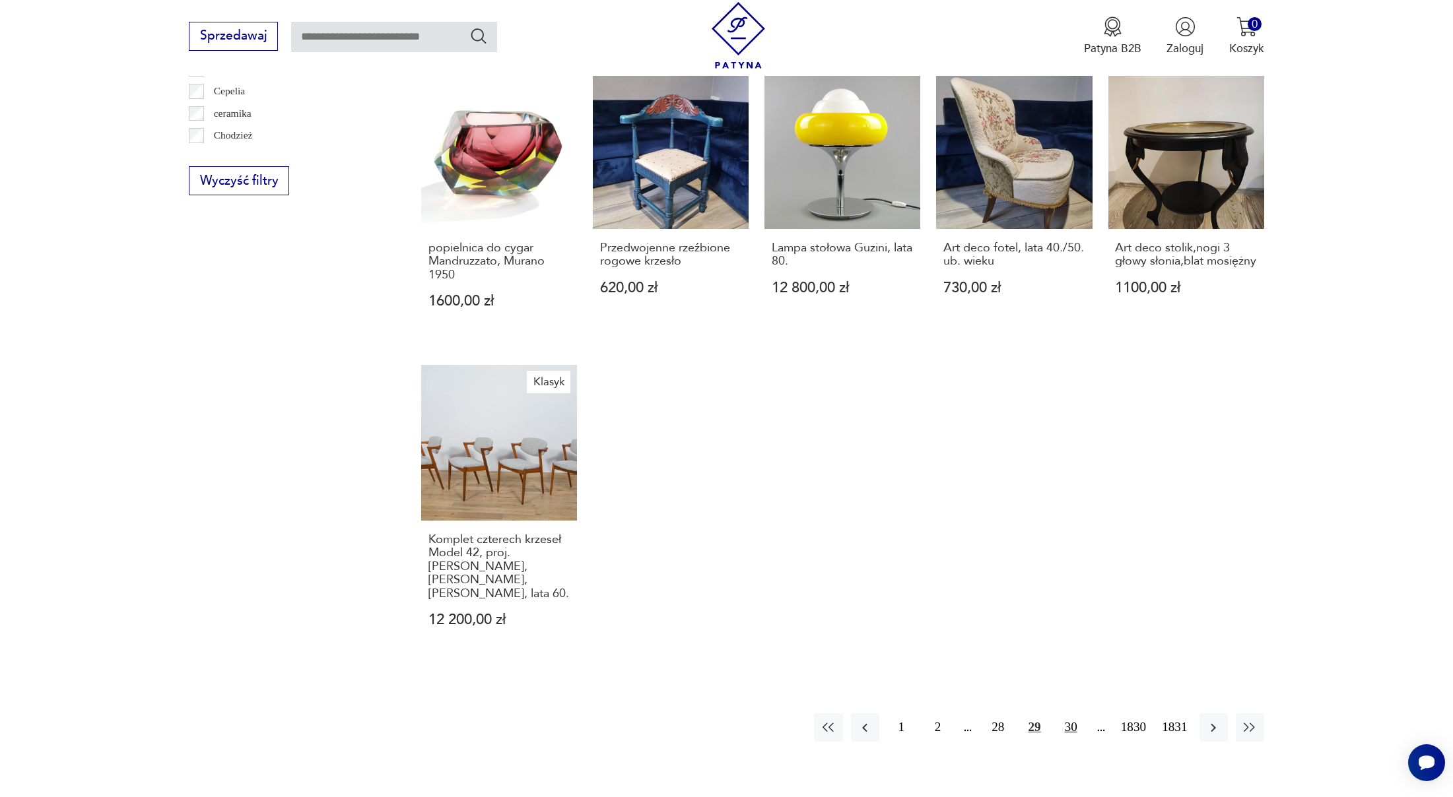
click at [1063, 714] on button "30" at bounding box center [1071, 728] width 28 height 28
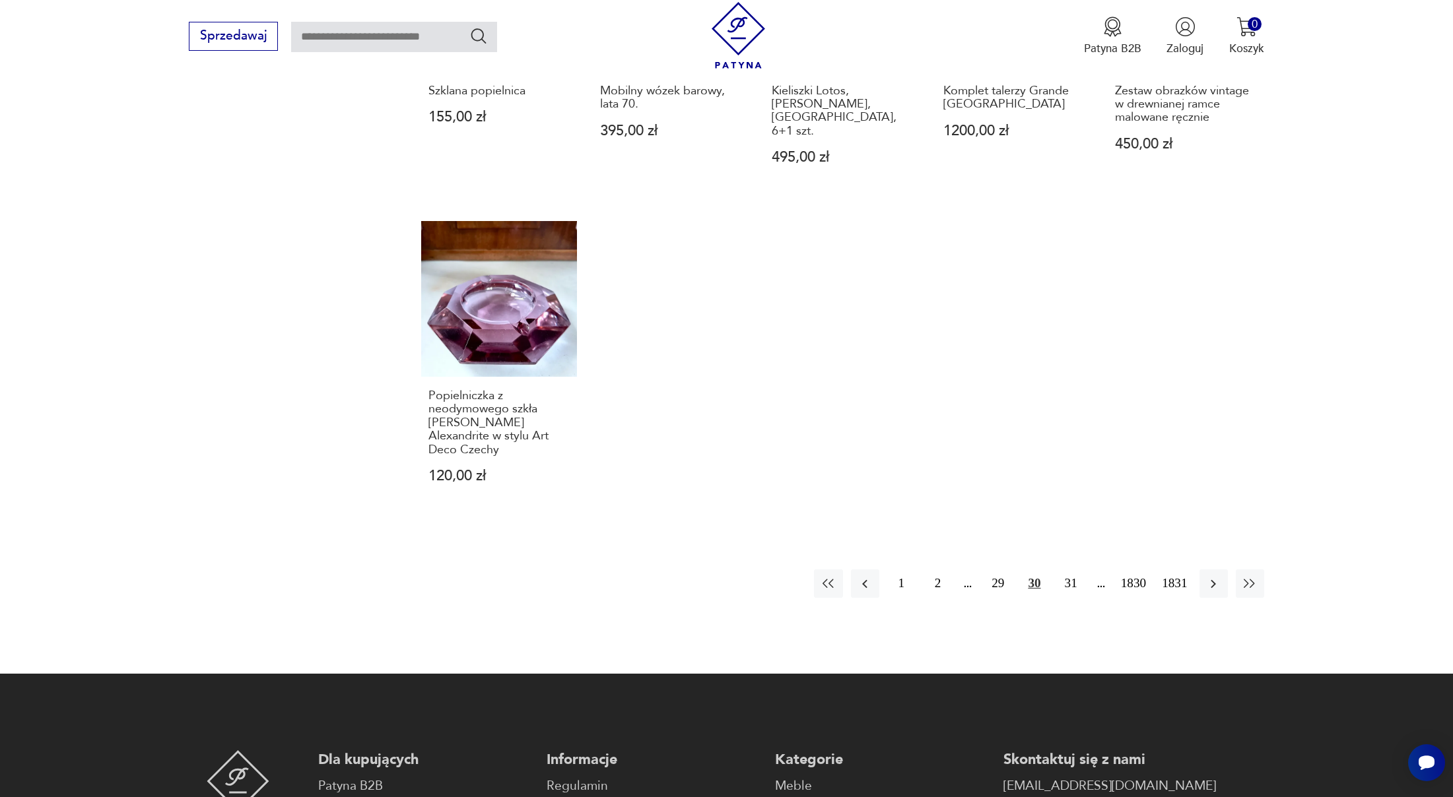
scroll to position [1216, 0]
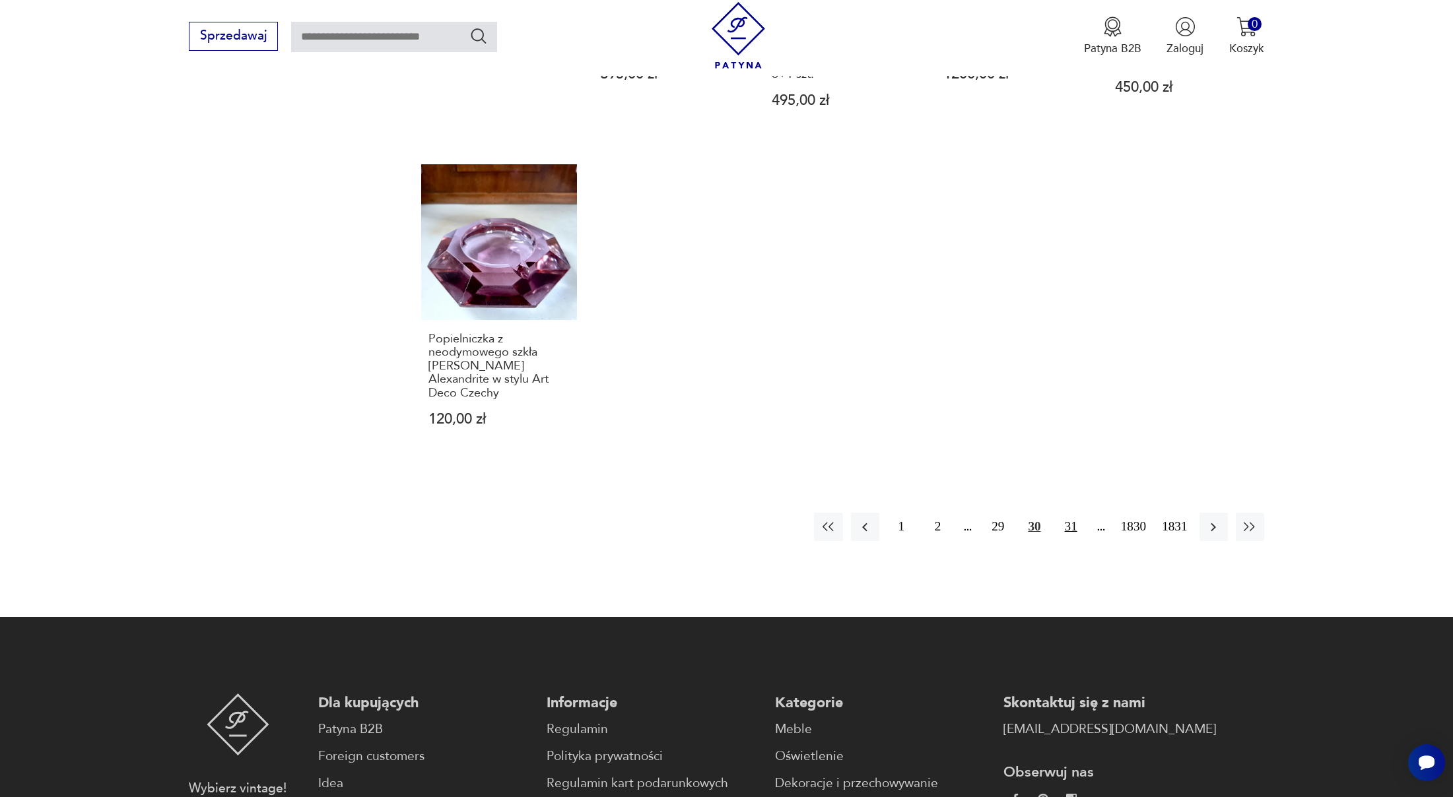
click at [1065, 513] on button "31" at bounding box center [1071, 527] width 28 height 28
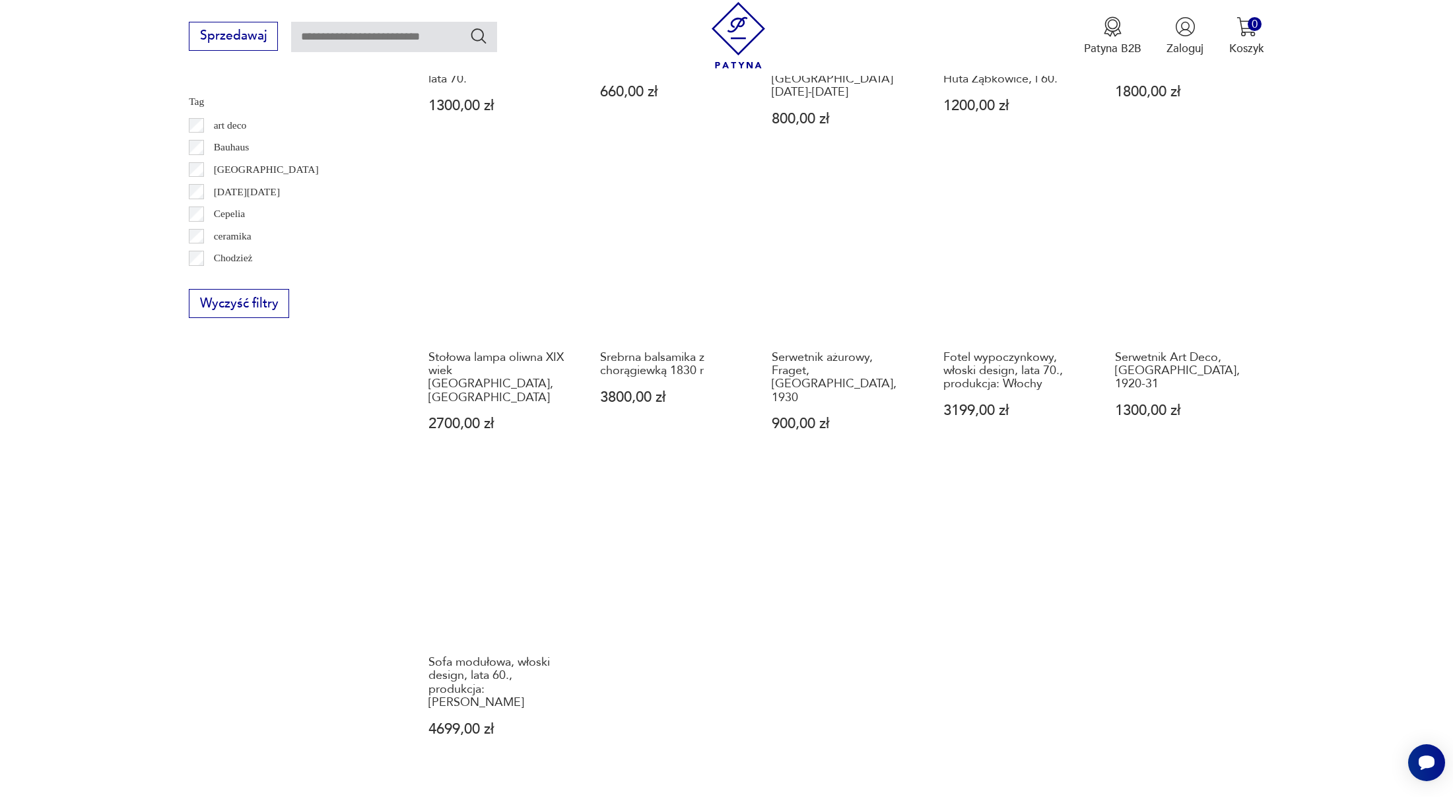
scroll to position [989, 0]
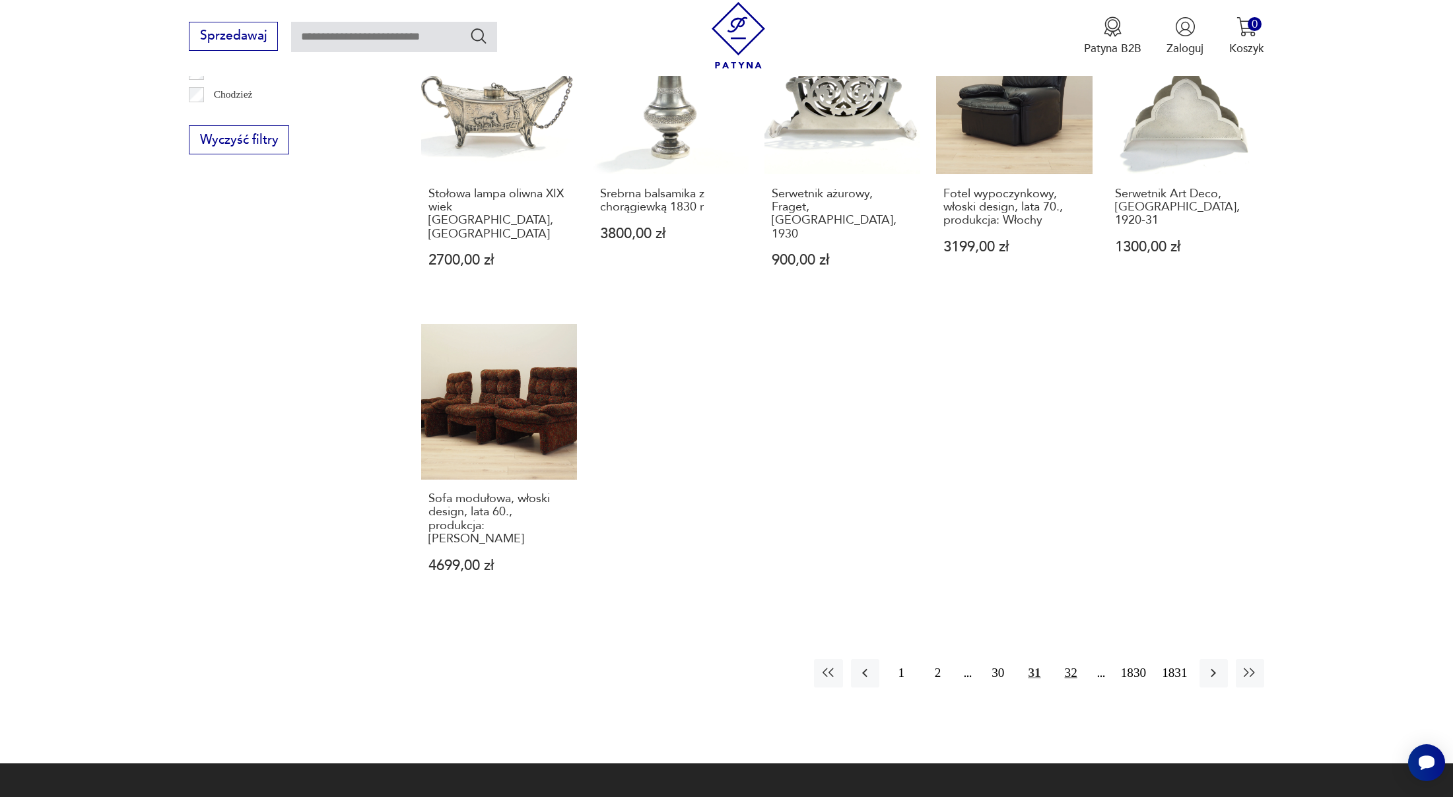
click at [1057, 659] on button "32" at bounding box center [1071, 673] width 28 height 28
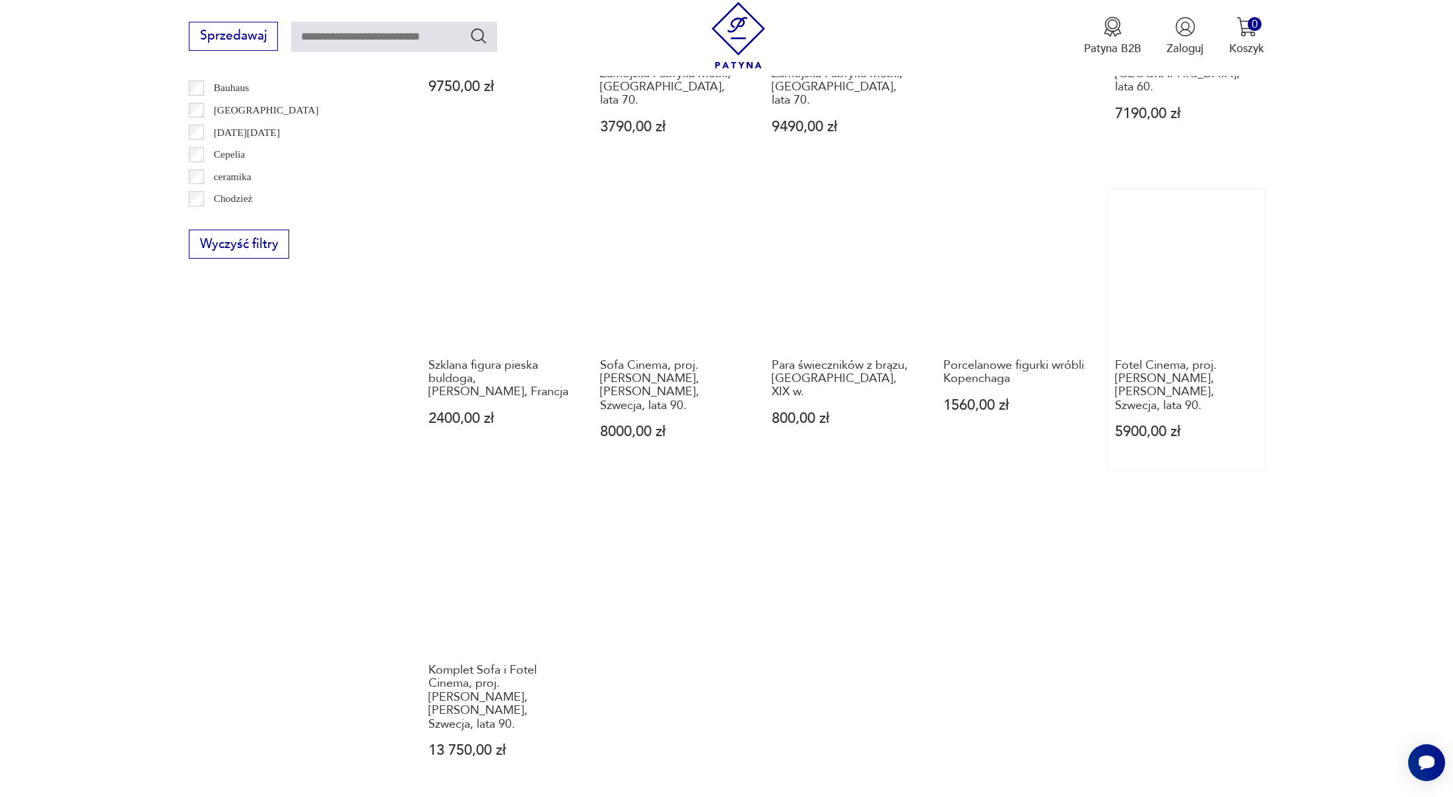
scroll to position [1127, 0]
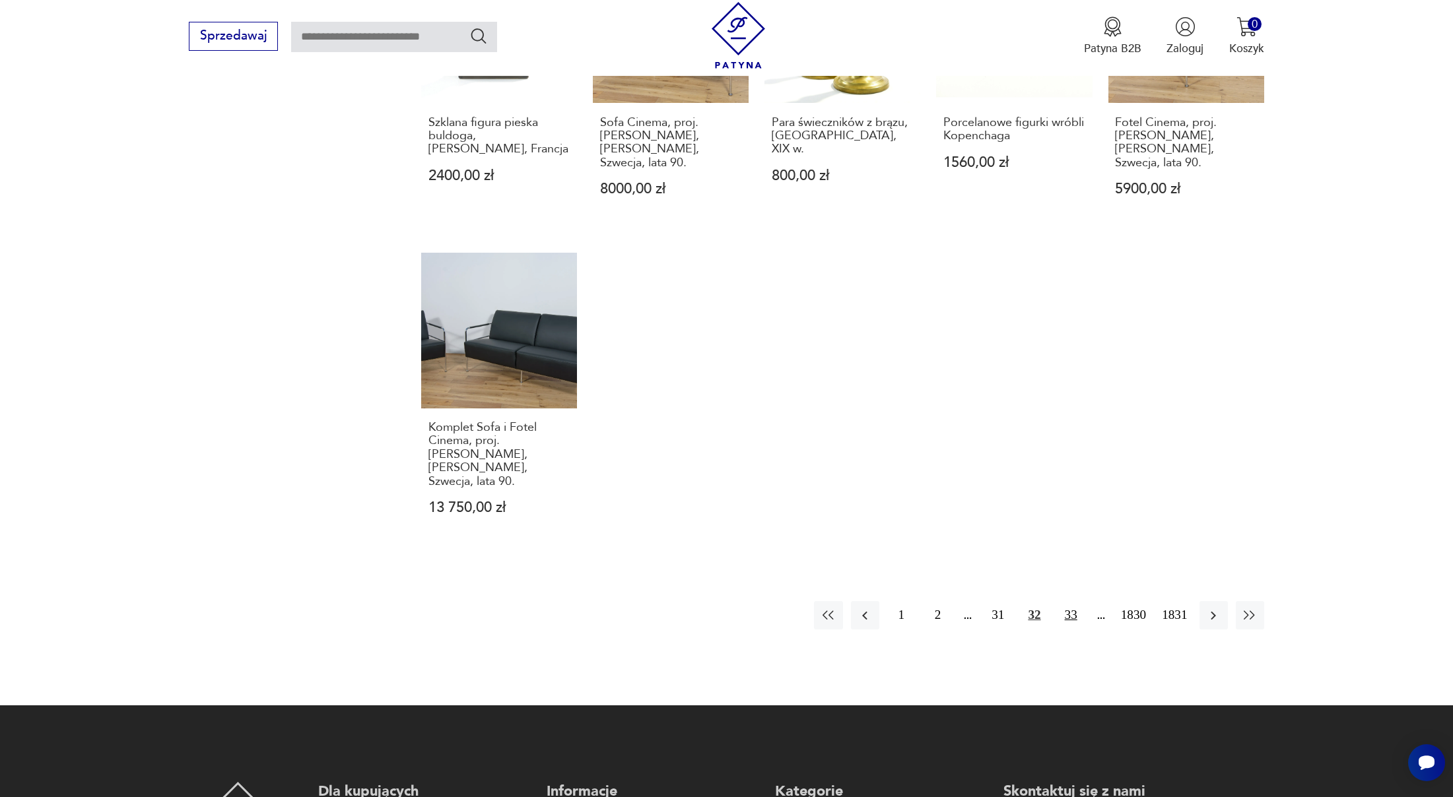
click at [1058, 601] on button "33" at bounding box center [1071, 615] width 28 height 28
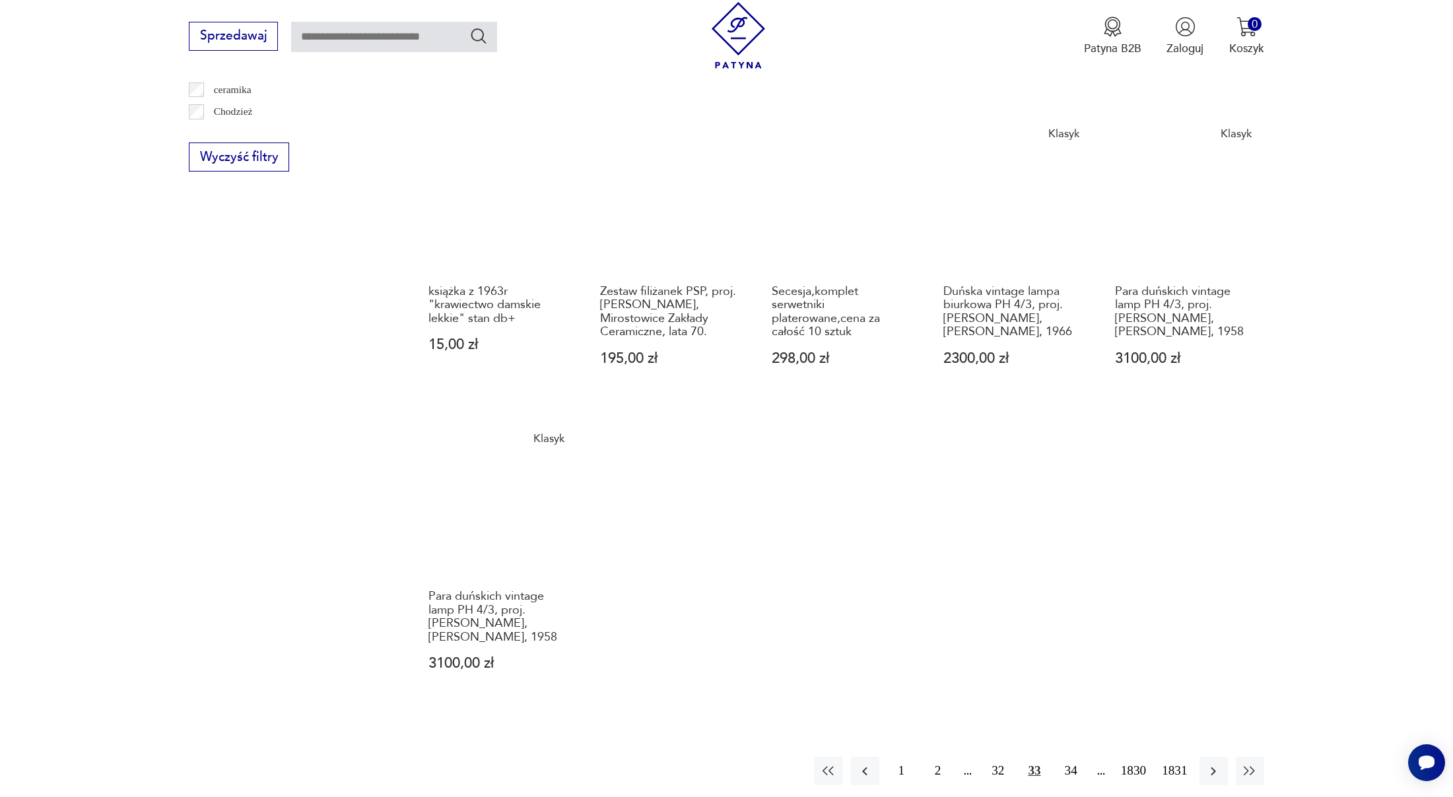
scroll to position [870, 0]
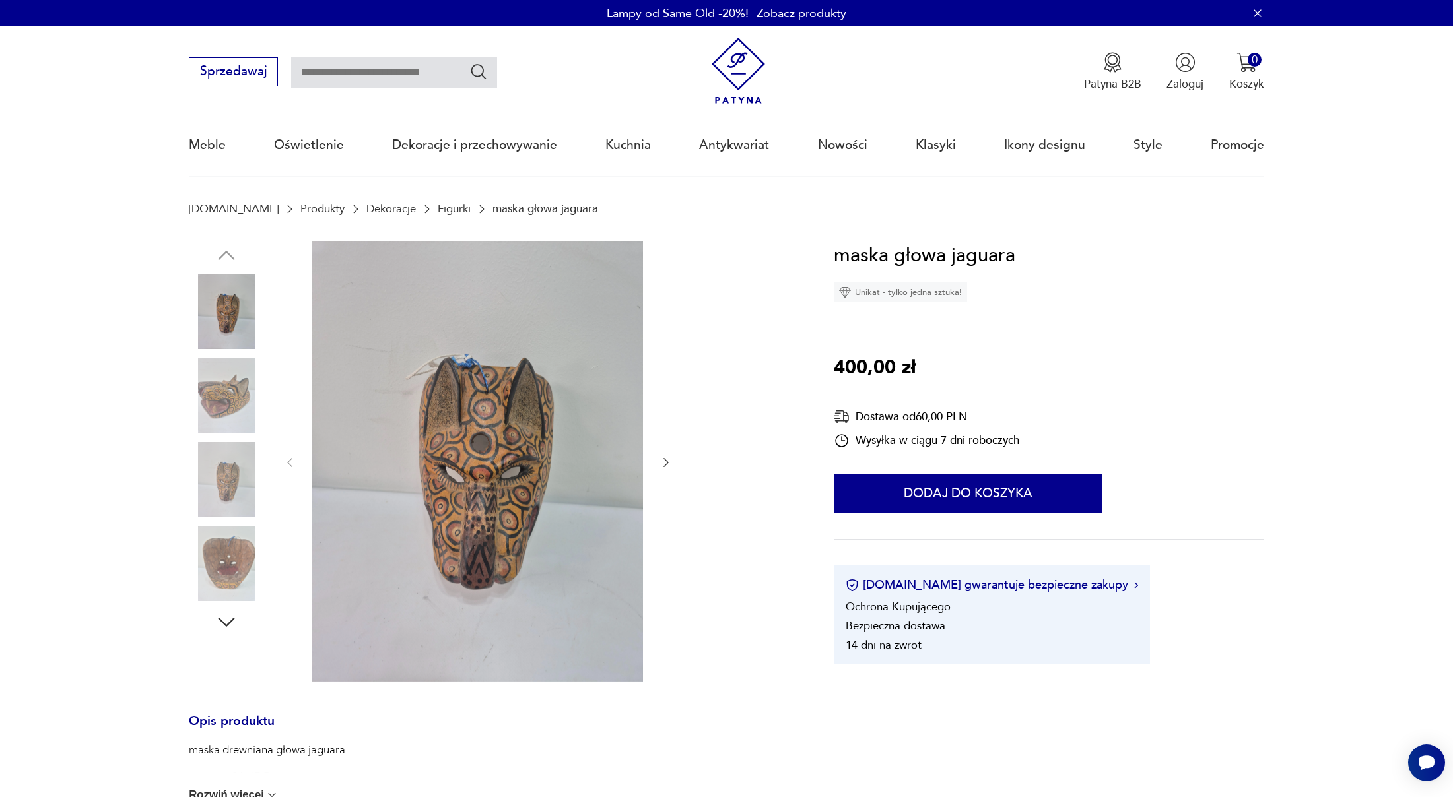
click at [228, 455] on img at bounding box center [226, 479] width 75 height 75
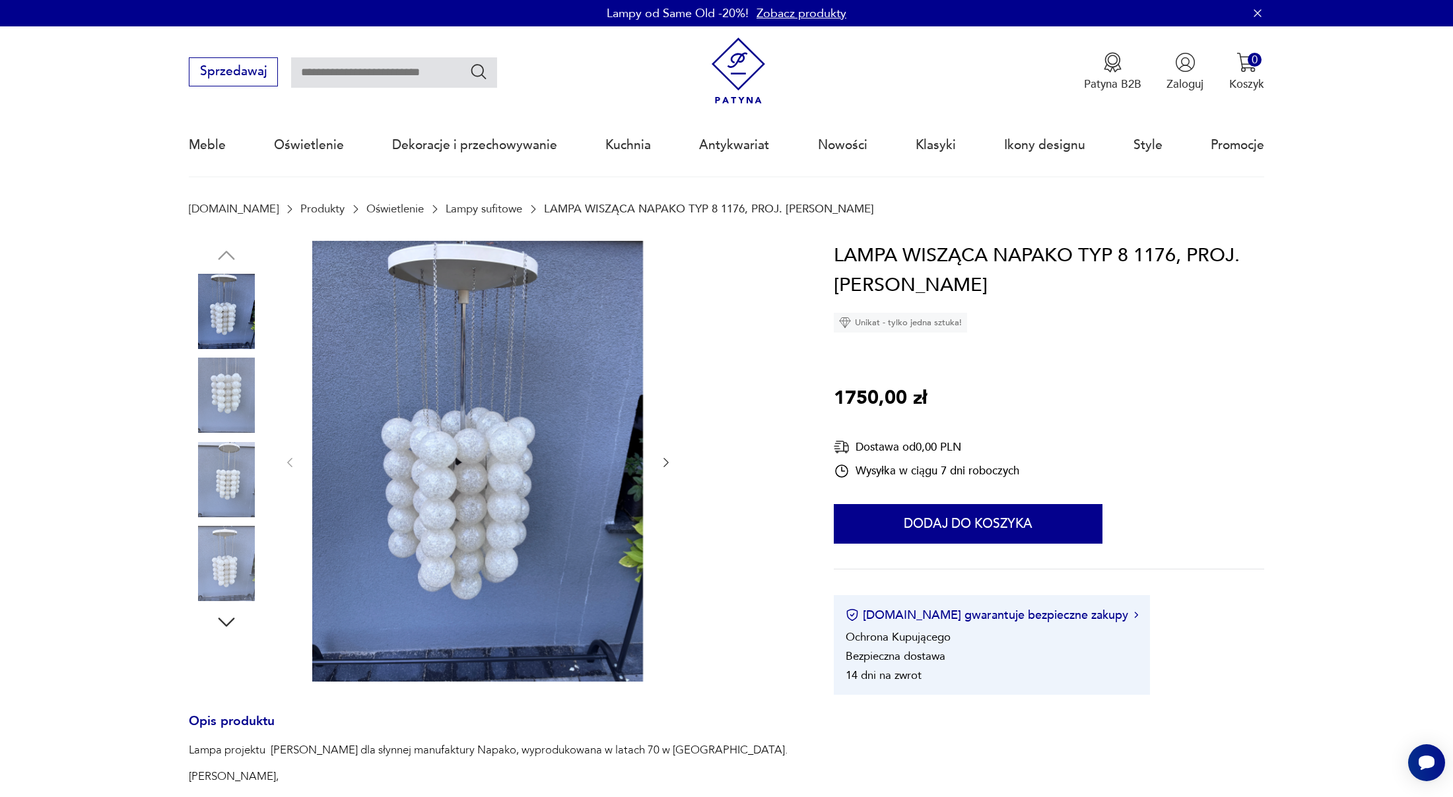
click at [665, 463] on icon "button" at bounding box center [665, 462] width 13 height 13
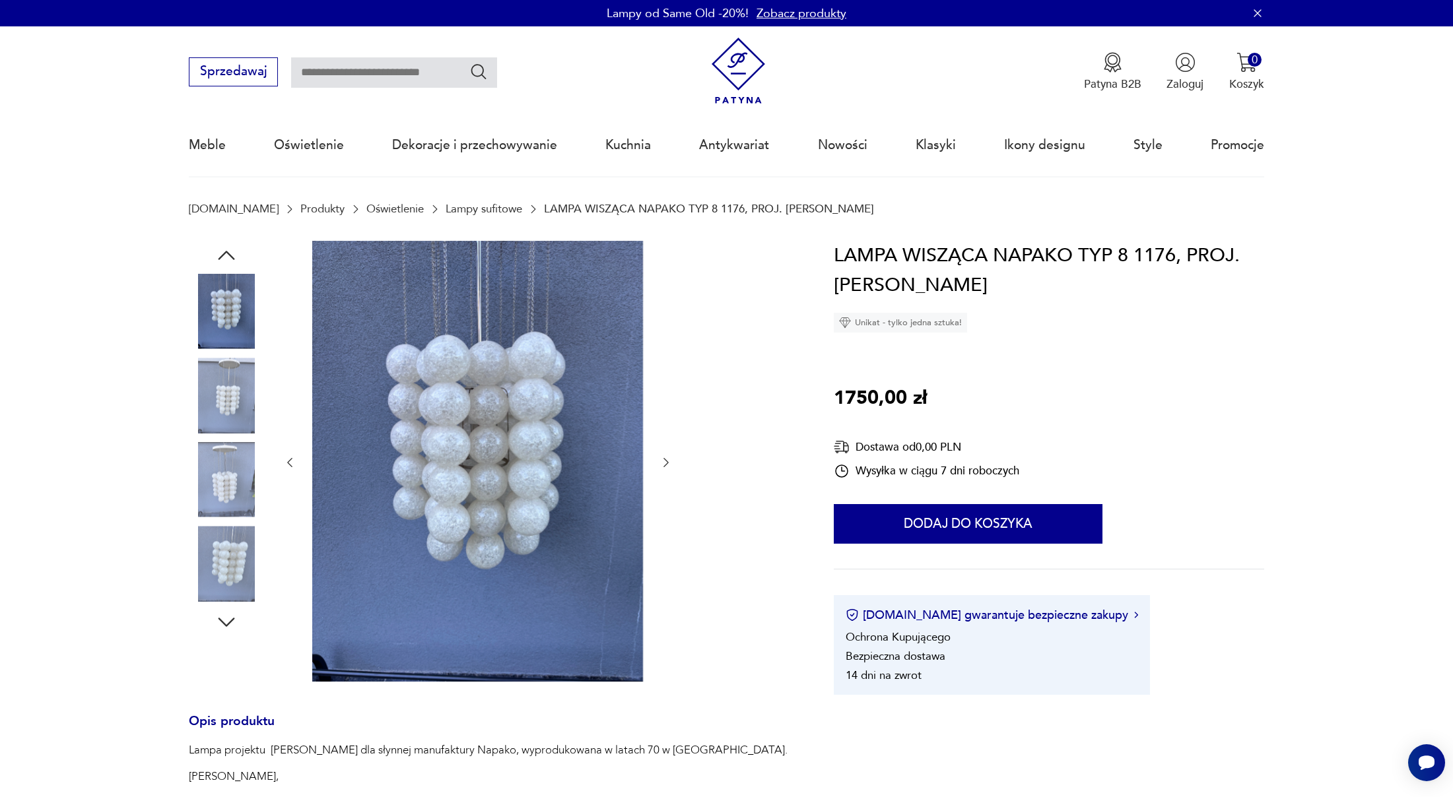
click at [665, 463] on icon "button" at bounding box center [665, 462] width 13 height 13
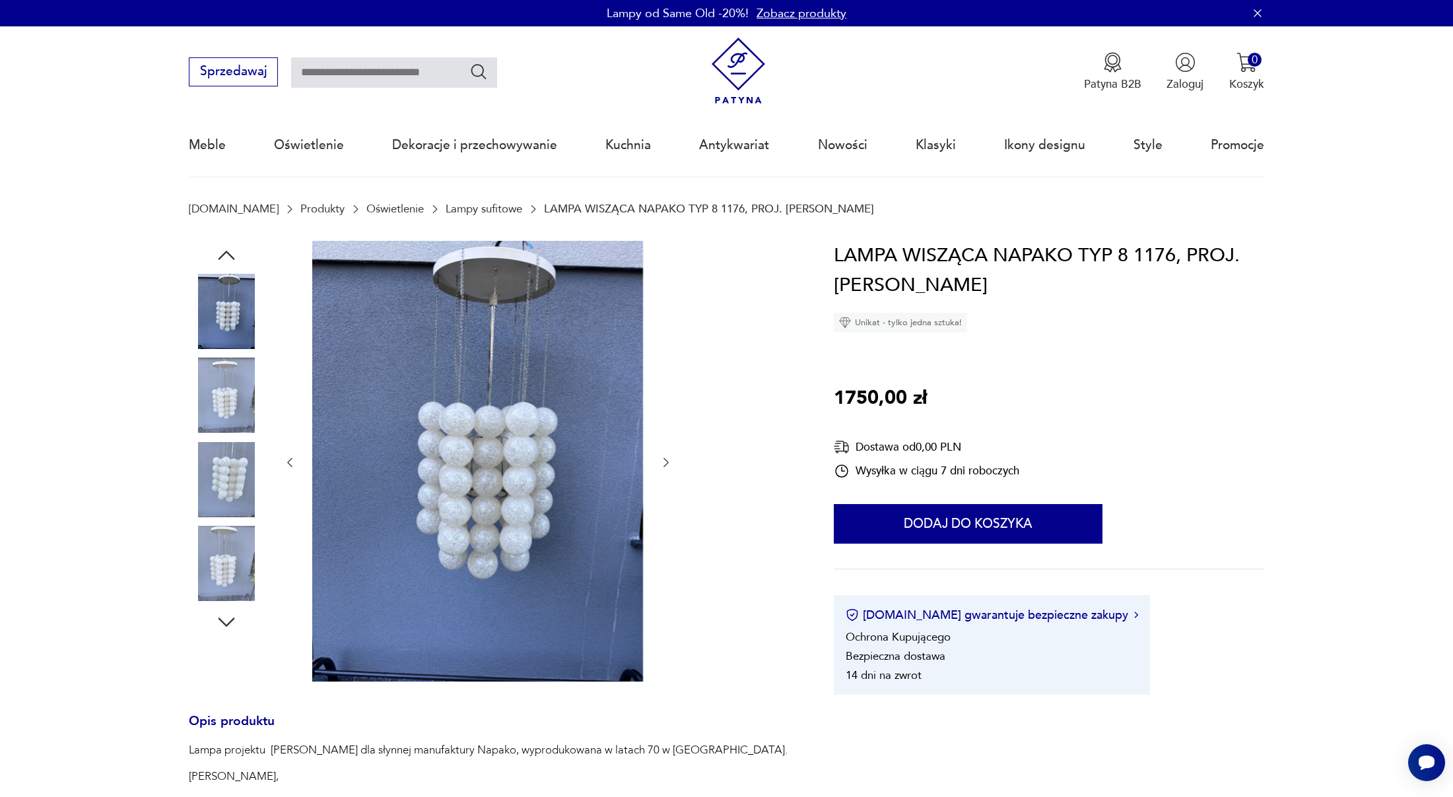
click at [665, 463] on icon "button" at bounding box center [665, 462] width 13 height 13
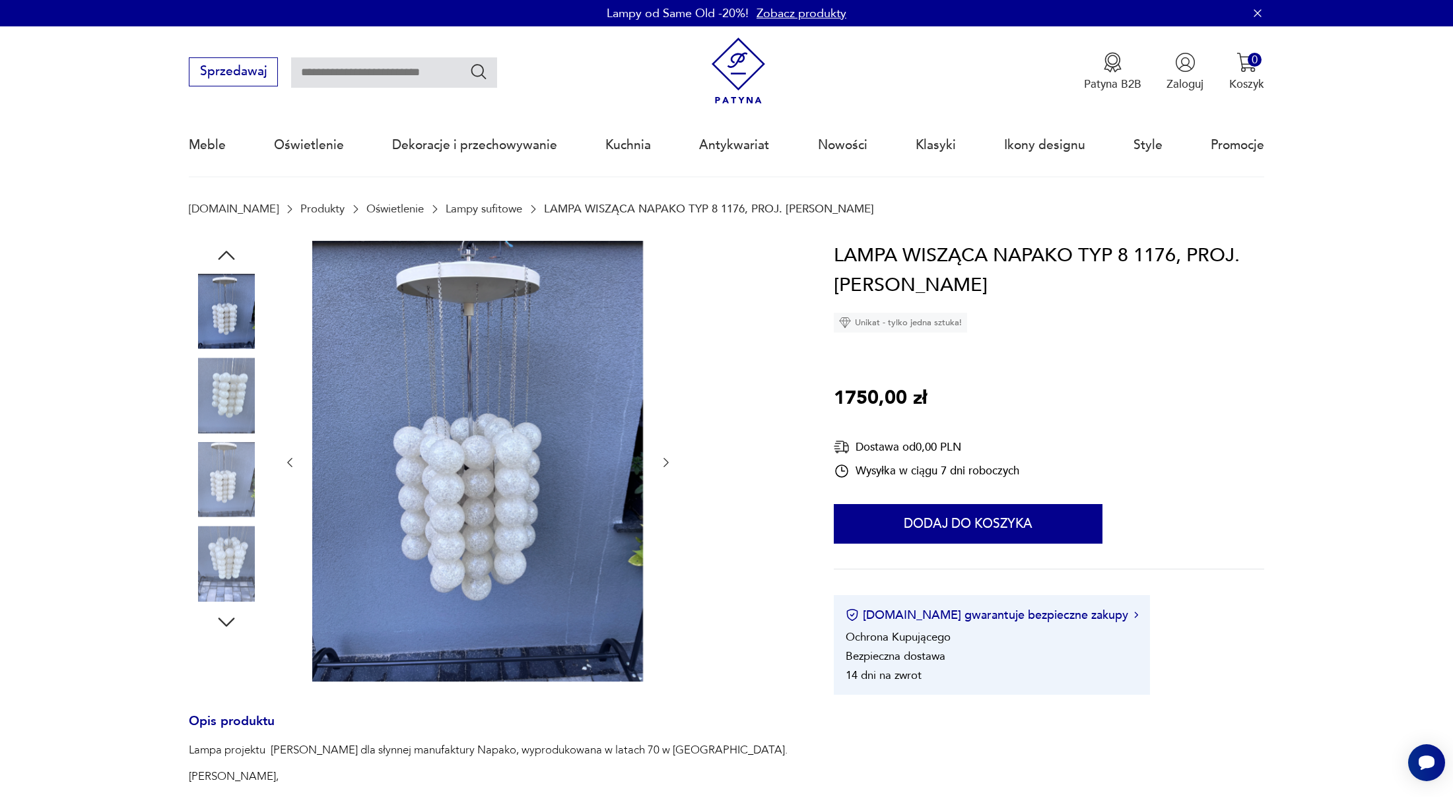
click at [665, 463] on icon "button" at bounding box center [665, 462] width 13 height 13
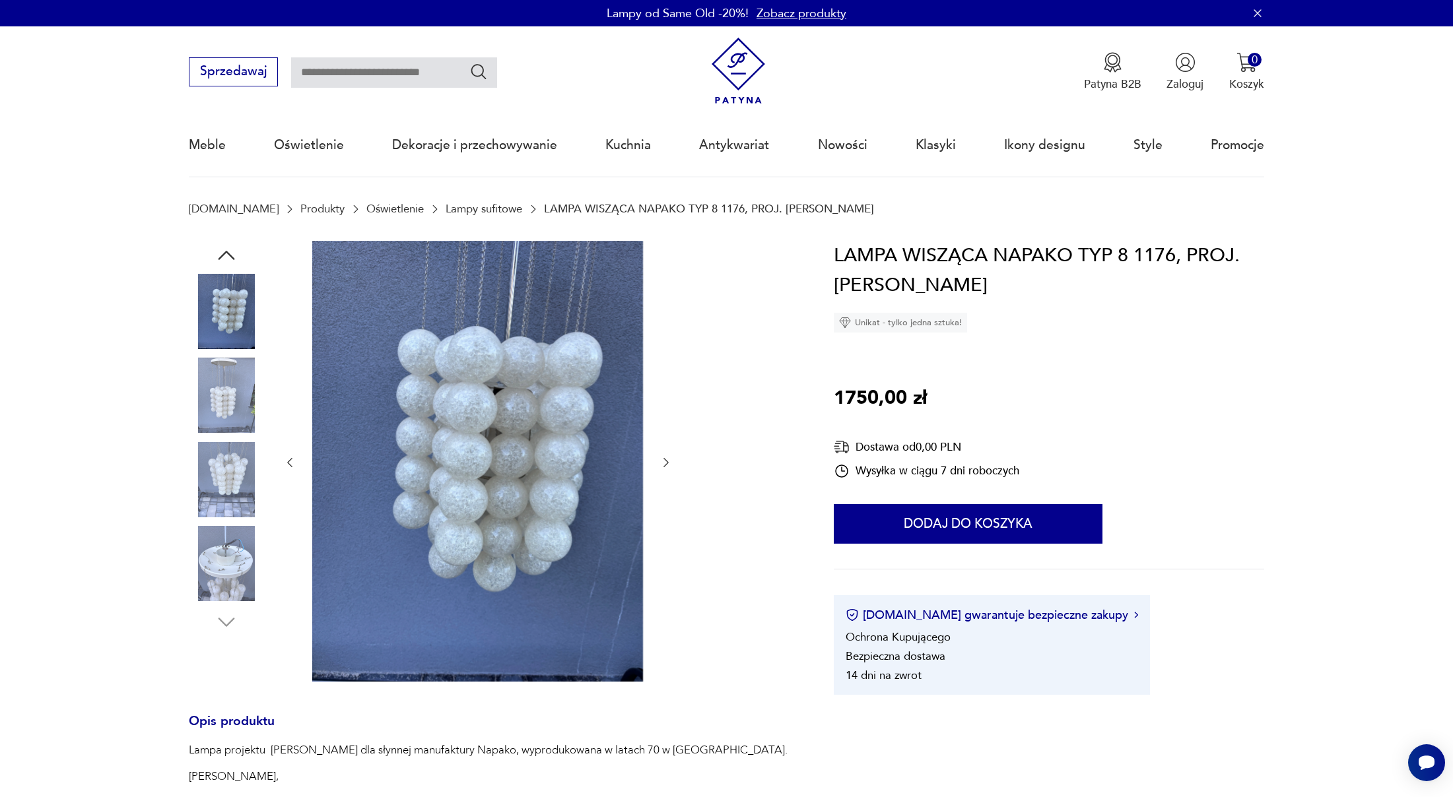
click at [665, 463] on icon "button" at bounding box center [665, 462] width 13 height 13
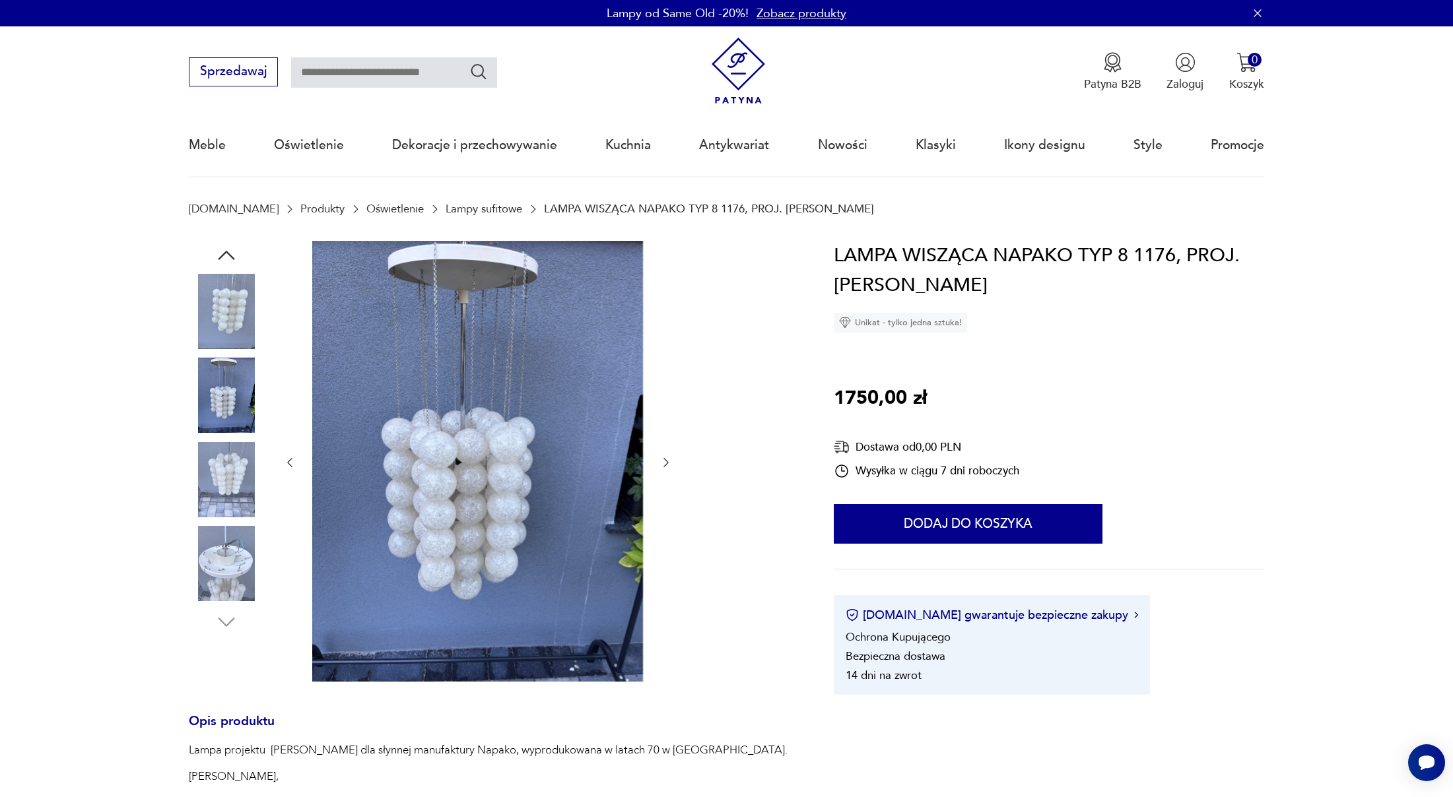
click at [665, 463] on icon "button" at bounding box center [665, 462] width 13 height 13
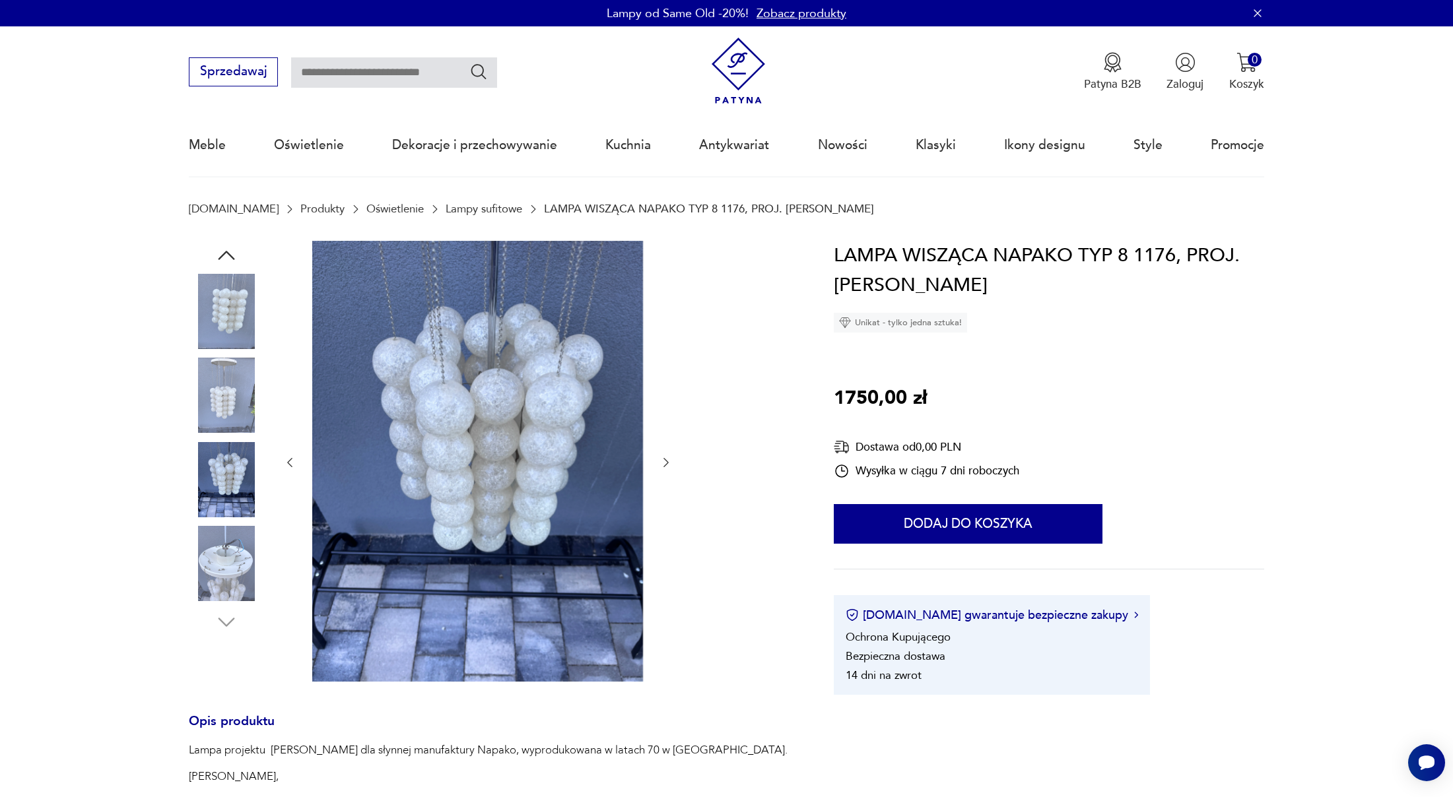
click at [665, 463] on icon "button" at bounding box center [665, 462] width 13 height 13
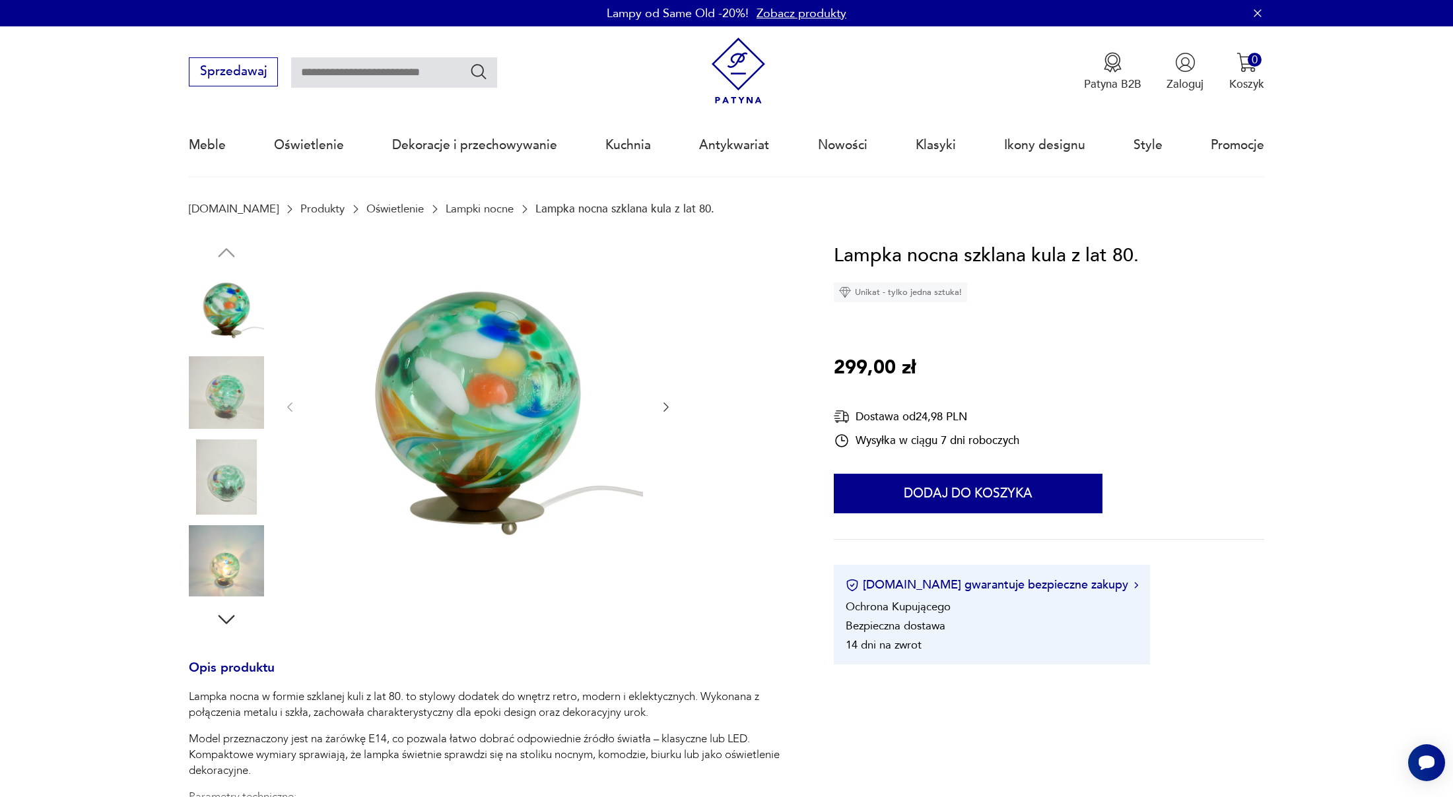
click at [663, 406] on icon "button" at bounding box center [665, 407] width 13 height 13
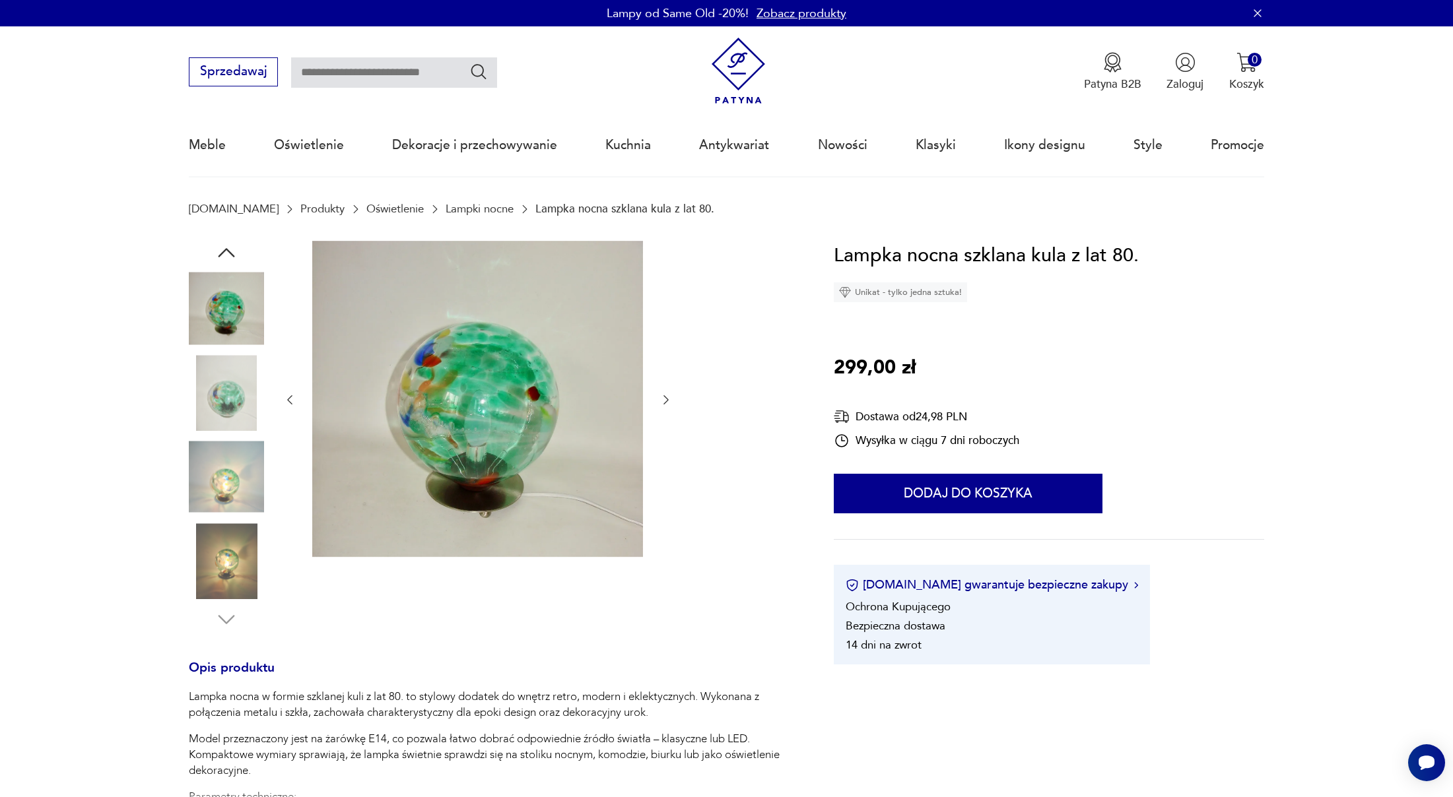
click at [663, 406] on icon "button" at bounding box center [665, 399] width 13 height 13
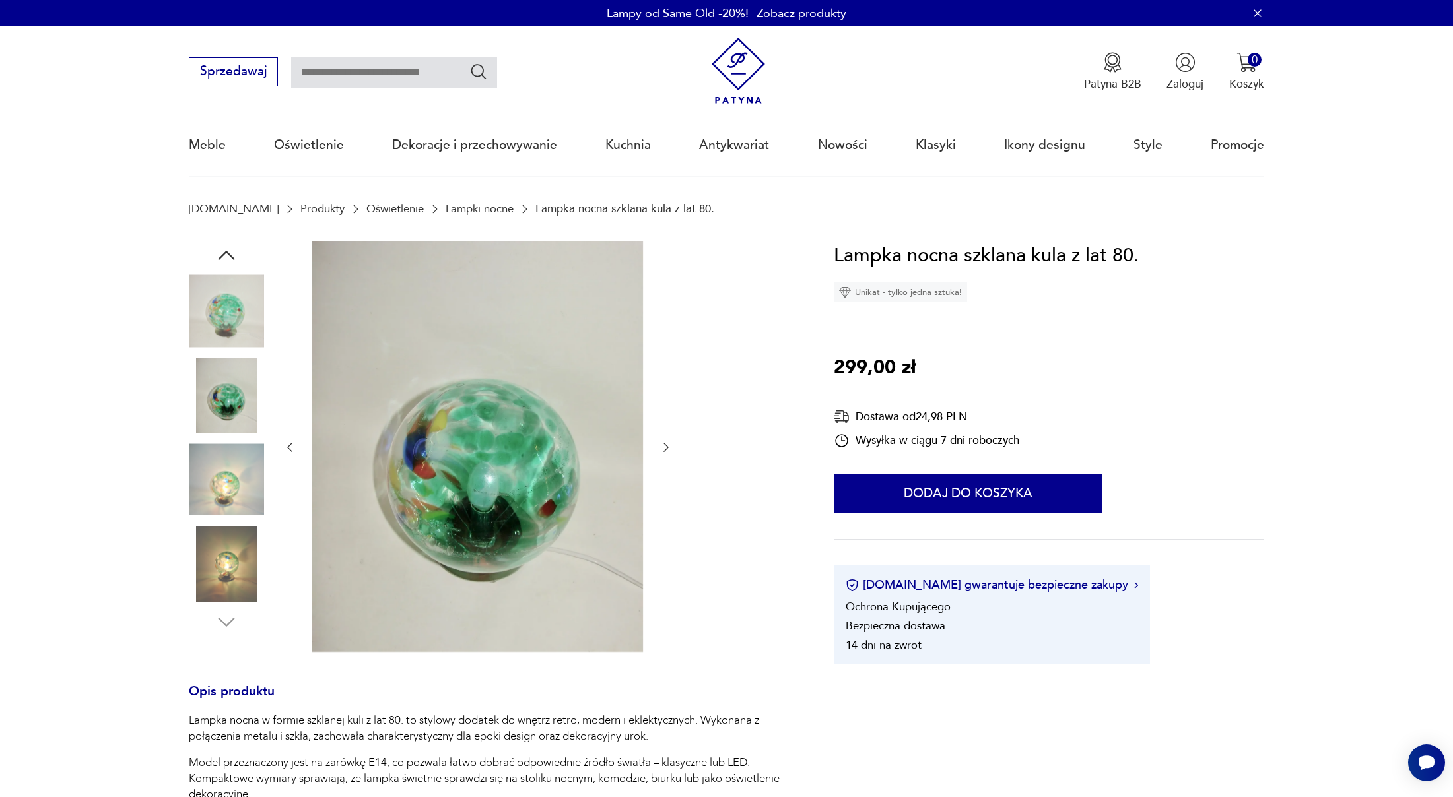
click at [663, 407] on div at bounding box center [477, 448] width 389 height 415
click at [666, 444] on icon "button" at bounding box center [665, 447] width 13 height 13
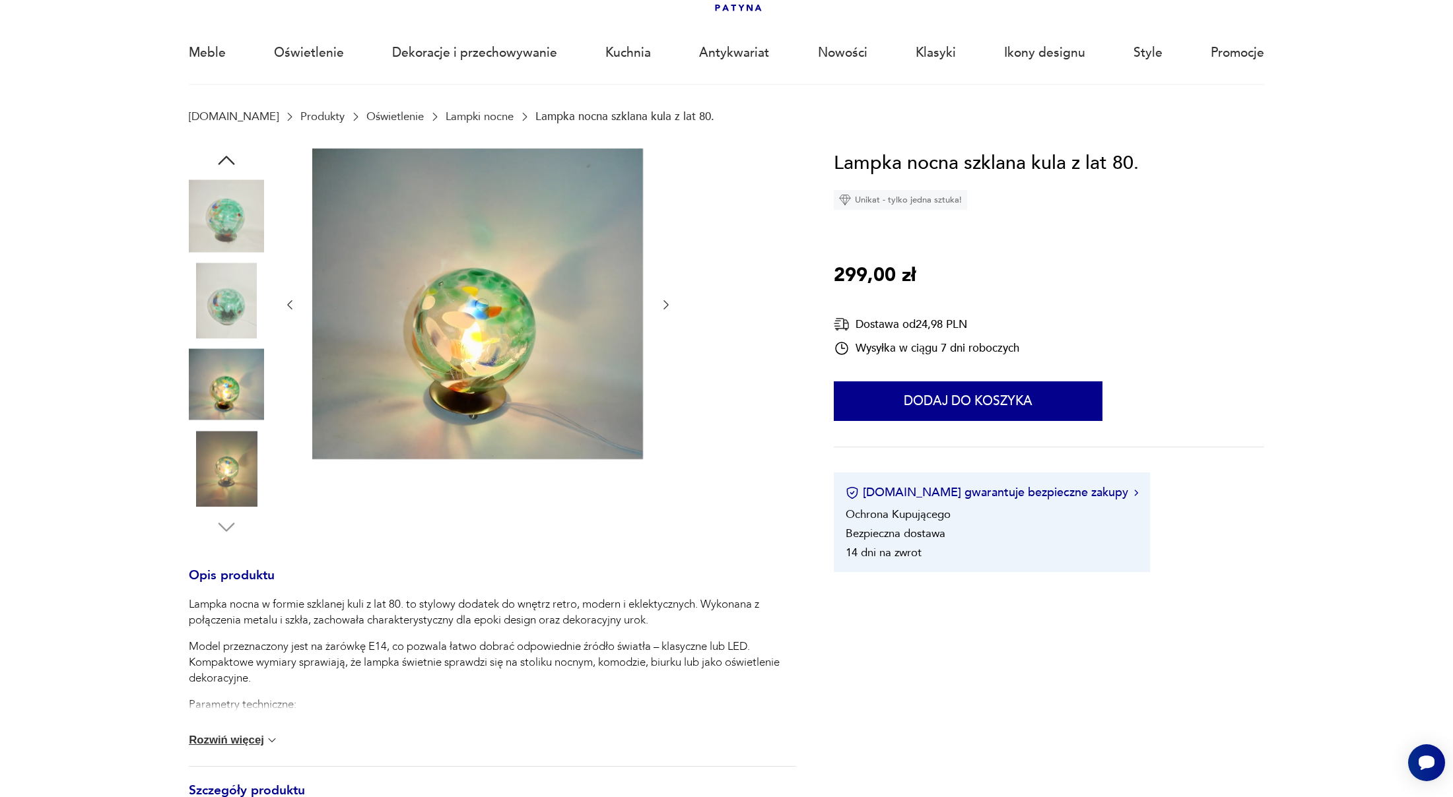
scroll to position [93, 0]
click at [231, 232] on img at bounding box center [226, 215] width 75 height 75
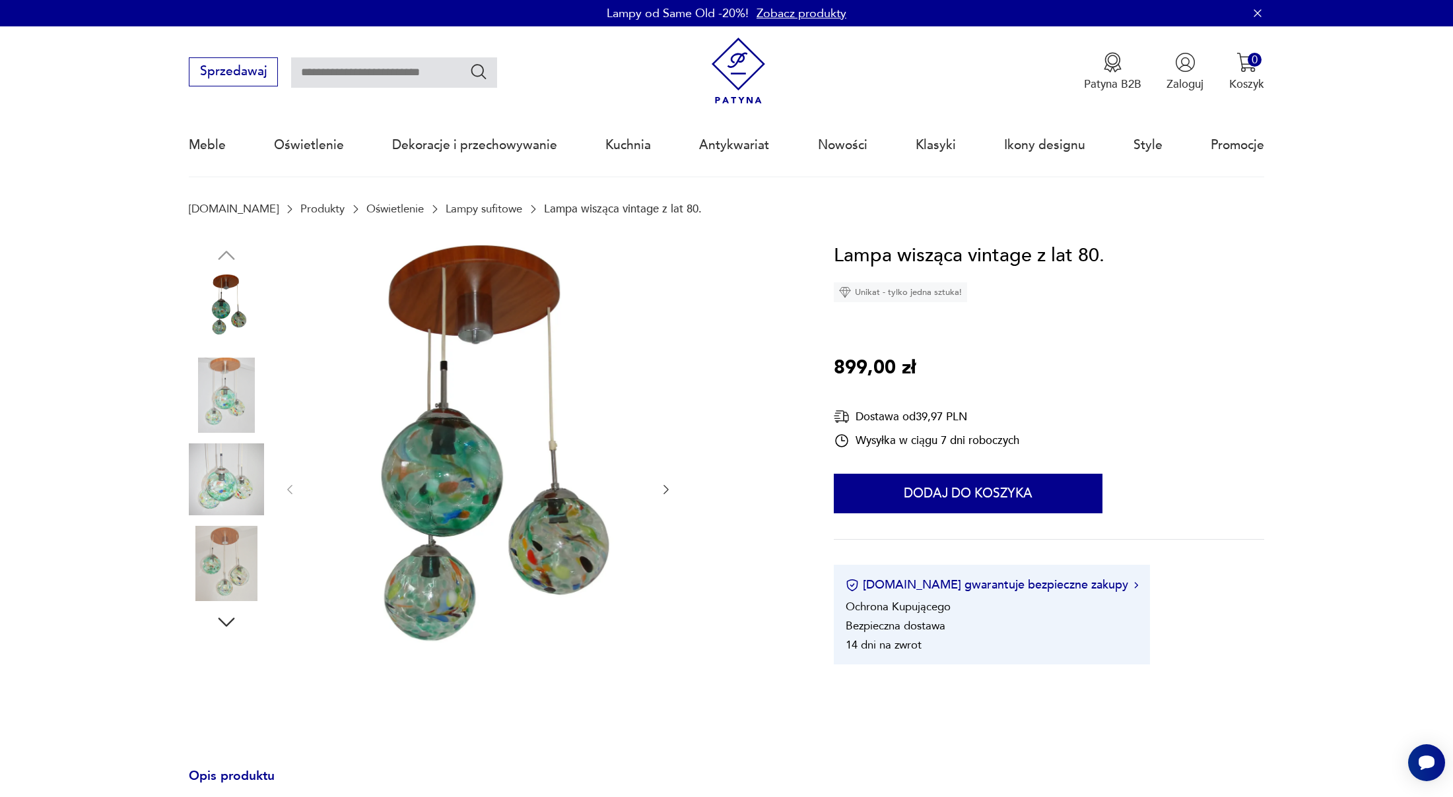
click at [662, 491] on icon "button" at bounding box center [665, 489] width 13 height 13
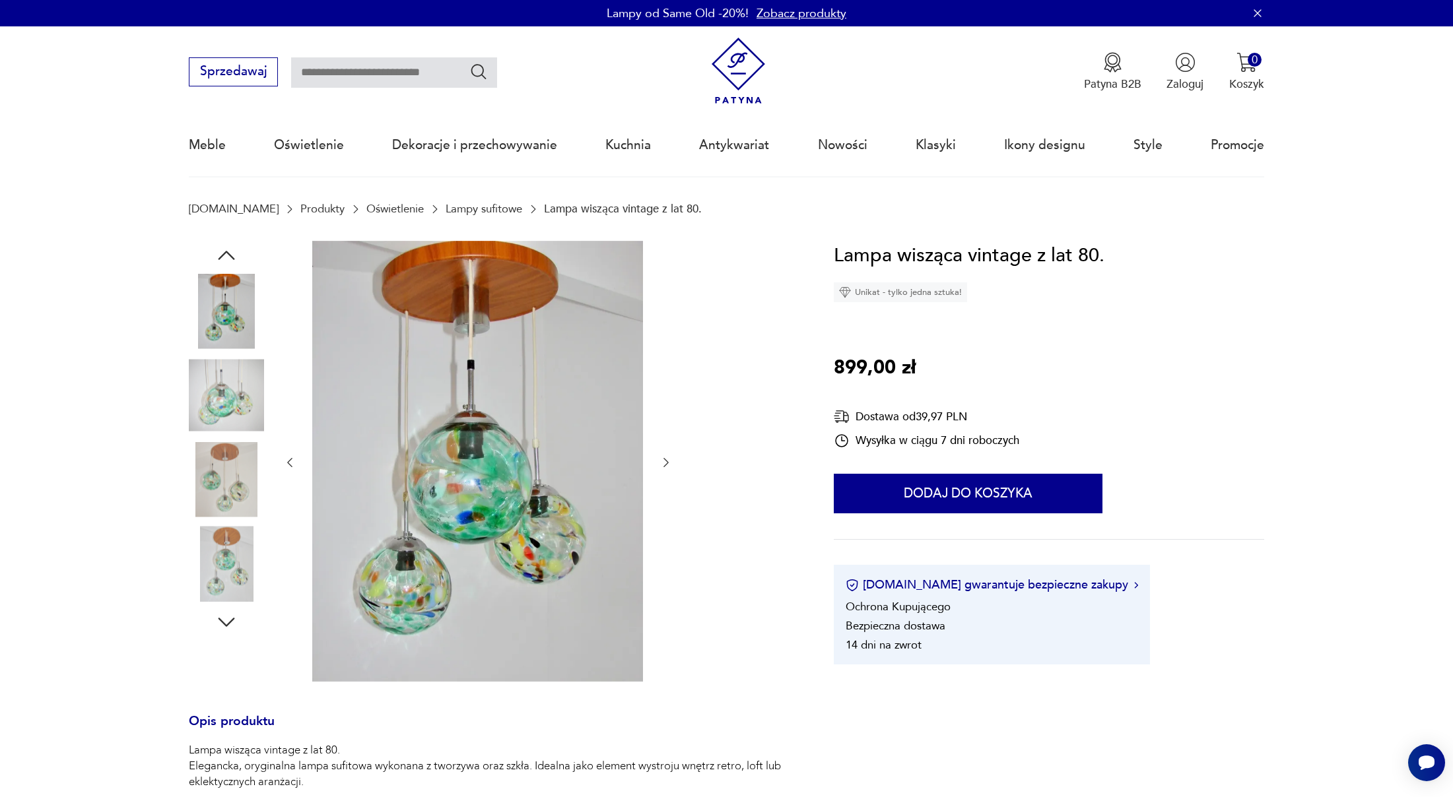
click at [666, 488] on div at bounding box center [477, 463] width 389 height 444
click at [670, 458] on icon "button" at bounding box center [665, 462] width 13 height 13
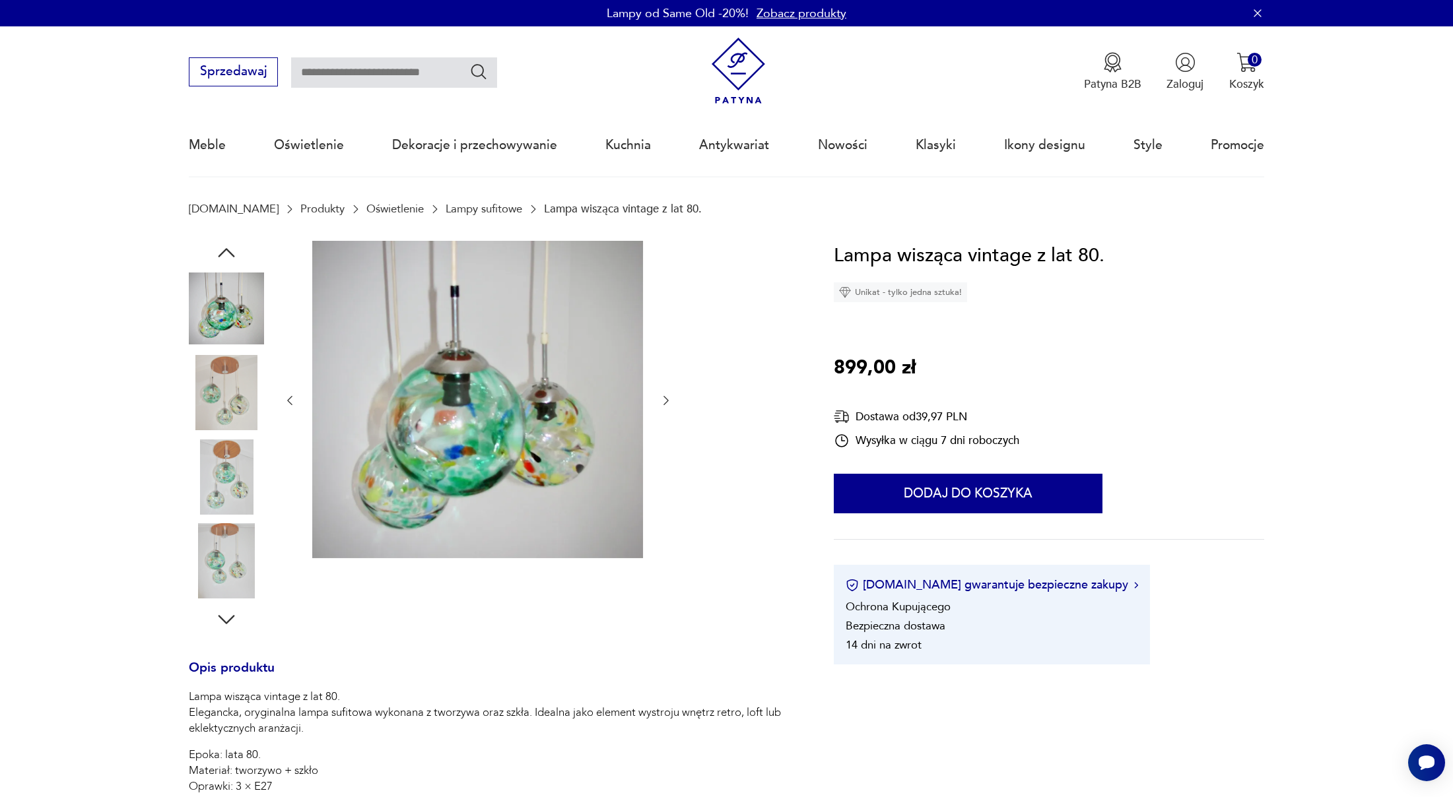
click at [669, 400] on icon "button" at bounding box center [665, 400] width 13 height 13
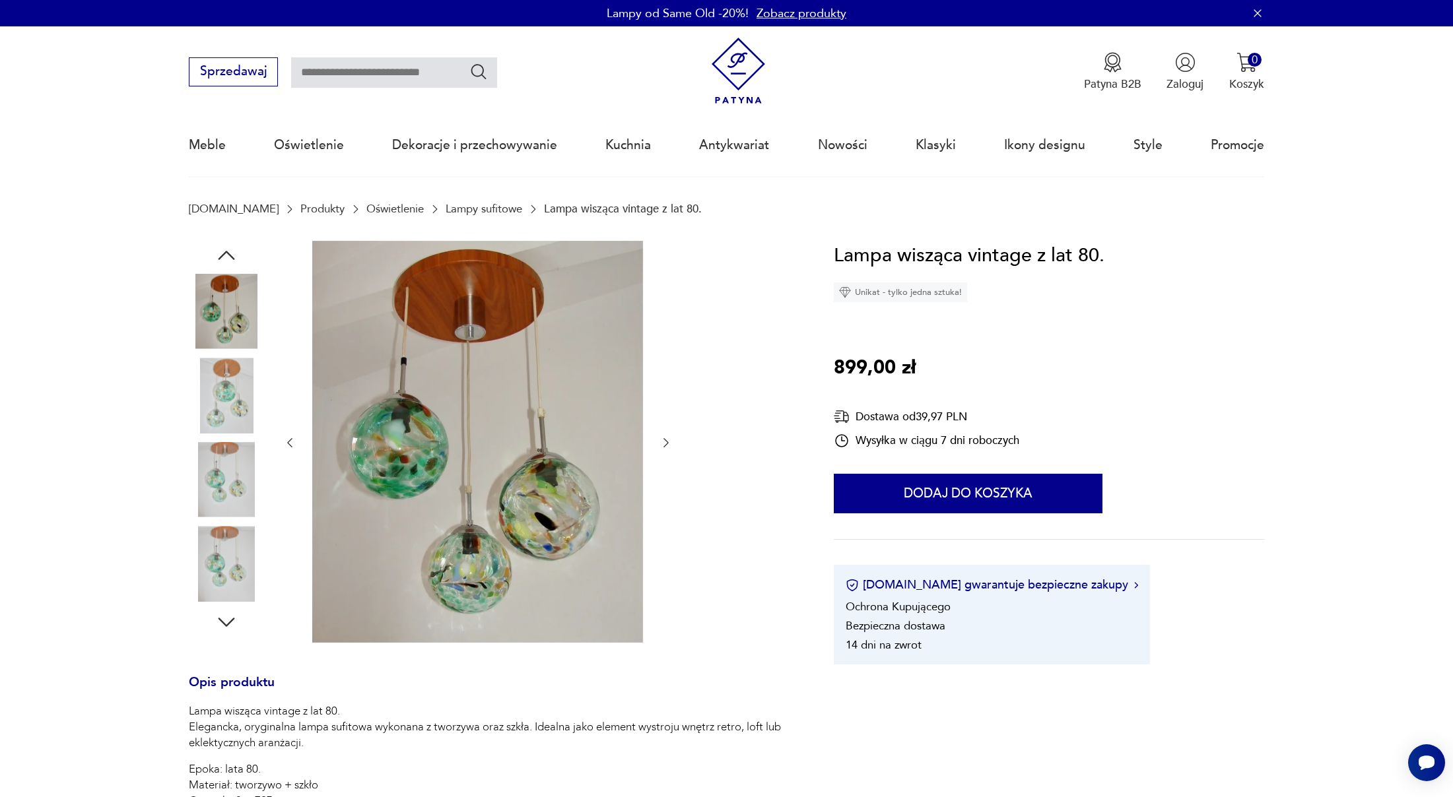
click at [663, 444] on icon "button" at bounding box center [665, 442] width 13 height 13
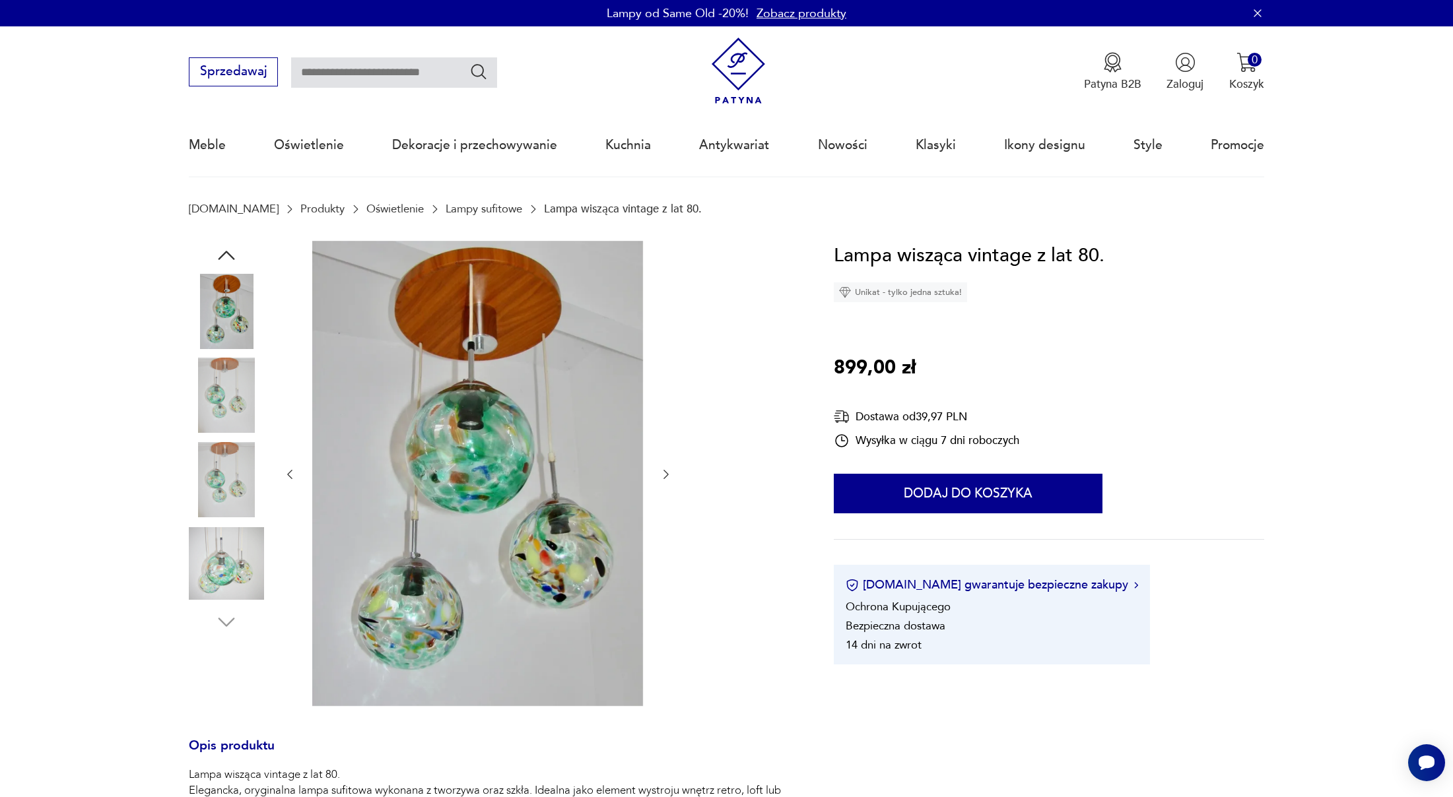
click at [661, 474] on icon "button" at bounding box center [665, 474] width 13 height 13
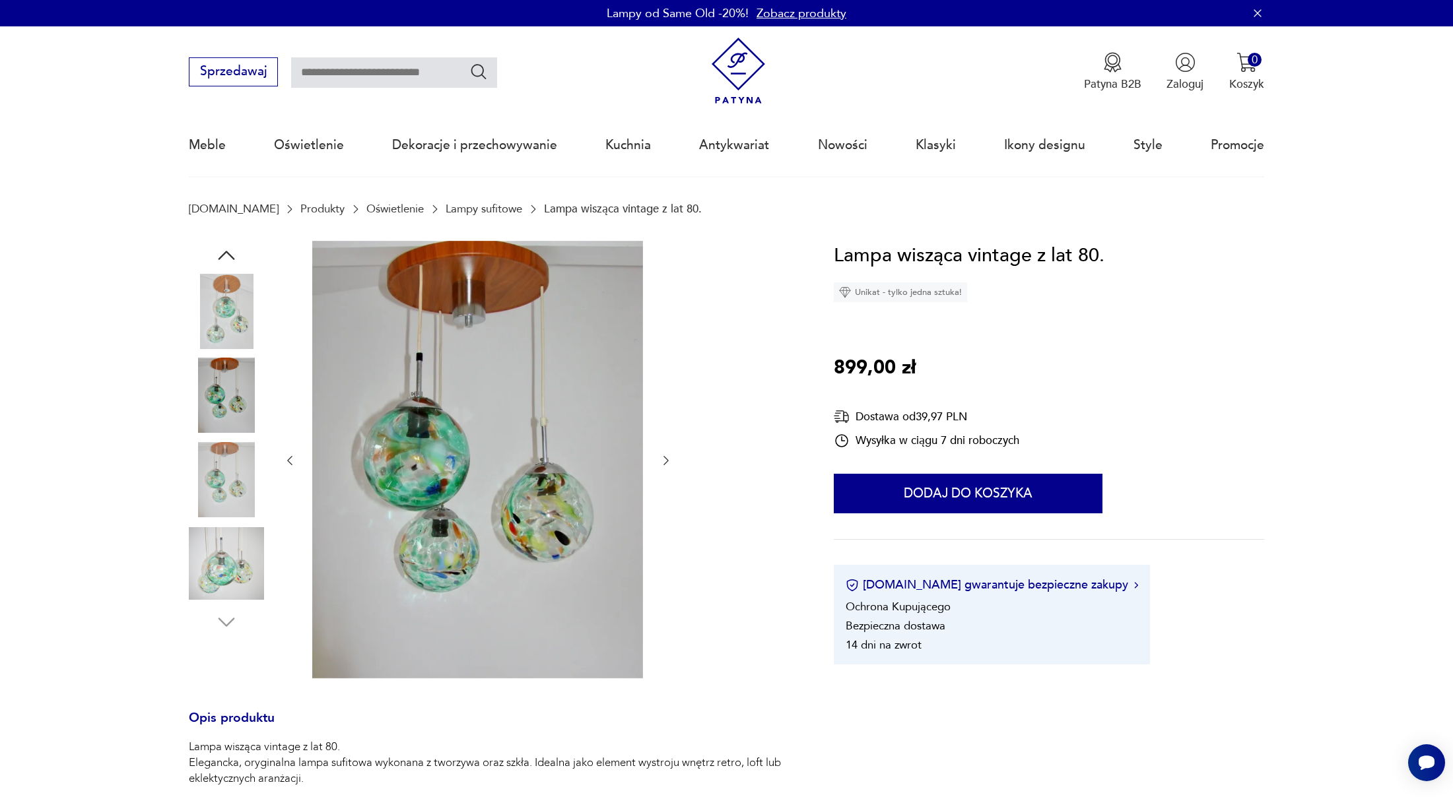
click at [668, 460] on icon "button" at bounding box center [665, 460] width 13 height 13
click at [666, 461] on icon "button" at bounding box center [665, 460] width 13 height 13
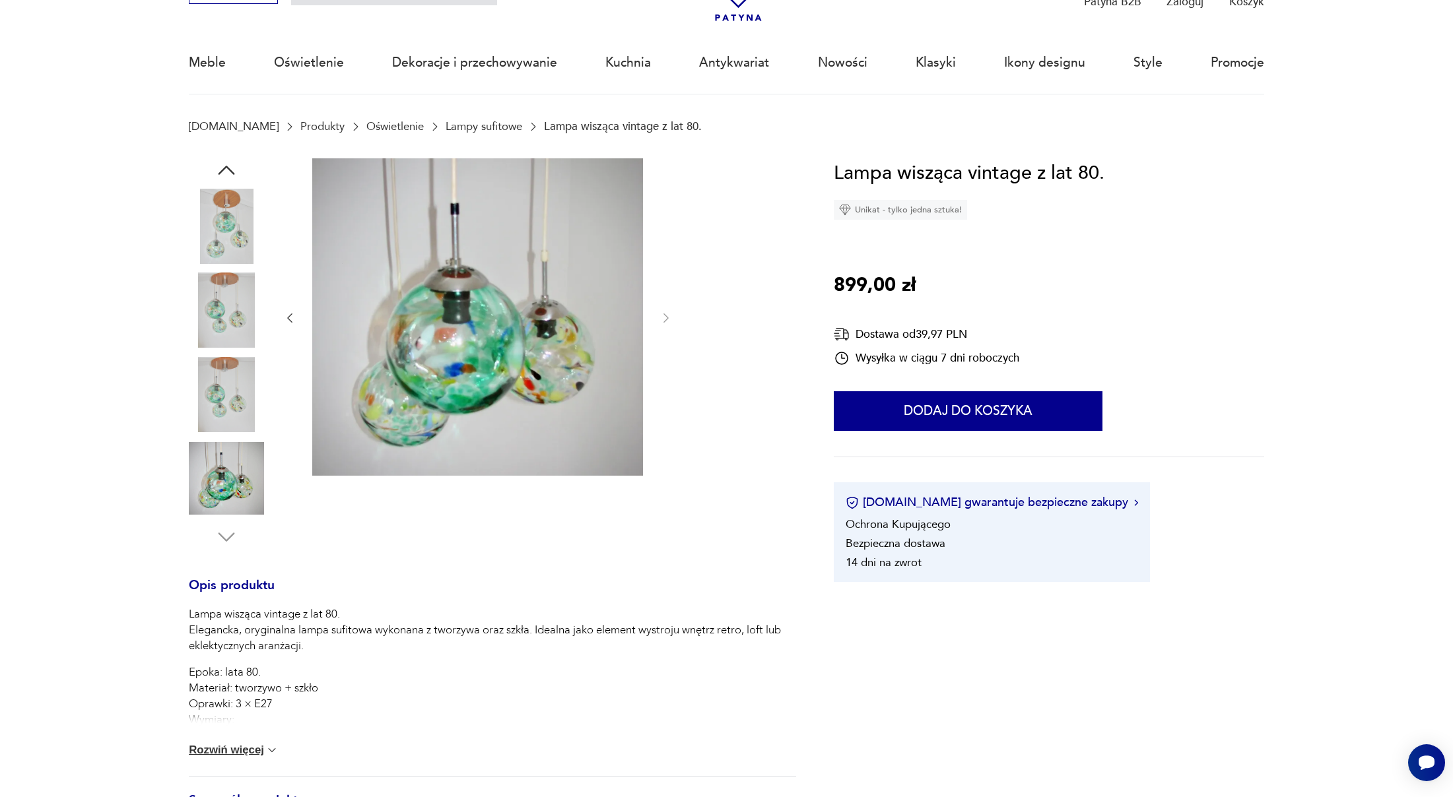
scroll to position [98, 0]
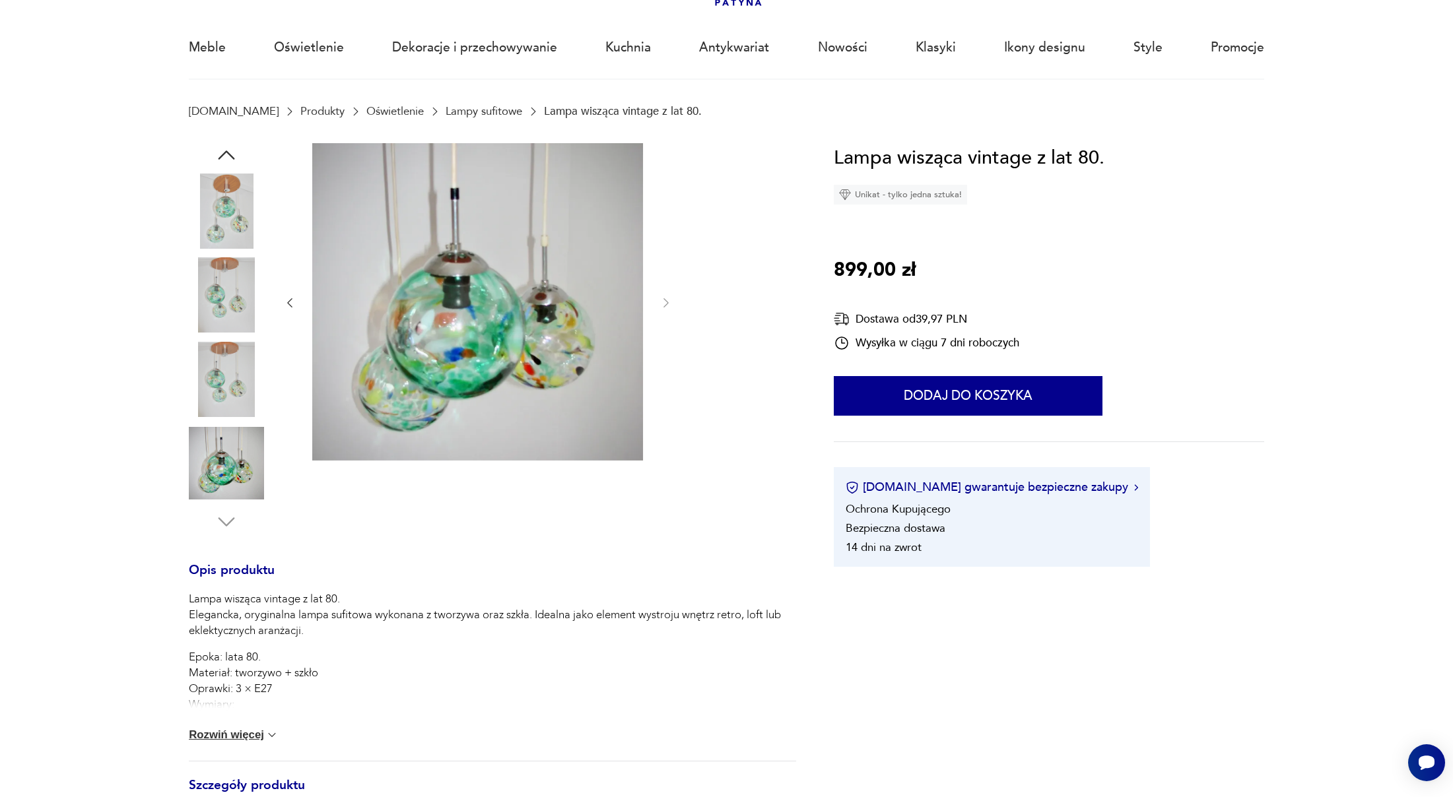
click at [228, 736] on button "Rozwiń więcej" at bounding box center [234, 735] width 90 height 13
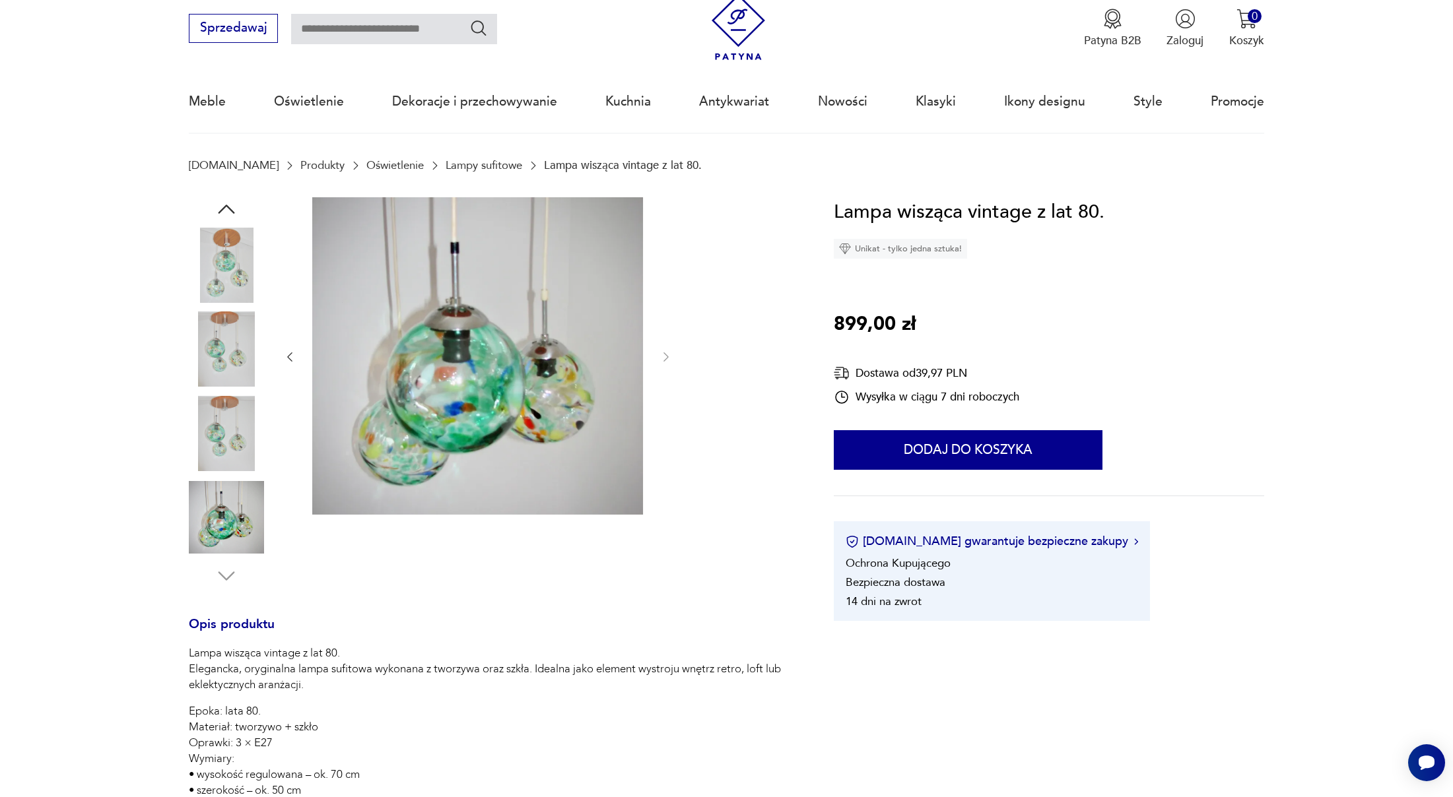
scroll to position [0, 0]
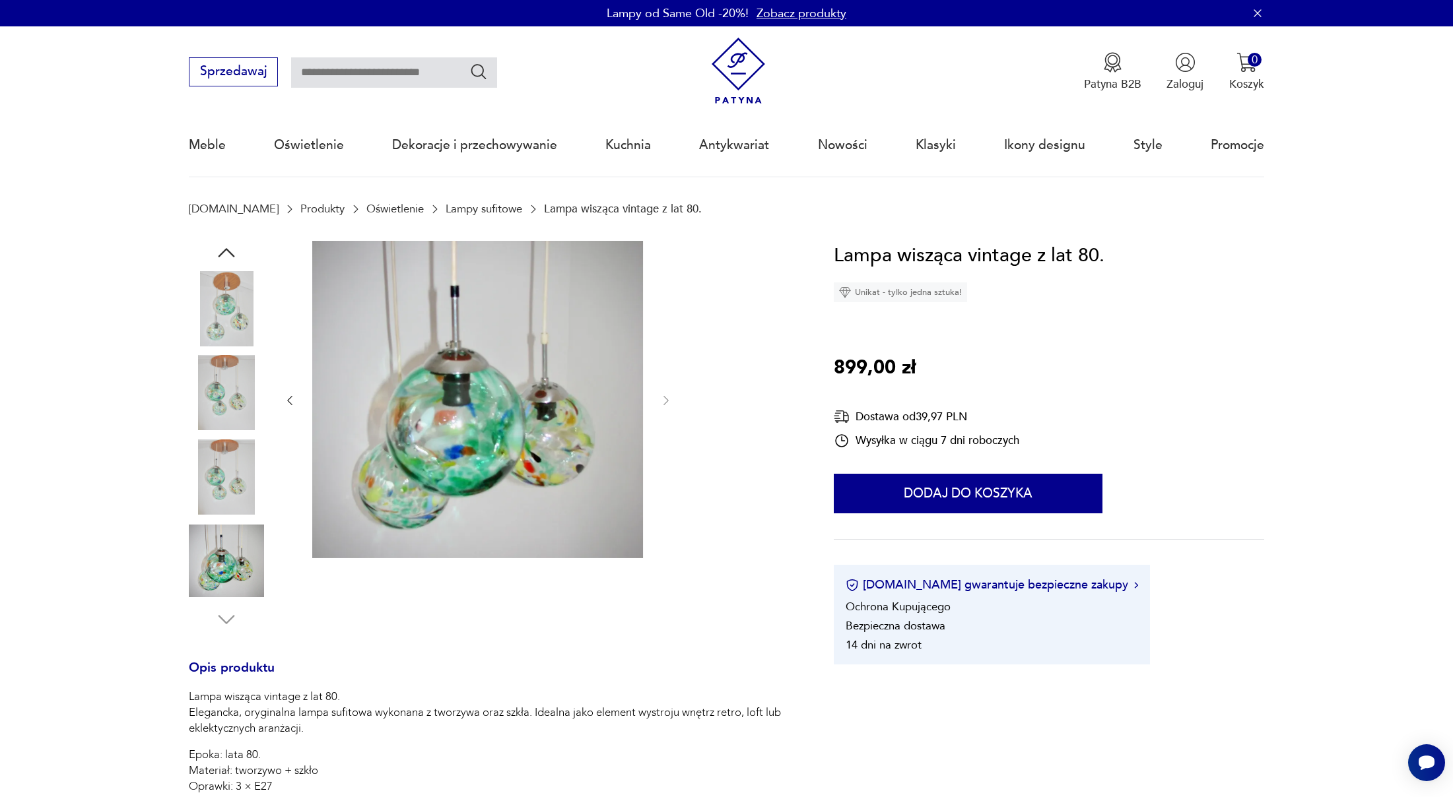
click at [225, 250] on icon "button" at bounding box center [226, 252] width 17 height 9
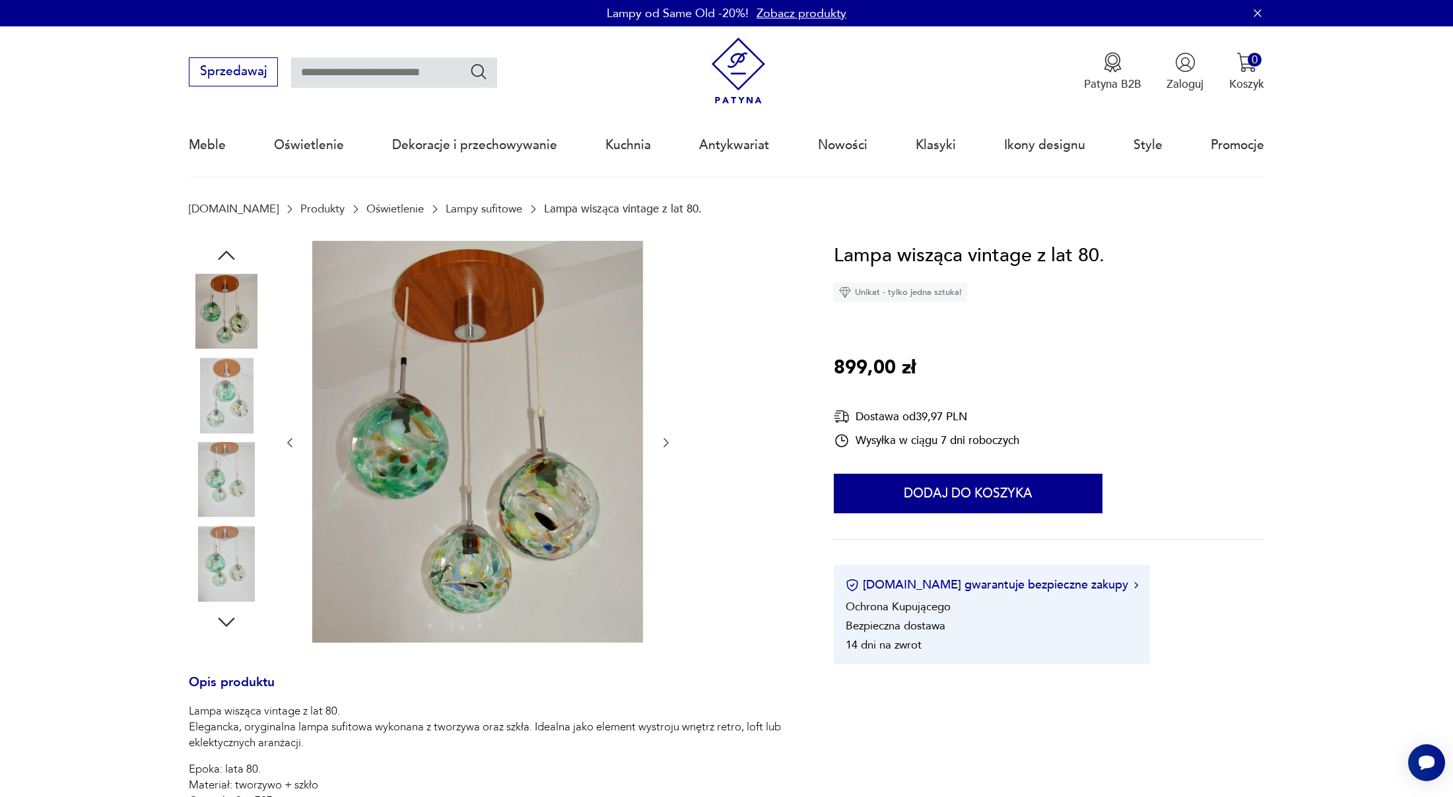
click at [225, 250] on icon "button" at bounding box center [227, 256] width 24 height 24
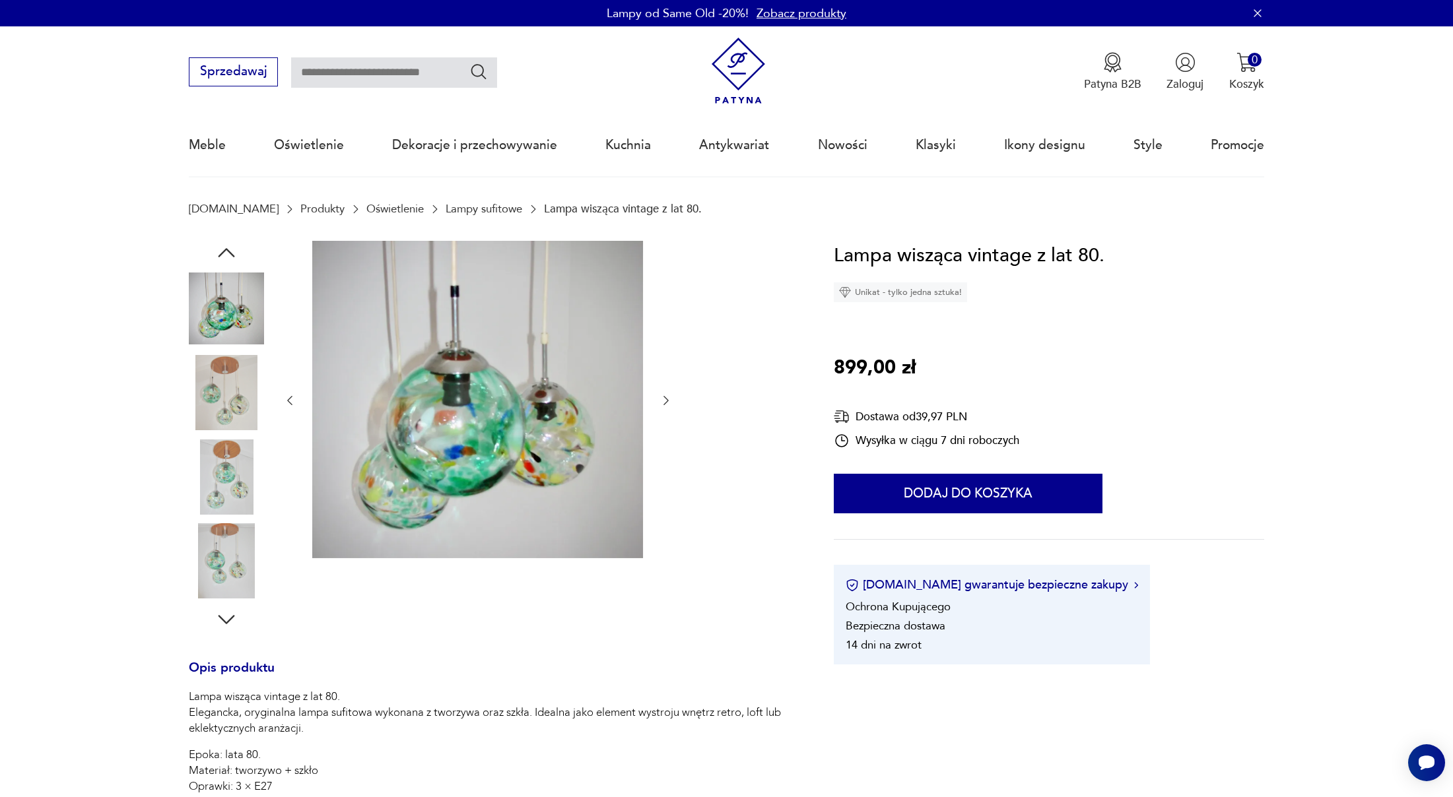
click at [225, 250] on icon "button" at bounding box center [226, 252] width 17 height 9
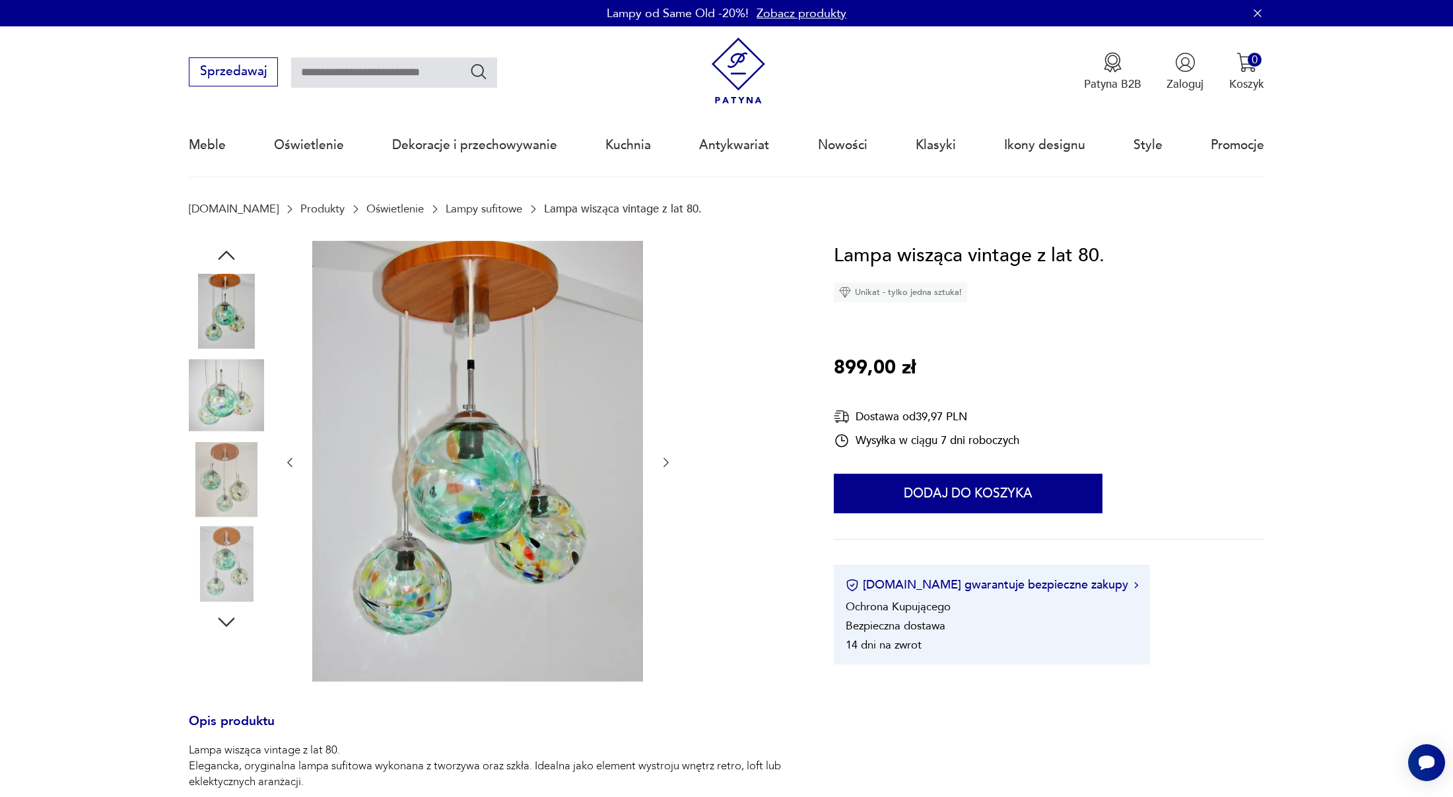
click at [225, 250] on icon "button" at bounding box center [227, 256] width 24 height 24
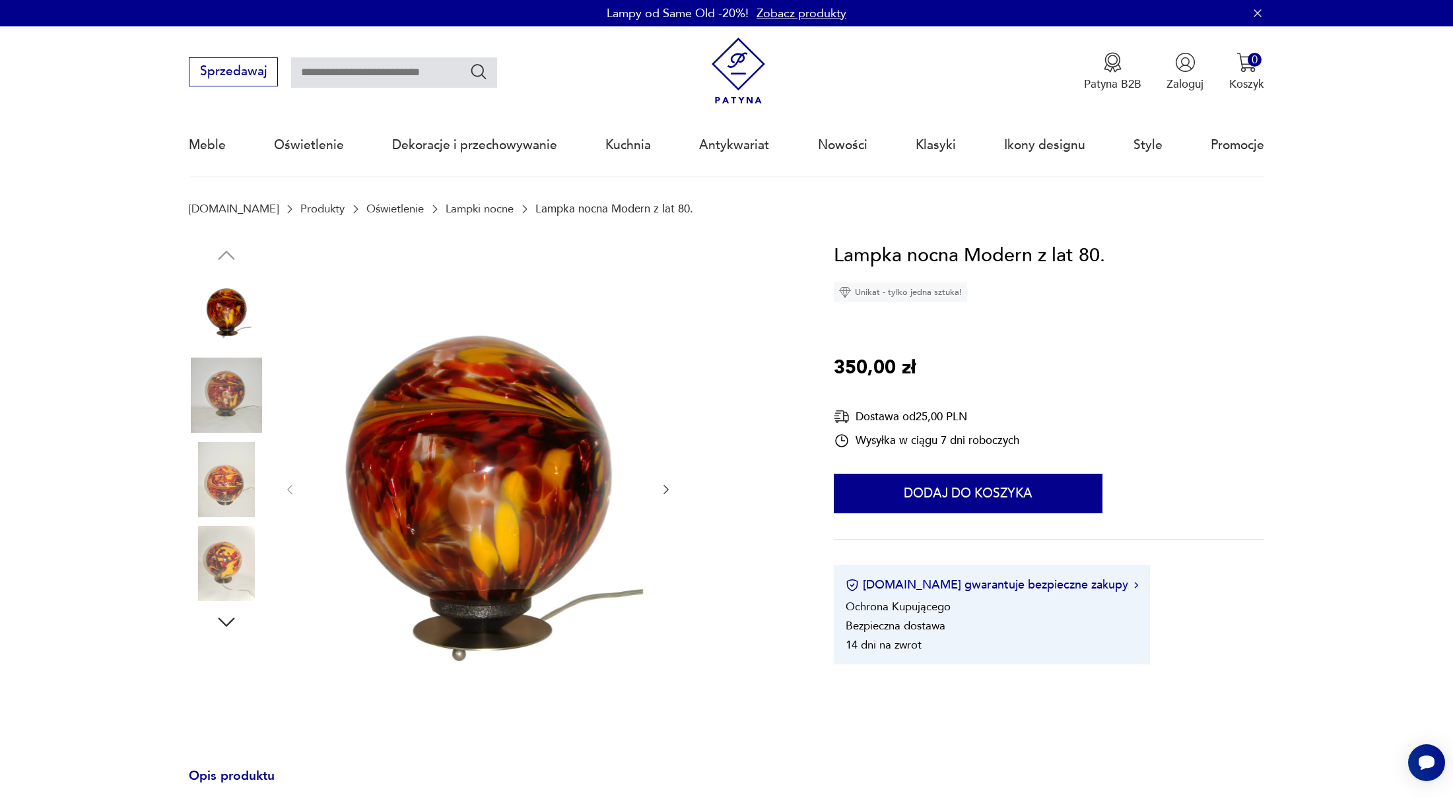
click at [661, 493] on icon "button" at bounding box center [665, 489] width 13 height 13
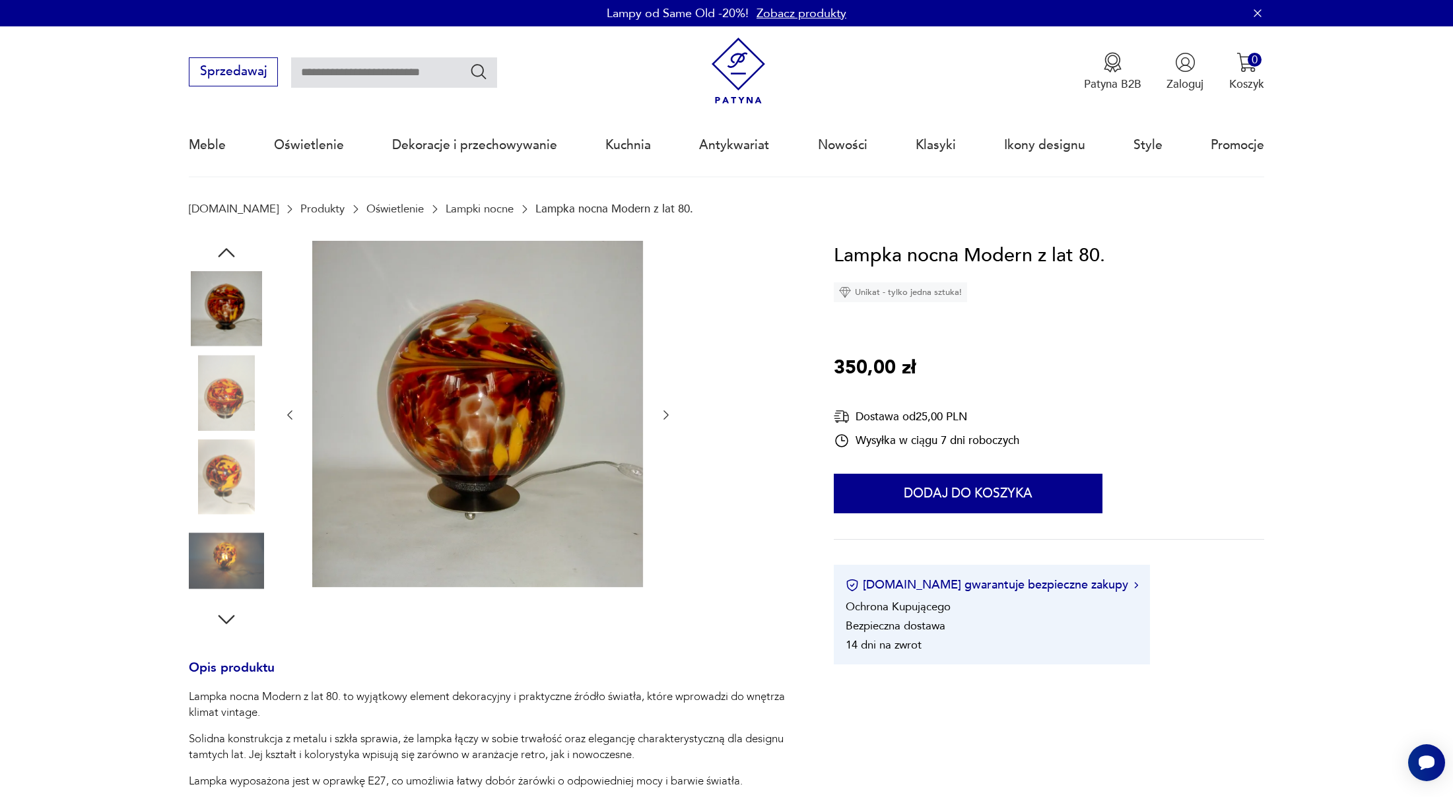
click at [667, 413] on icon "button" at bounding box center [665, 415] width 13 height 13
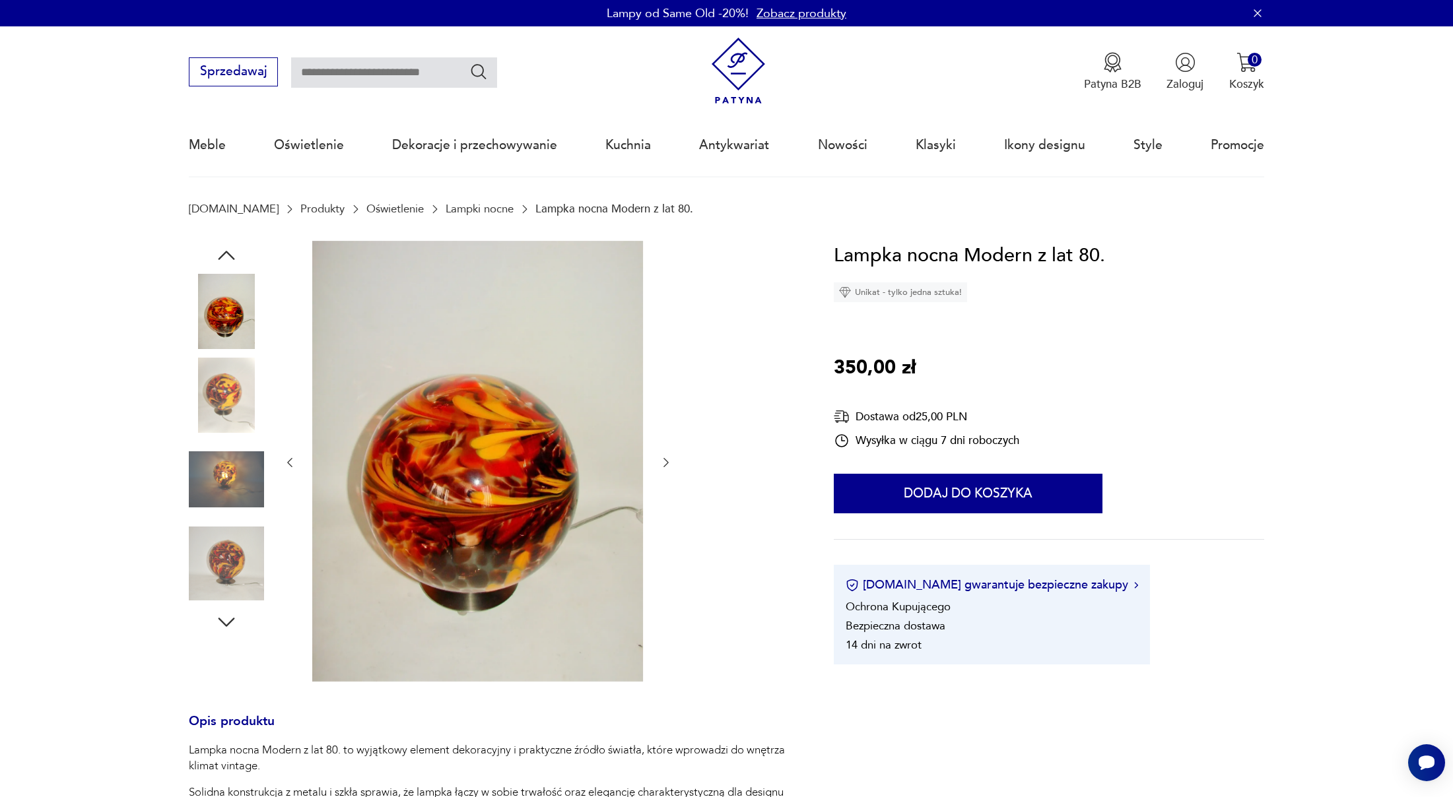
click at [666, 464] on icon "button" at bounding box center [665, 462] width 5 height 9
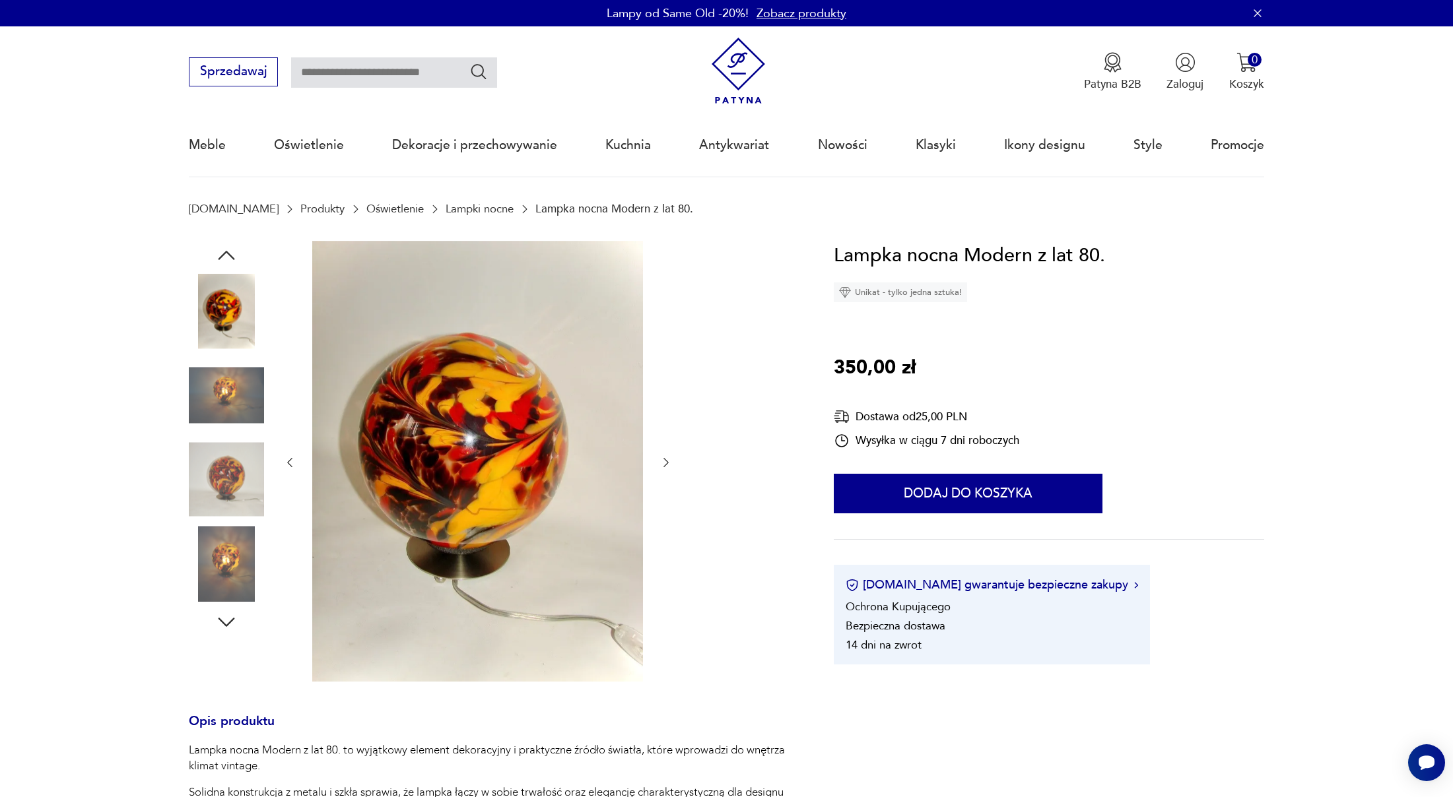
click at [666, 461] on icon "button" at bounding box center [665, 462] width 5 height 9
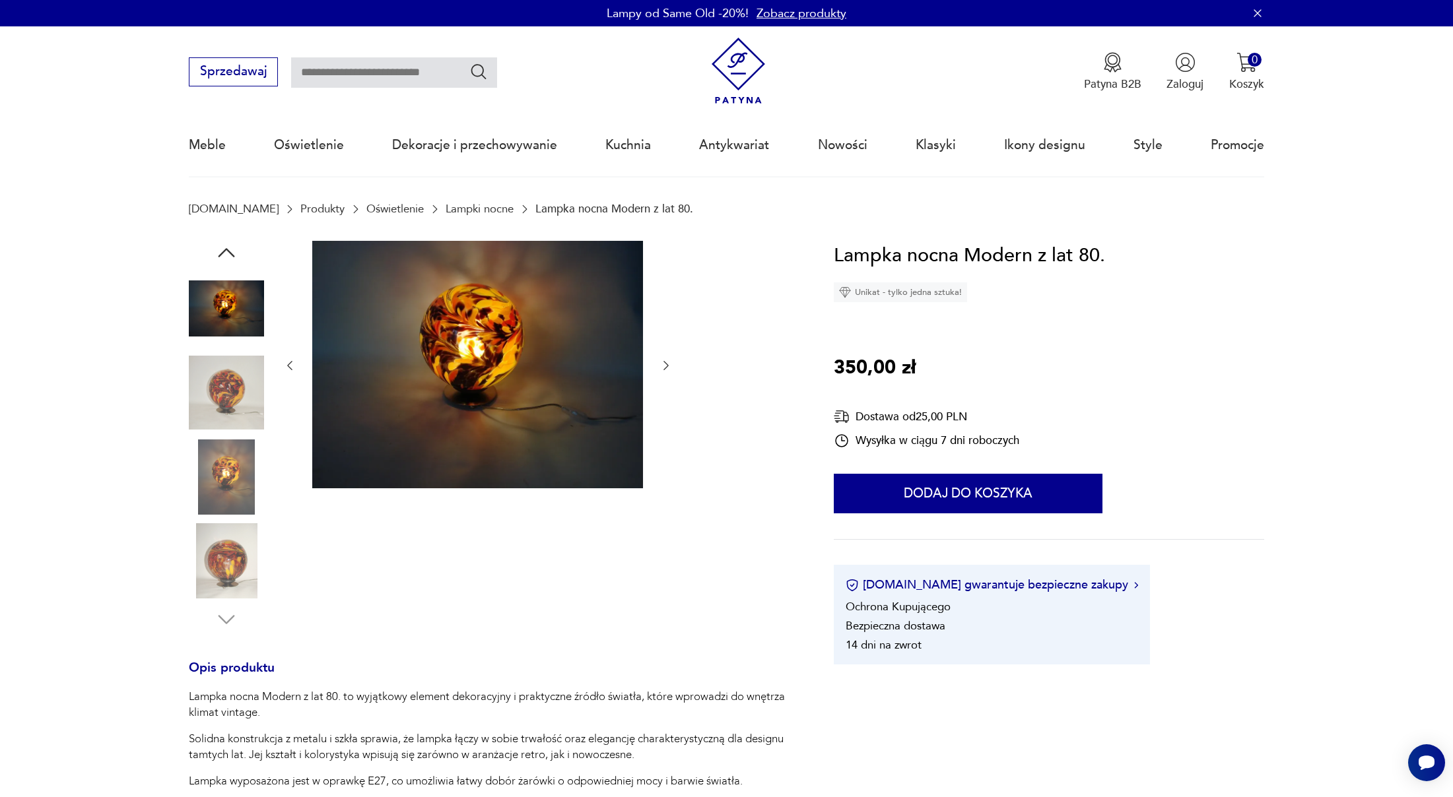
click at [225, 255] on icon "button" at bounding box center [227, 253] width 24 height 24
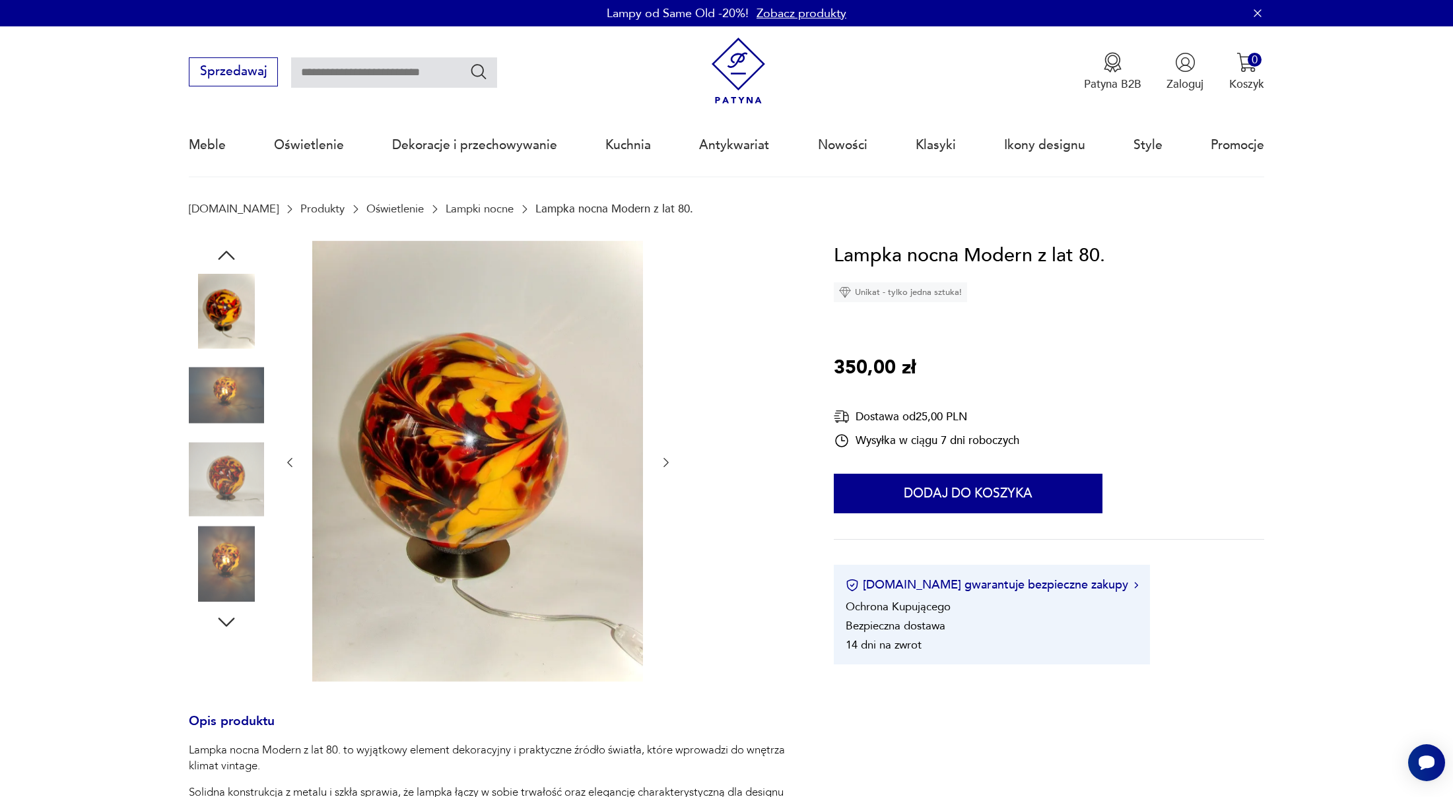
click at [225, 255] on icon "button" at bounding box center [227, 256] width 24 height 24
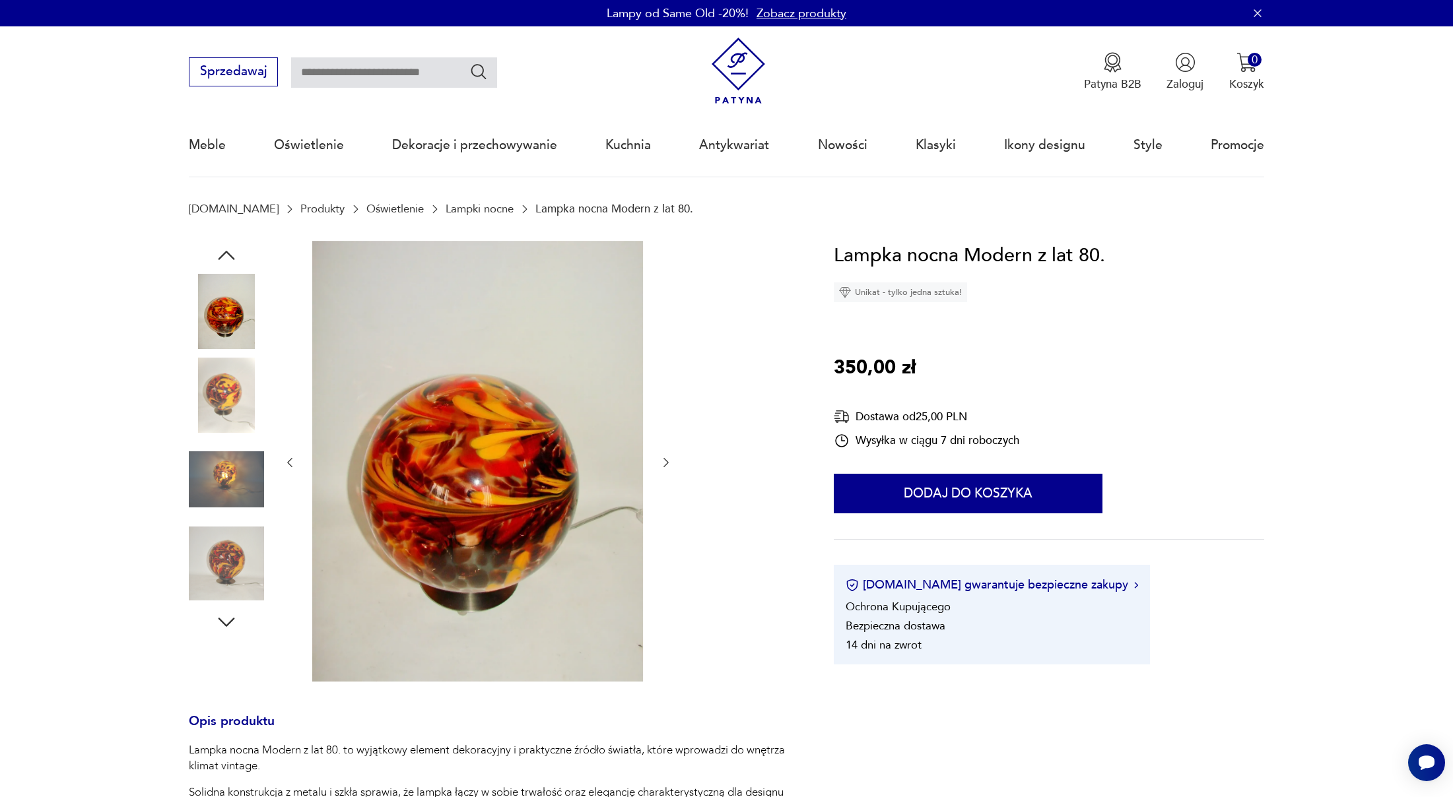
click at [225, 255] on icon "button" at bounding box center [227, 256] width 24 height 24
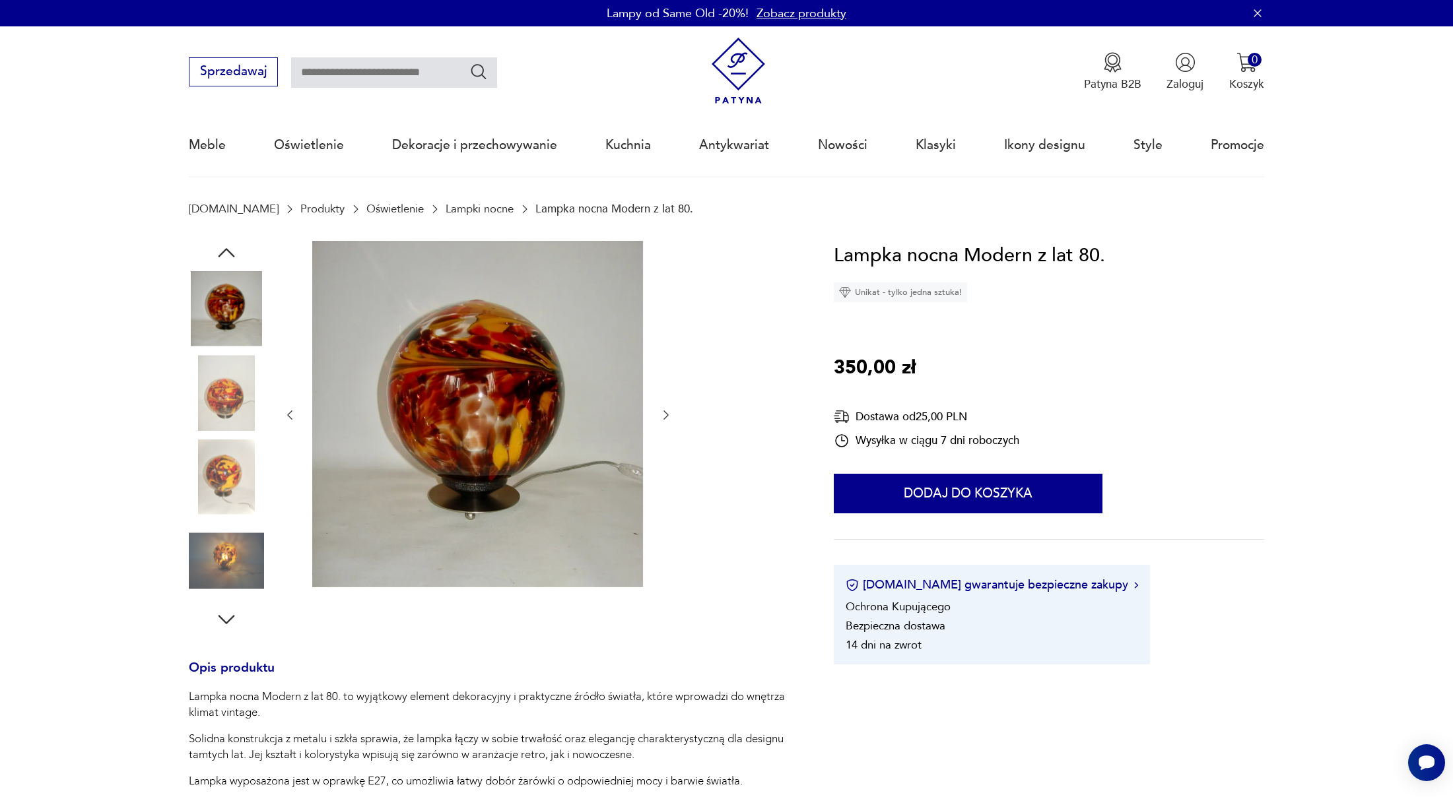
click at [225, 255] on icon "button" at bounding box center [227, 253] width 24 height 24
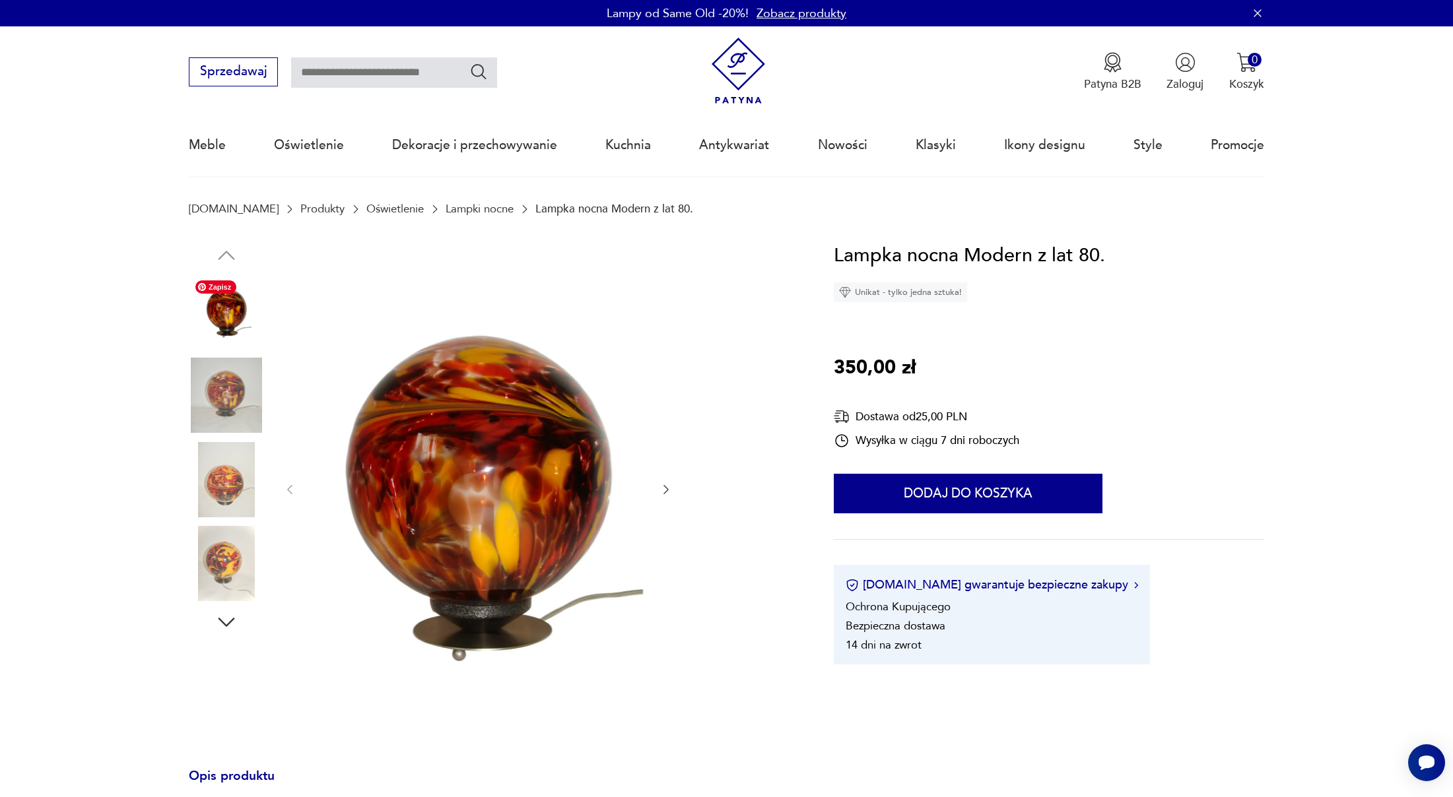
click at [225, 325] on img at bounding box center [226, 311] width 75 height 75
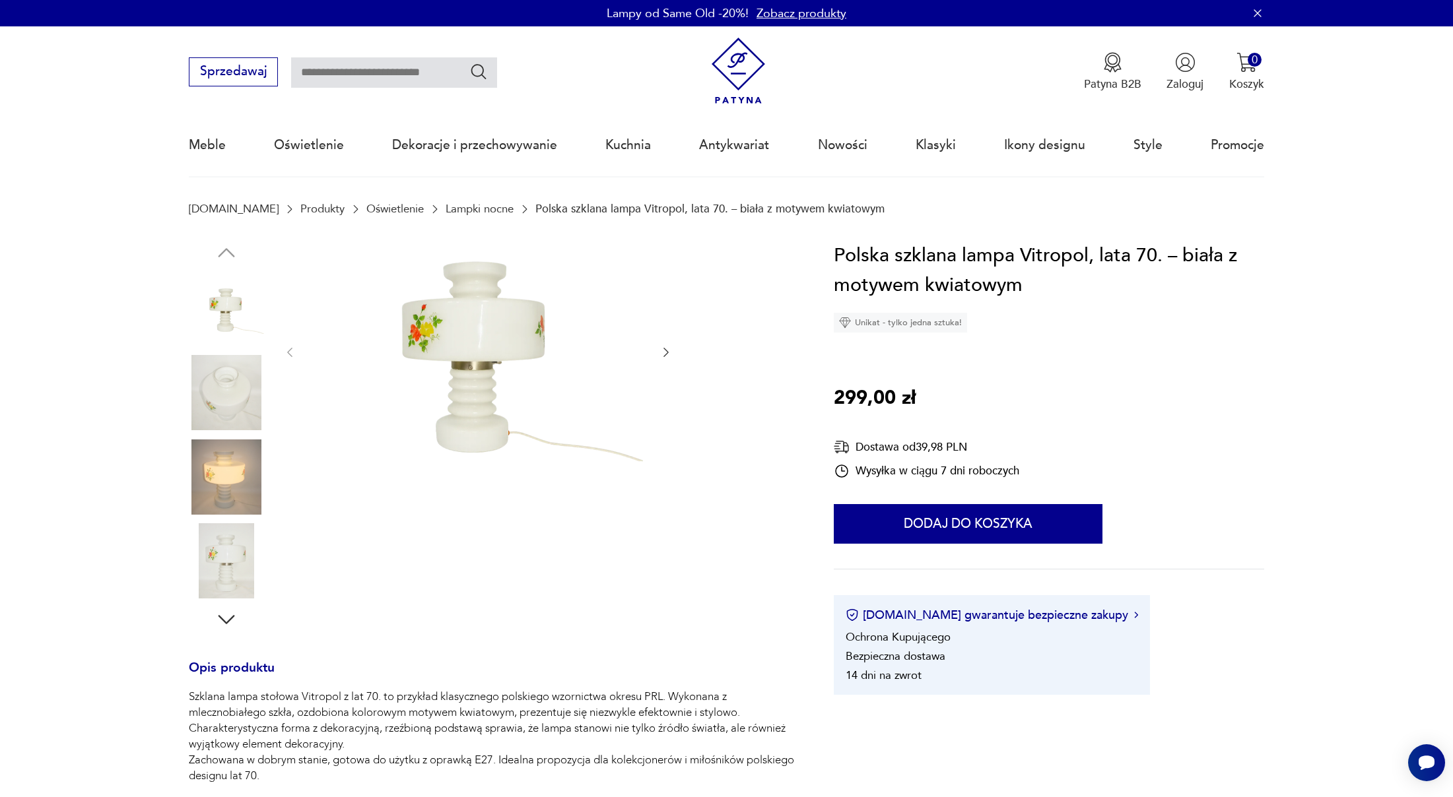
click at [223, 494] on img at bounding box center [226, 477] width 75 height 75
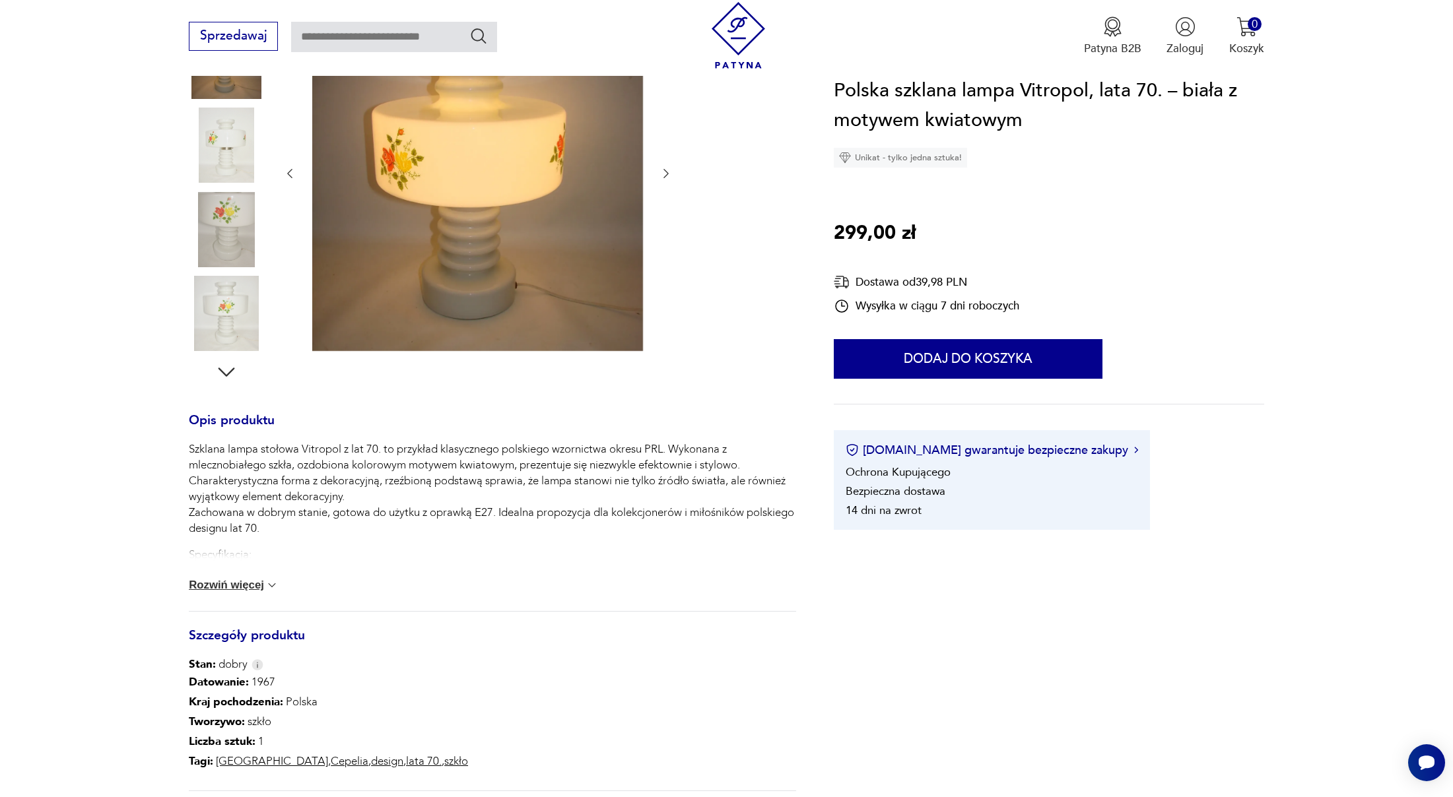
scroll to position [428, 0]
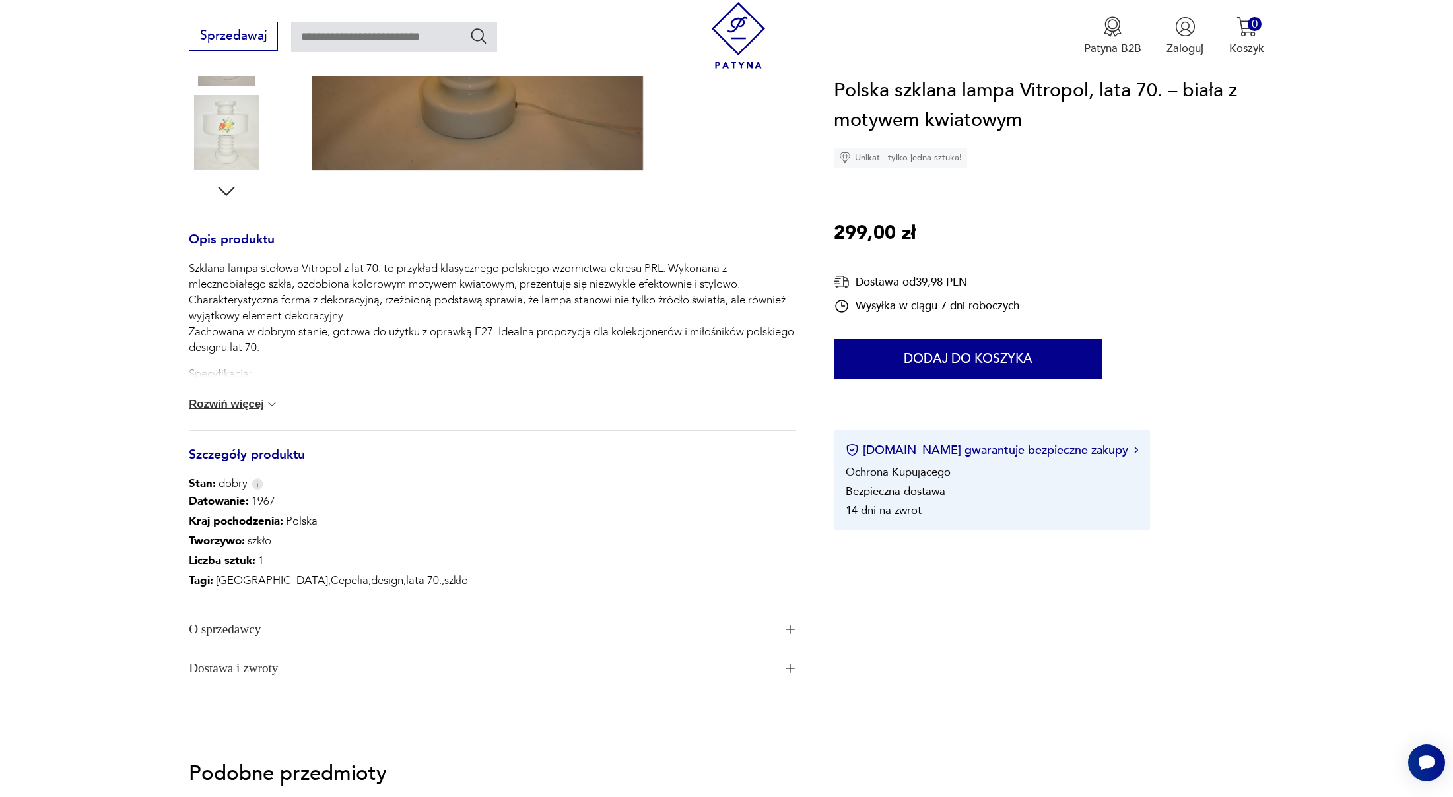
click at [230, 407] on button "Rozwiń więcej" at bounding box center [234, 404] width 90 height 13
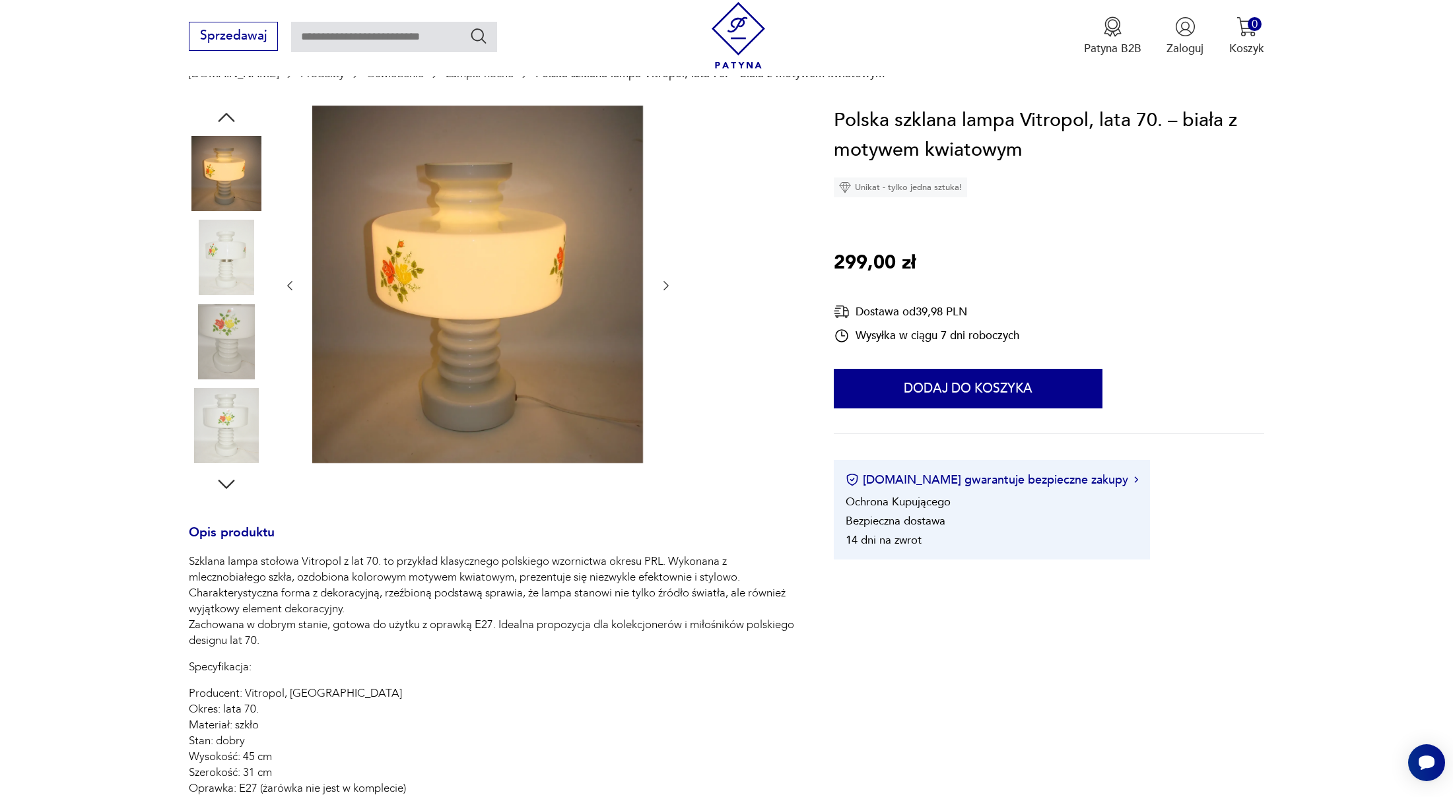
scroll to position [201, 0]
